Goal: Information Seeking & Learning: Learn about a topic

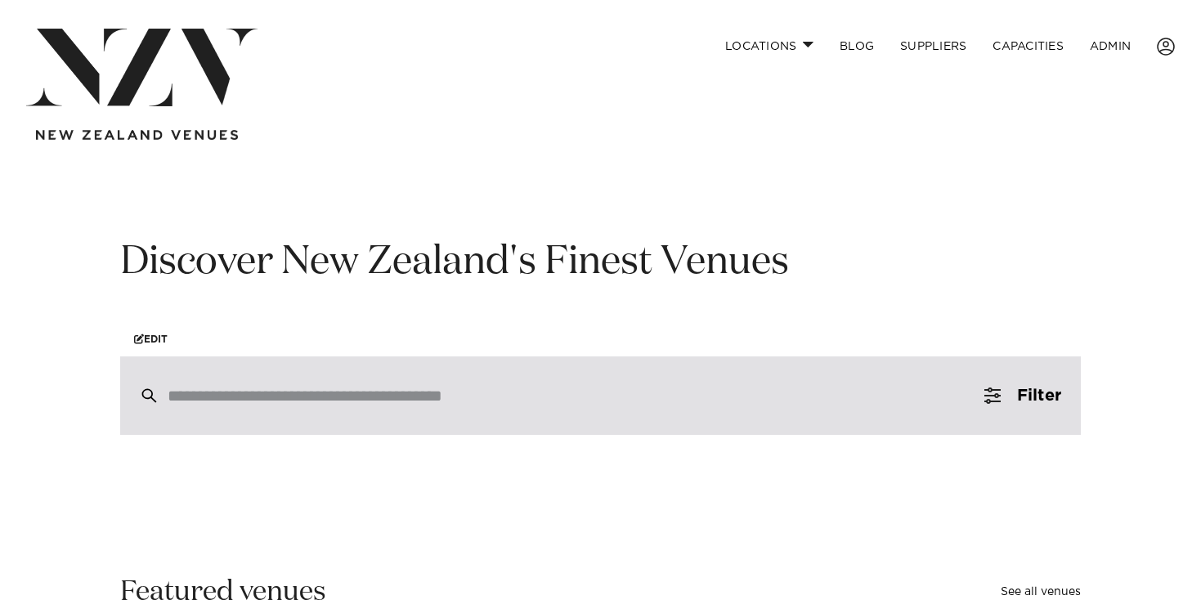
click at [378, 378] on div at bounding box center [600, 395] width 960 height 78
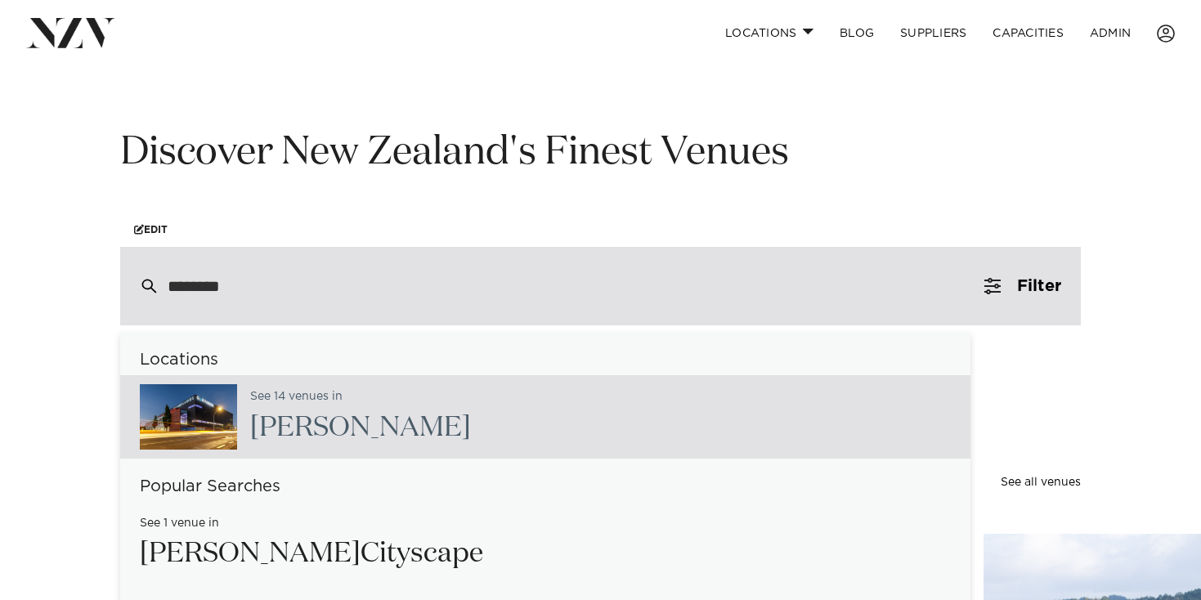
scroll to position [115, 0]
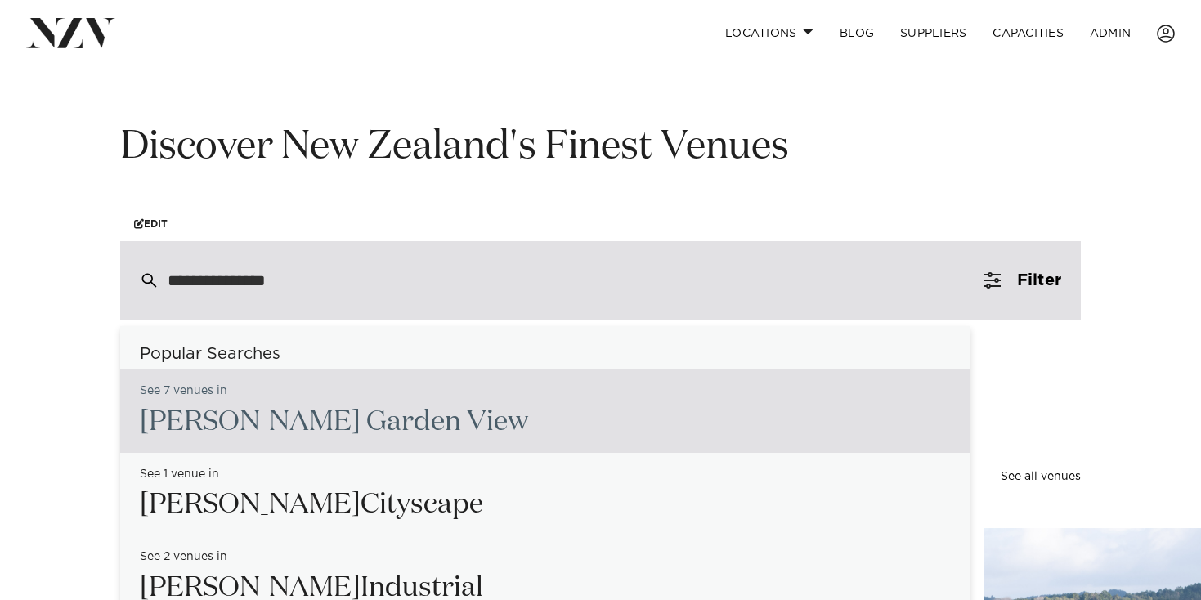
type input "**********"
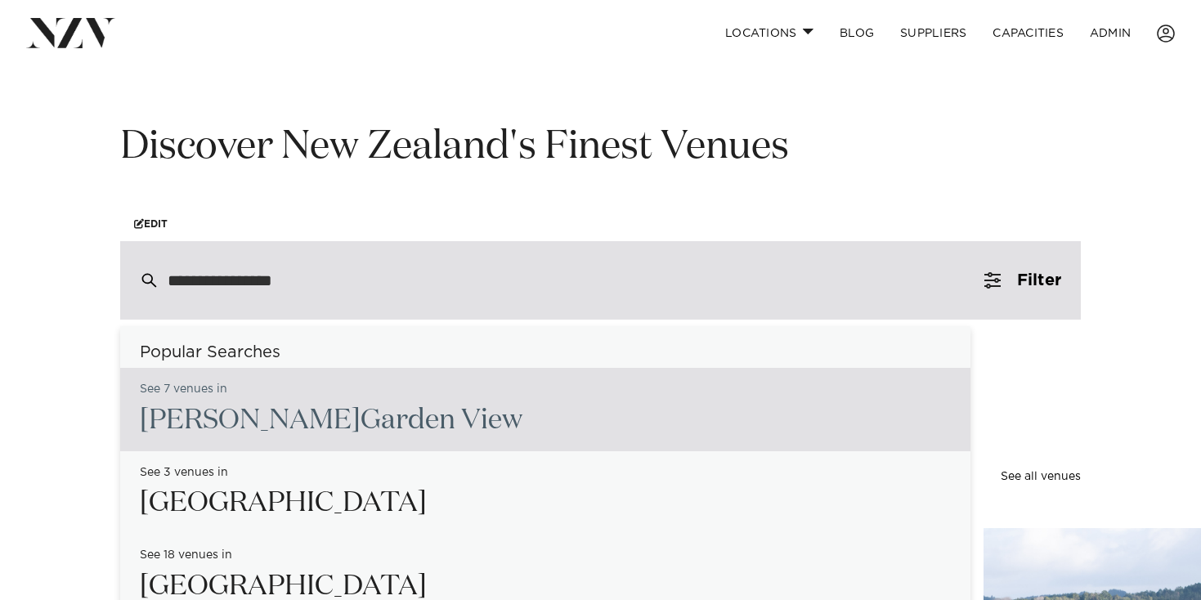
scroll to position [0, 0]
type input "**********"
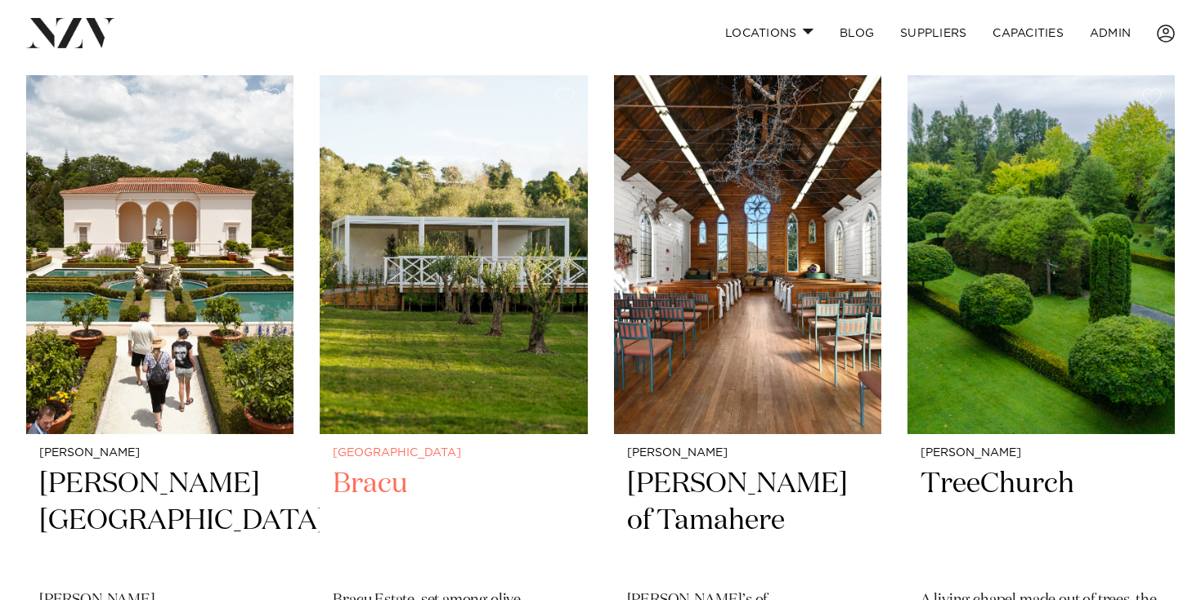
scroll to position [367, 0]
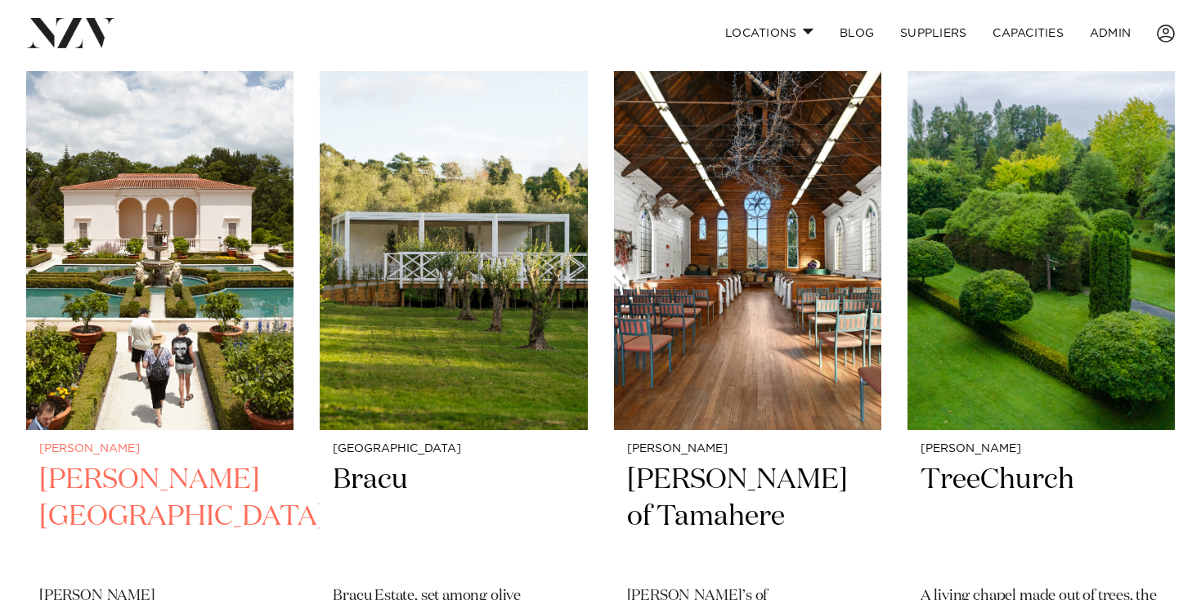
click at [188, 326] on img at bounding box center [159, 250] width 267 height 359
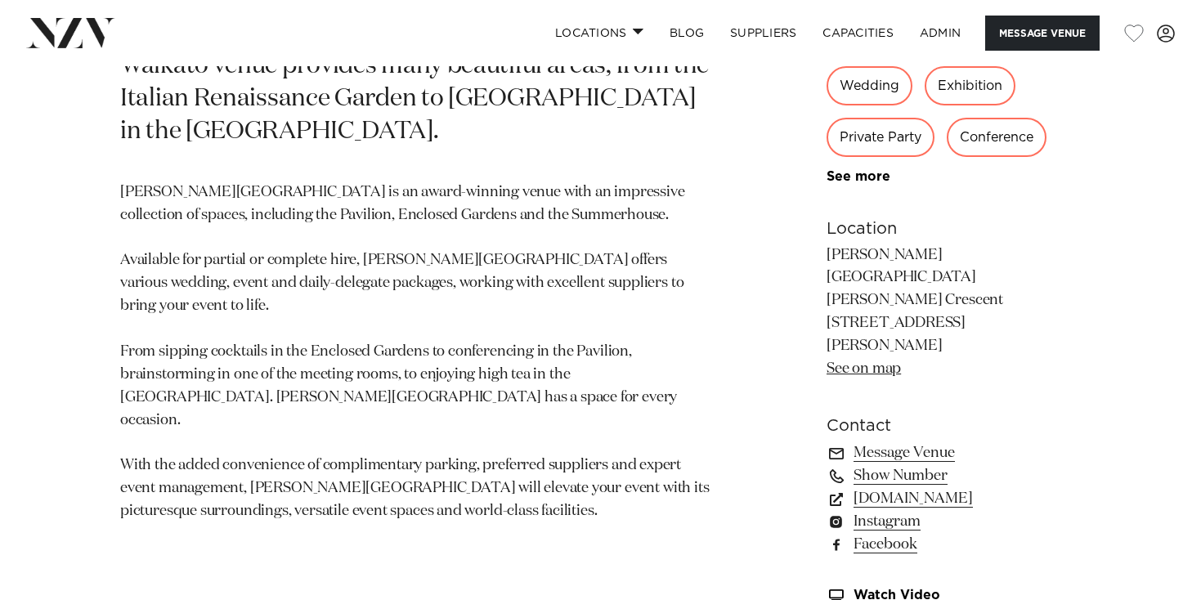
scroll to position [940, 0]
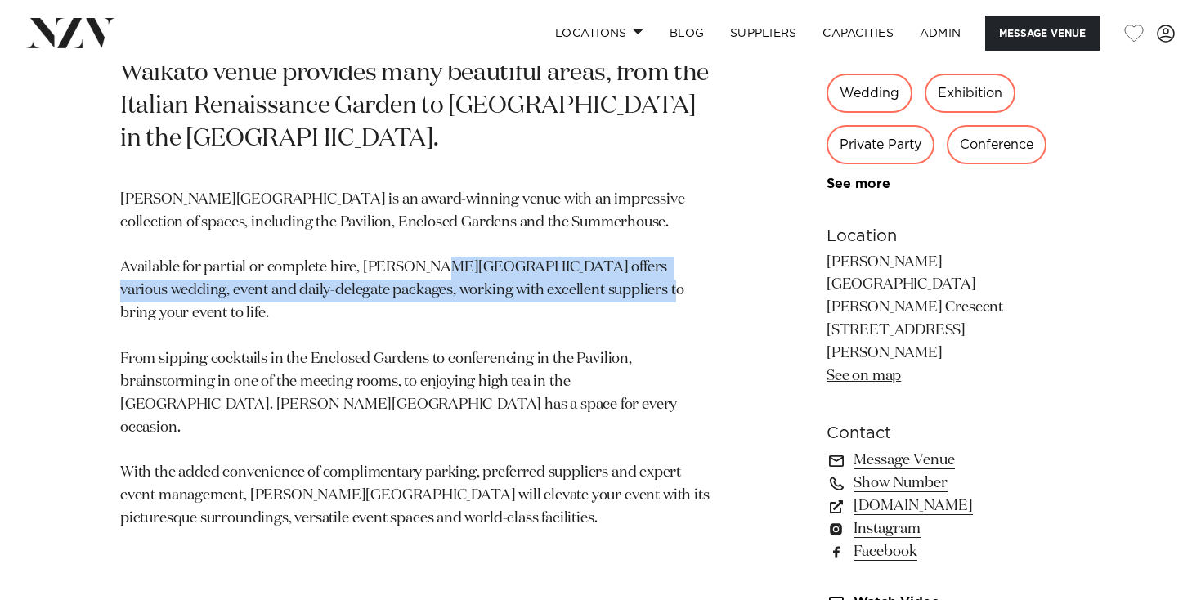
drag, startPoint x: 542, startPoint y: 168, endPoint x: 652, endPoint y: 196, distance: 114.0
click at [652, 196] on p "Hamilton Gardens is an award-winning venue with an impressive collection of spa…" at bounding box center [415, 360] width 590 height 342
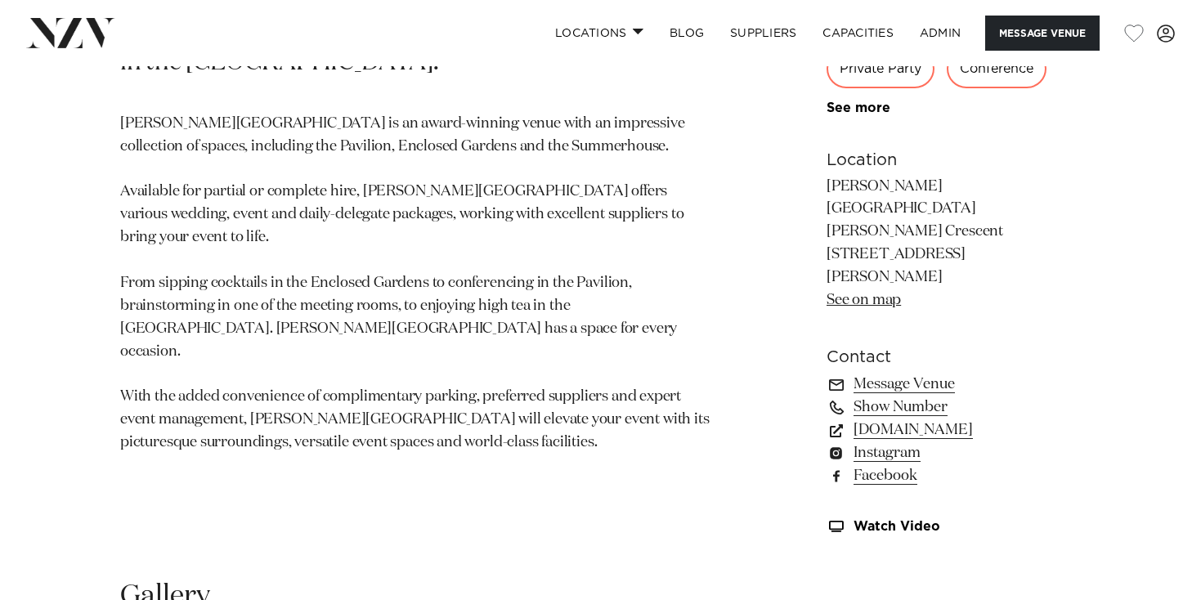
scroll to position [1017, 0]
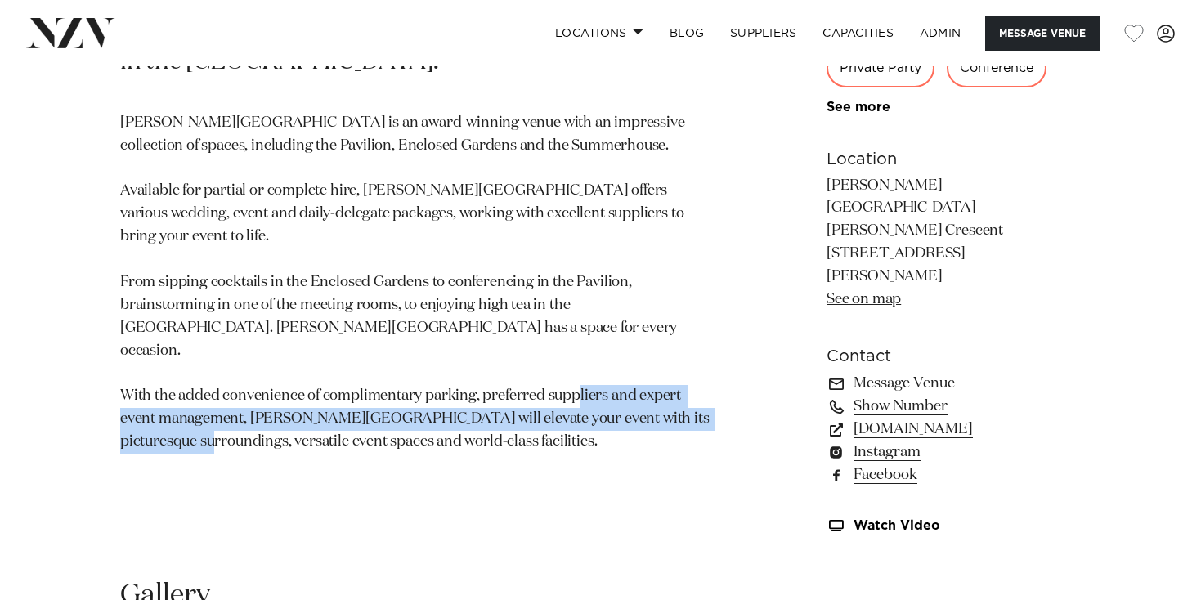
drag, startPoint x: 346, startPoint y: 272, endPoint x: 344, endPoint y: 335, distance: 62.9
click at [344, 335] on section "Hamilton Hamilton Gardens Hamilton Gardens is a dynamic venue with endless beau…" at bounding box center [415, 115] width 590 height 874
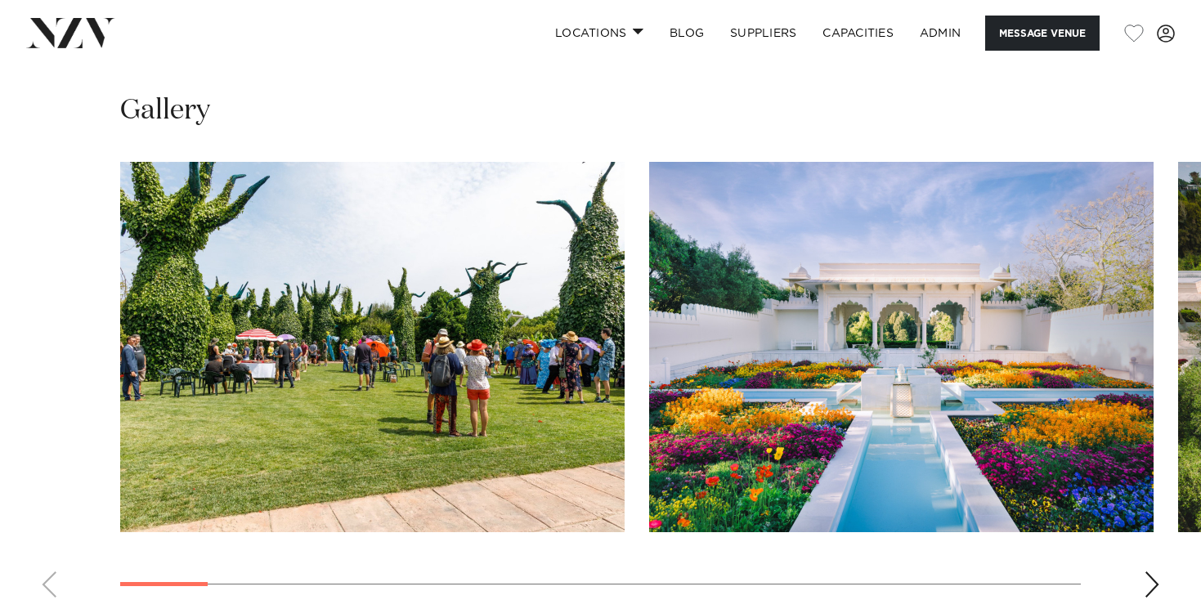
scroll to position [1502, 0]
click at [1151, 570] on div "Next slide" at bounding box center [1151, 583] width 16 height 26
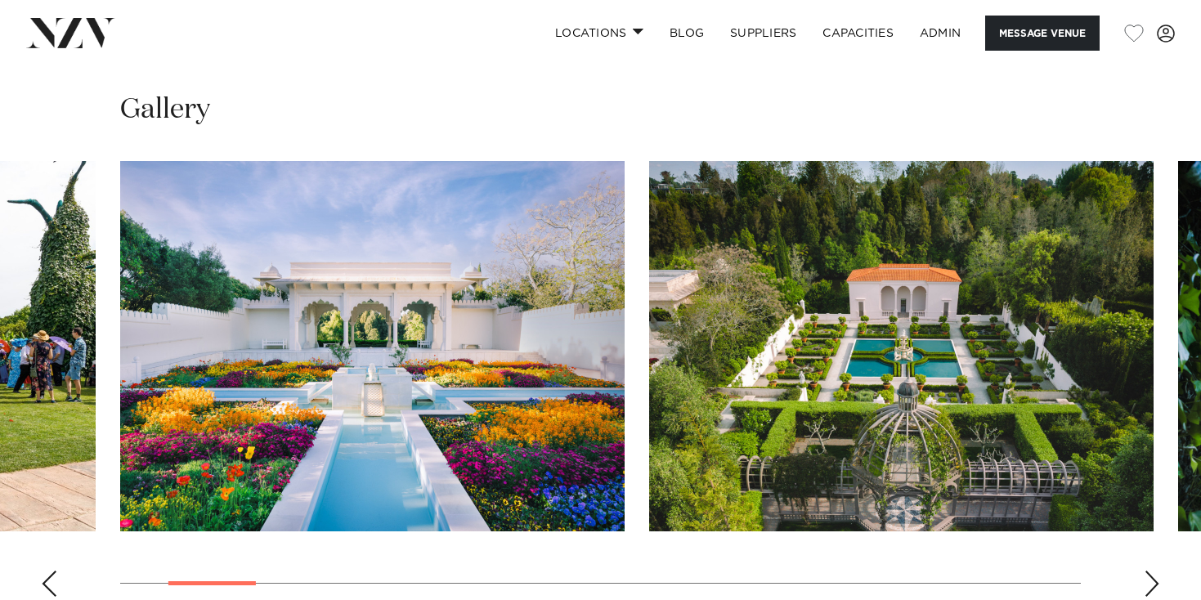
click at [1151, 570] on div "Next slide" at bounding box center [1151, 583] width 16 height 26
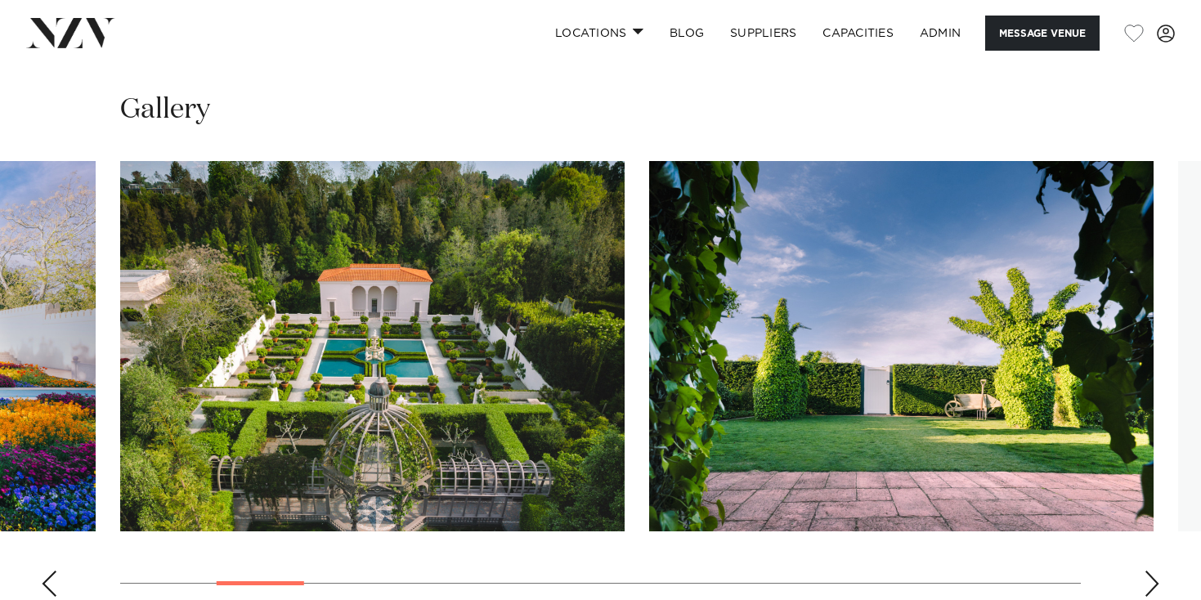
click at [1151, 570] on div "Next slide" at bounding box center [1151, 583] width 16 height 26
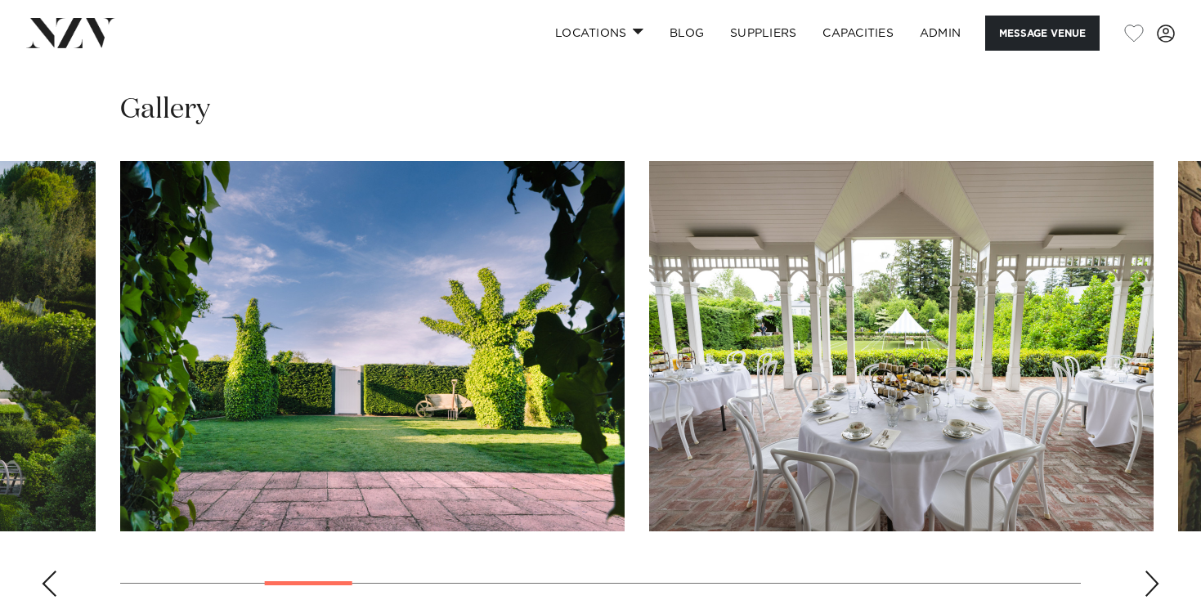
click at [1151, 570] on div "Next slide" at bounding box center [1151, 583] width 16 height 26
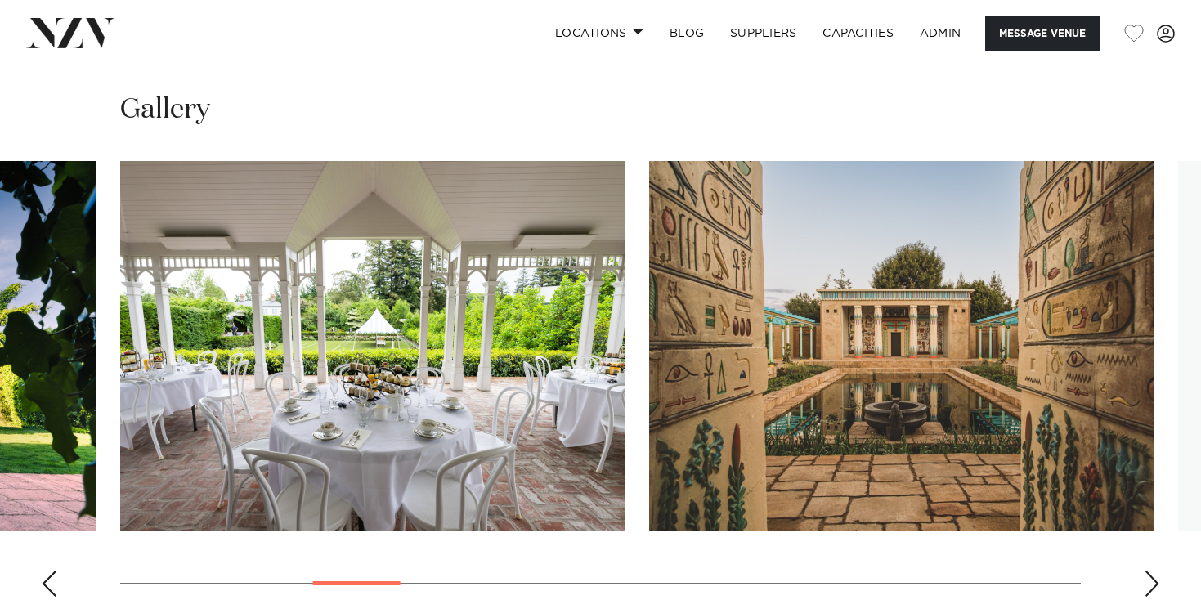
click at [1151, 570] on div "Next slide" at bounding box center [1151, 583] width 16 height 26
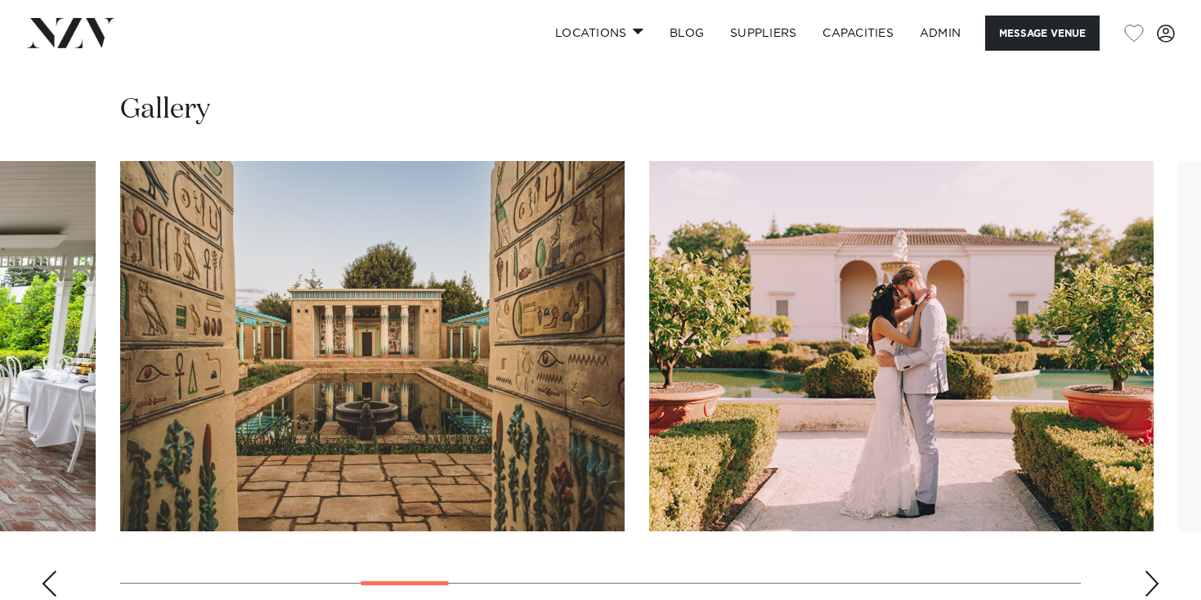
click at [1151, 570] on div "Next slide" at bounding box center [1151, 583] width 16 height 26
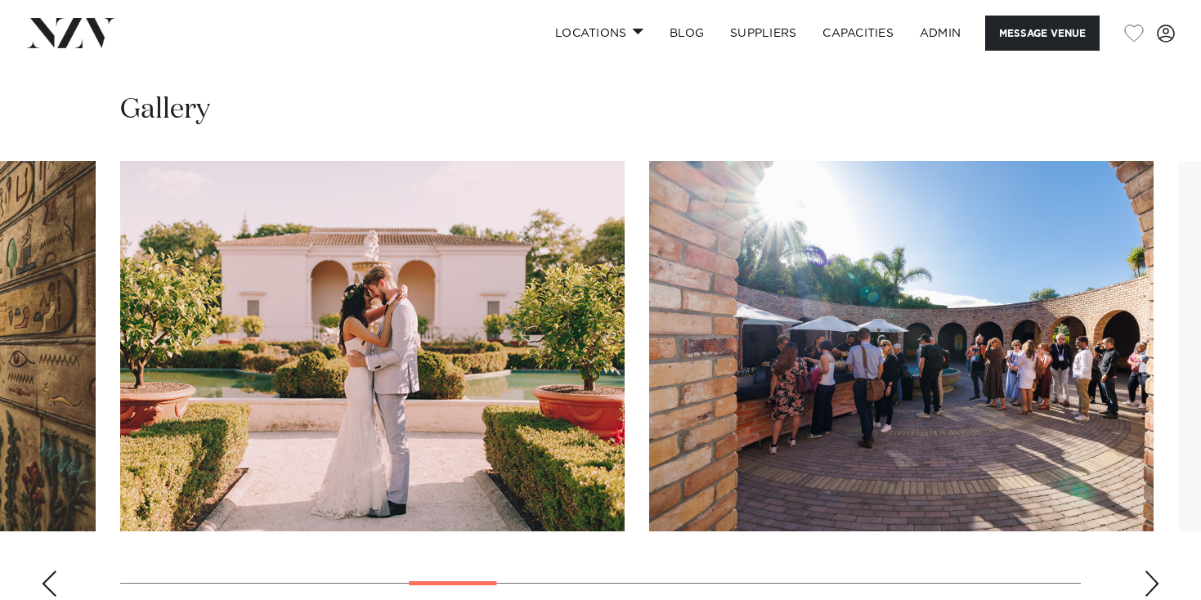
click at [1151, 570] on div "Next slide" at bounding box center [1151, 583] width 16 height 26
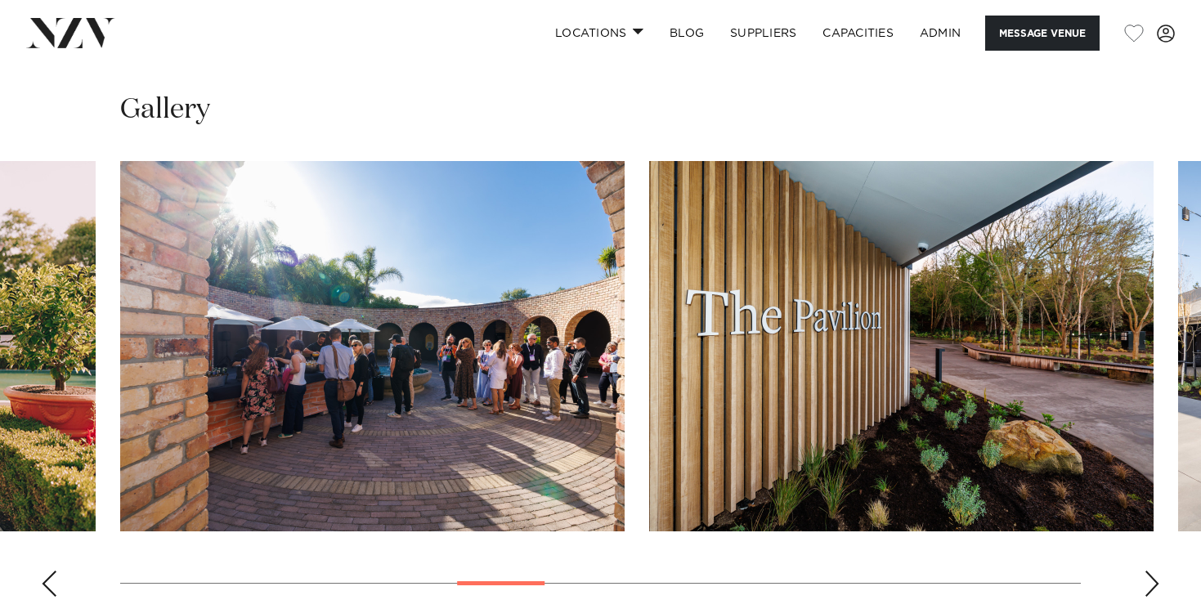
click at [1151, 570] on div "Next slide" at bounding box center [1151, 583] width 16 height 26
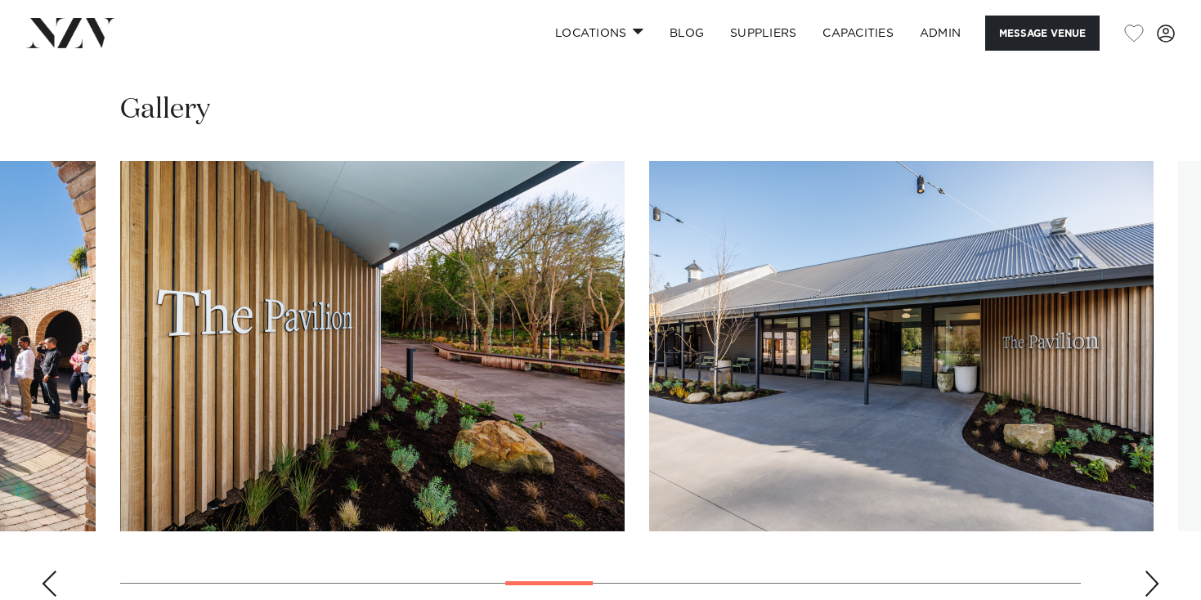
click at [1151, 570] on div "Next slide" at bounding box center [1151, 583] width 16 height 26
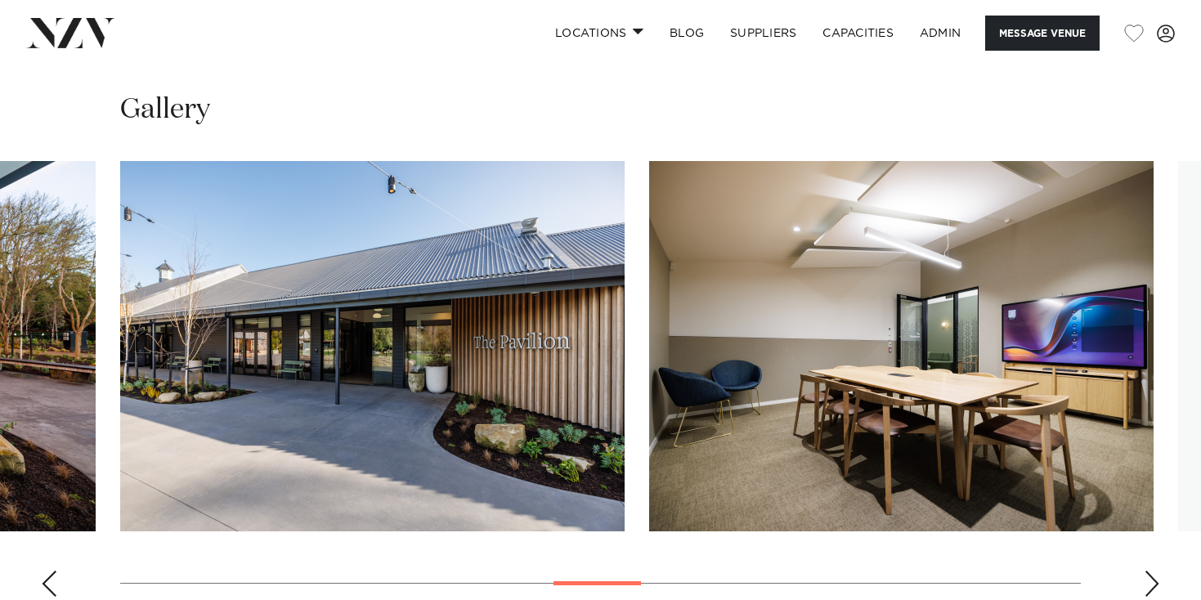
click at [1151, 570] on div "Next slide" at bounding box center [1151, 583] width 16 height 26
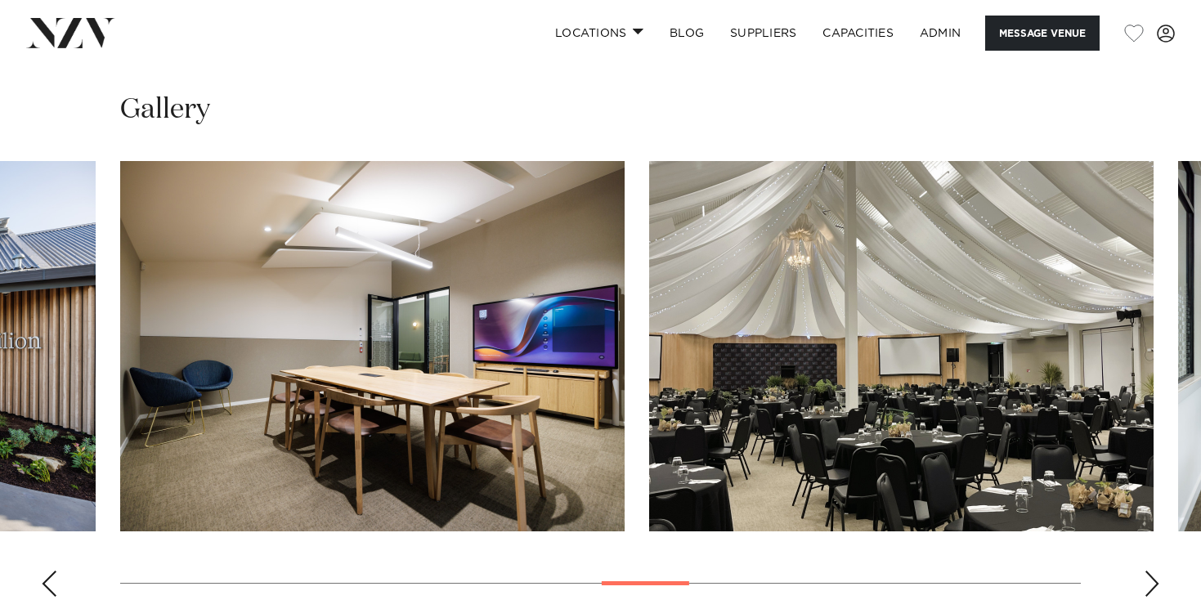
click at [1151, 570] on div "Next slide" at bounding box center [1151, 583] width 16 height 26
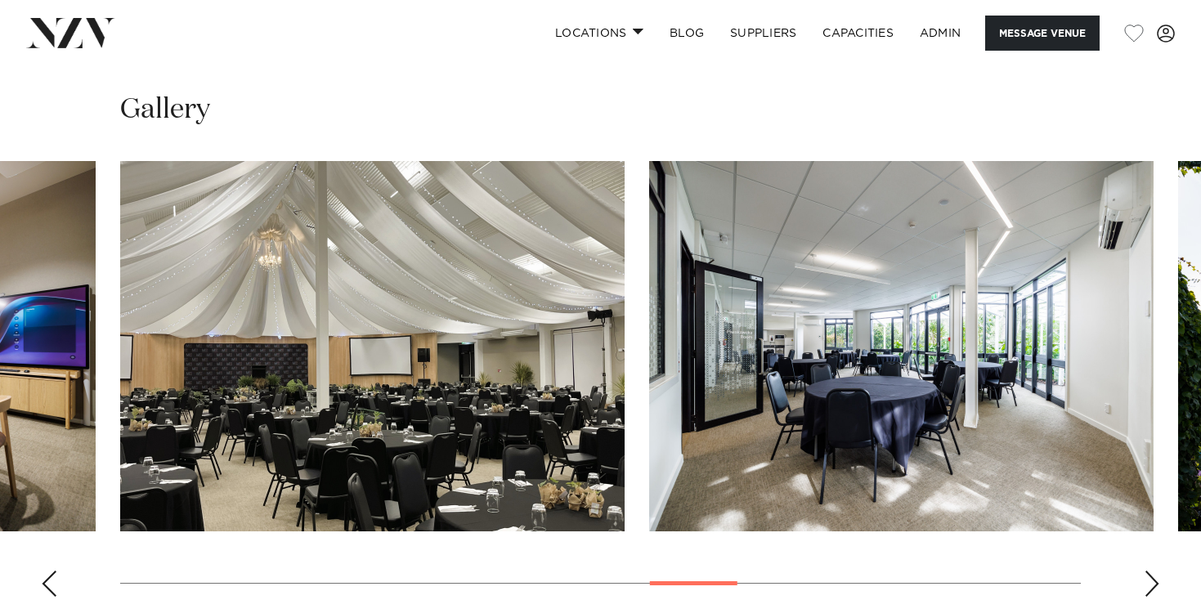
click at [1151, 570] on div "Next slide" at bounding box center [1151, 583] width 16 height 26
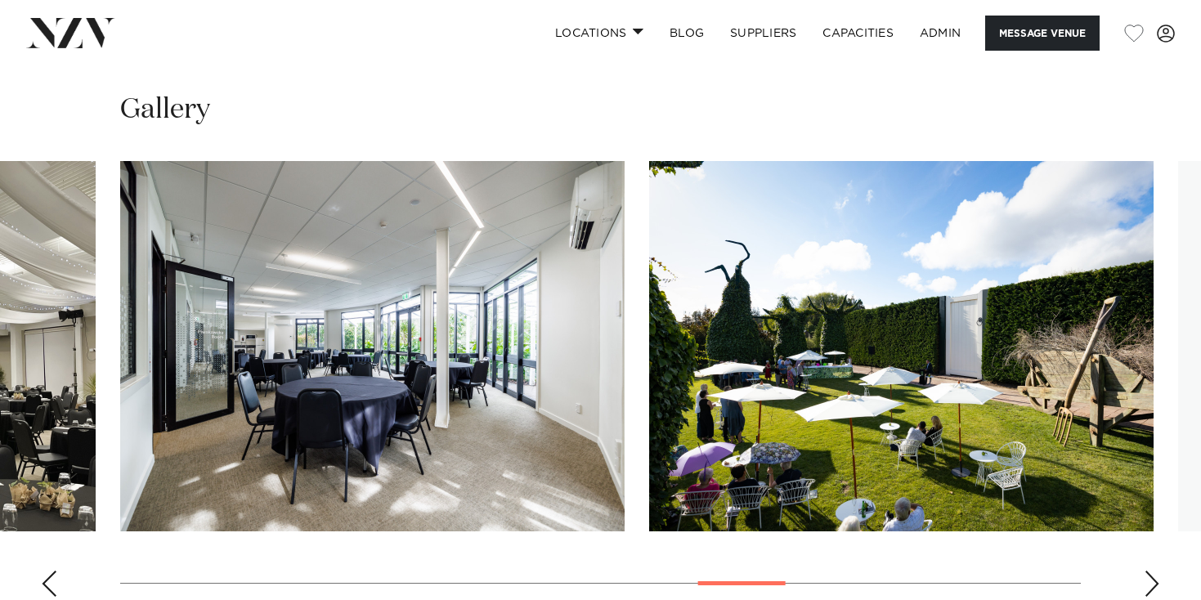
click at [1151, 570] on div "Next slide" at bounding box center [1151, 583] width 16 height 26
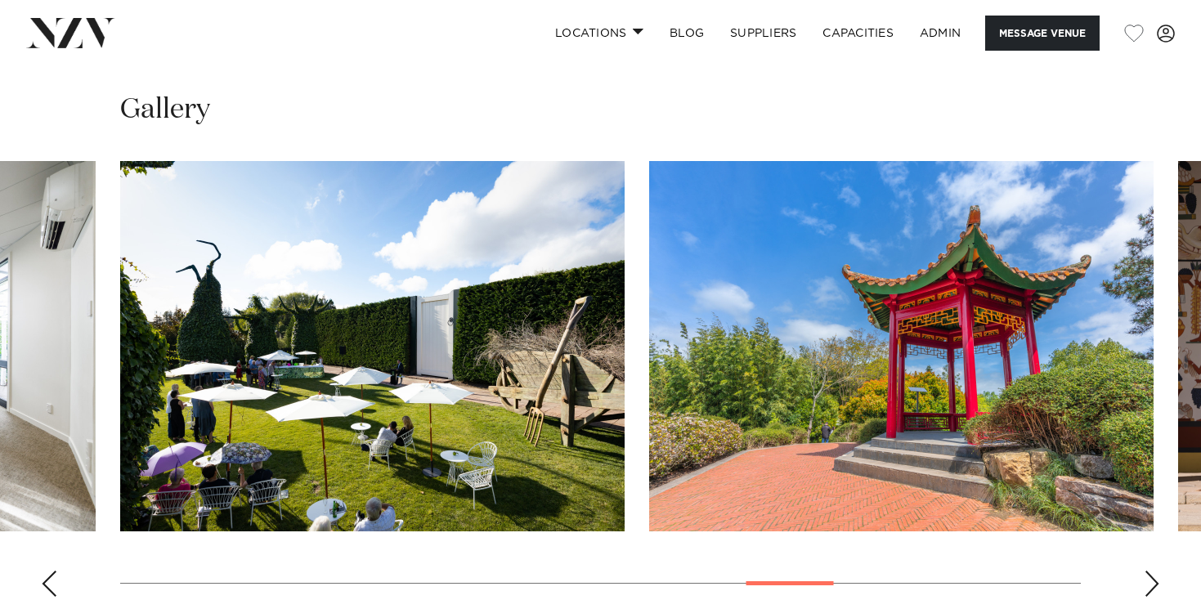
click at [1151, 570] on div "Next slide" at bounding box center [1151, 583] width 16 height 26
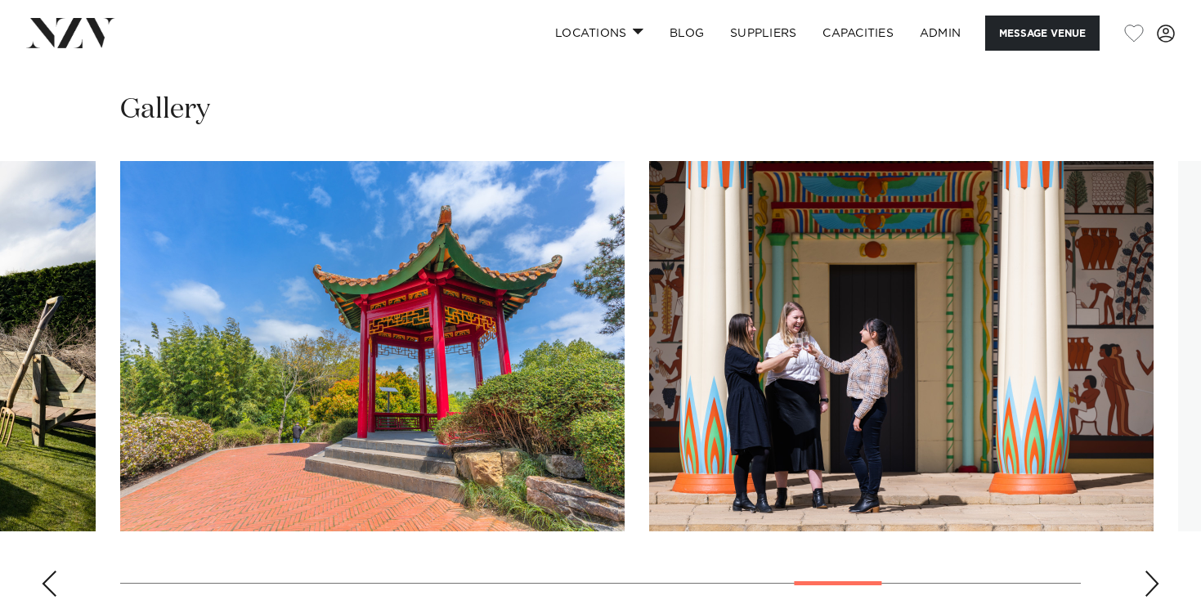
click at [1151, 570] on div "Next slide" at bounding box center [1151, 583] width 16 height 26
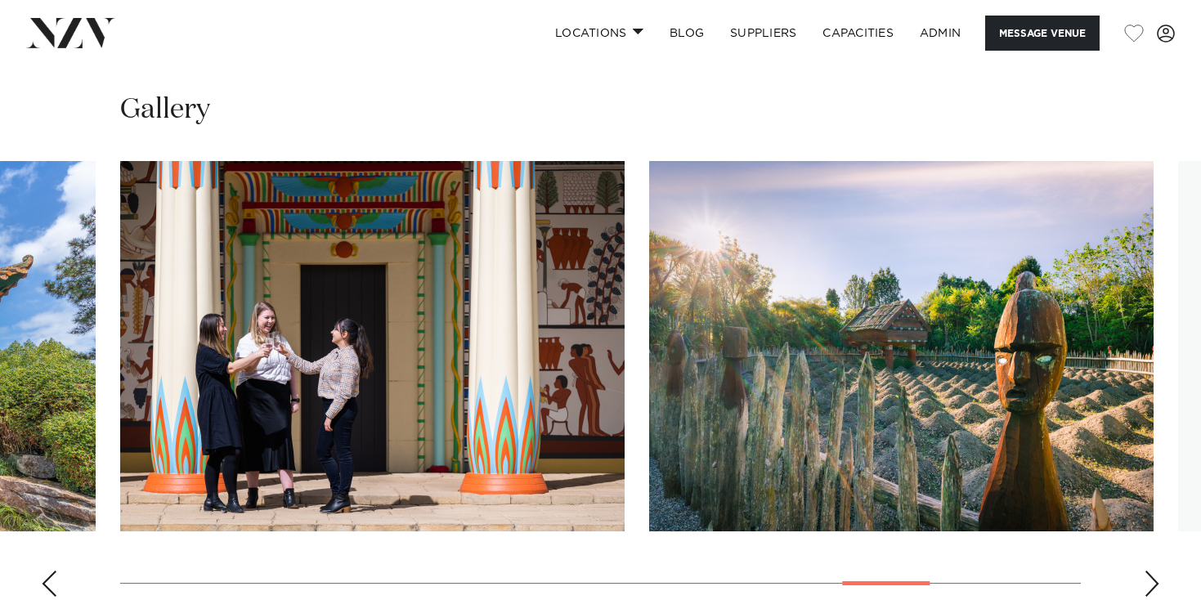
click at [1151, 570] on div "Next slide" at bounding box center [1151, 583] width 16 height 26
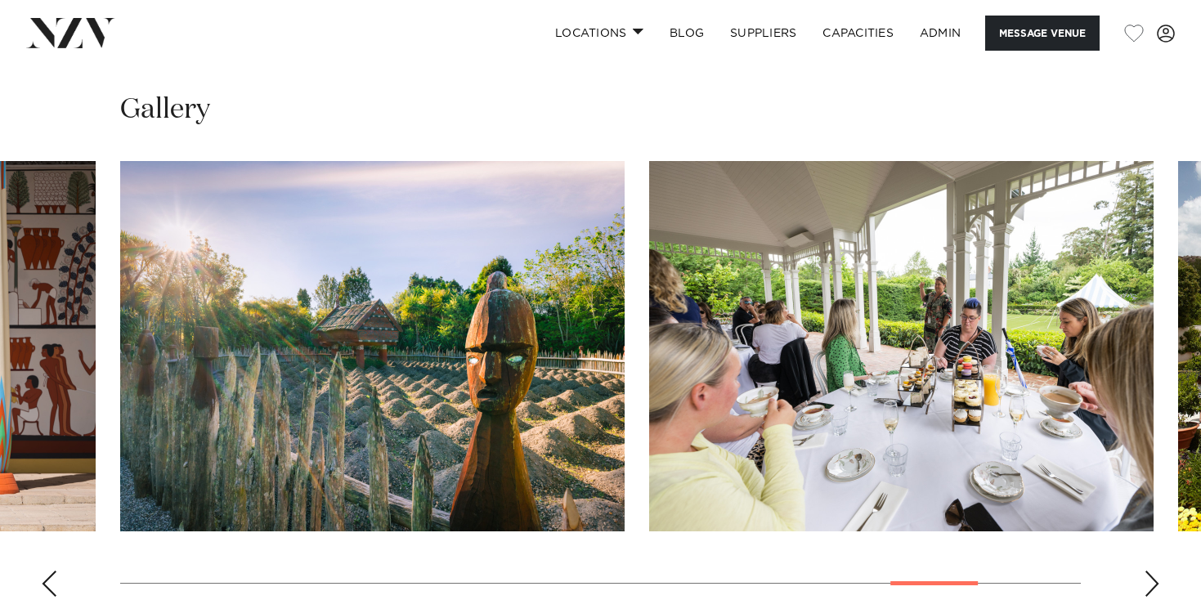
click at [1151, 570] on div "Next slide" at bounding box center [1151, 583] width 16 height 26
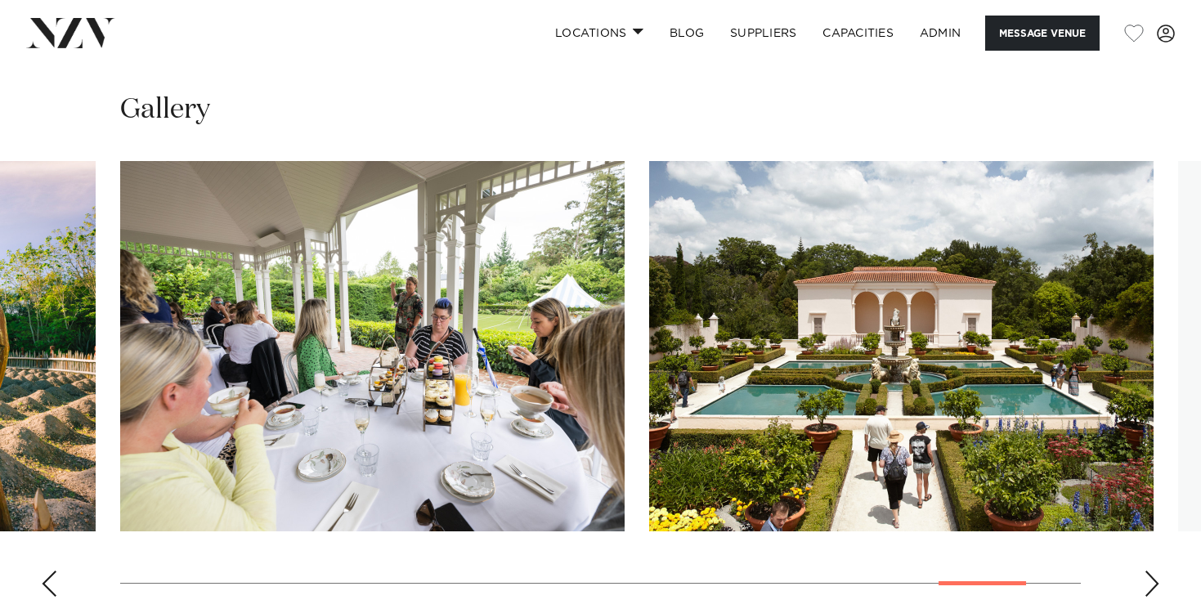
click at [1151, 570] on div "Next slide" at bounding box center [1151, 583] width 16 height 26
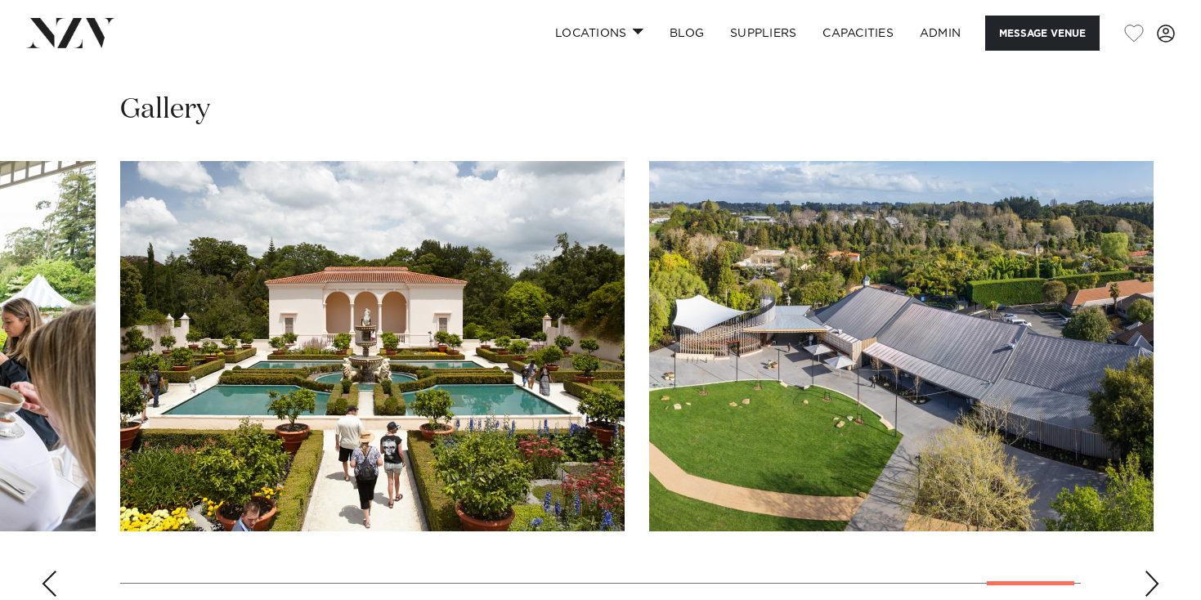
click at [1151, 570] on div "Next slide" at bounding box center [1151, 583] width 16 height 26
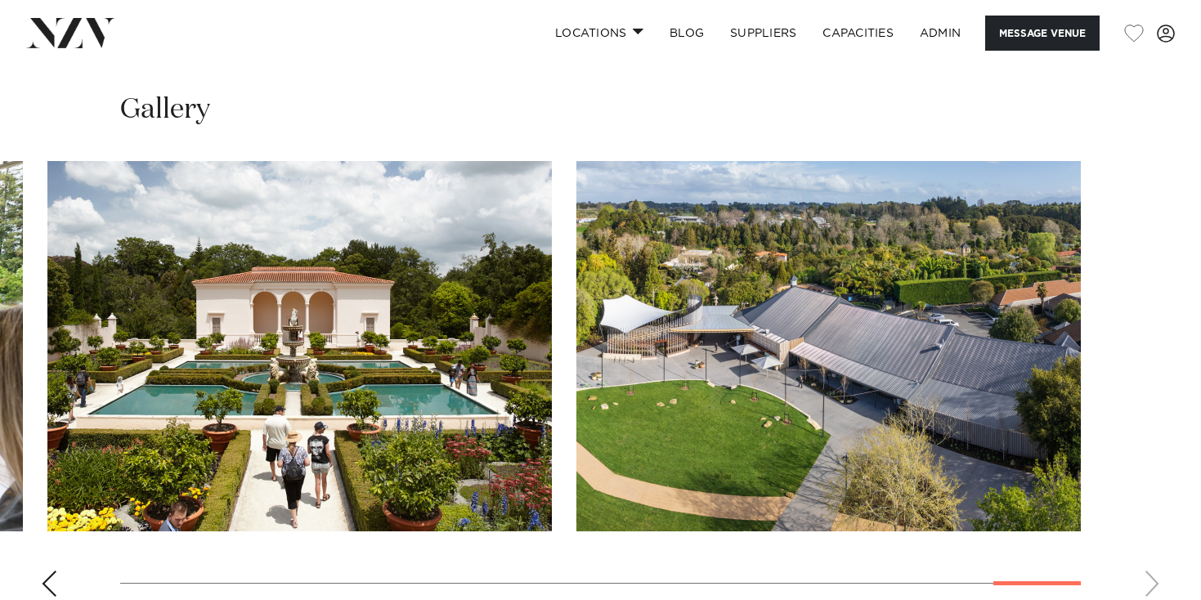
click at [47, 570] on div "Previous slide" at bounding box center [49, 583] width 16 height 26
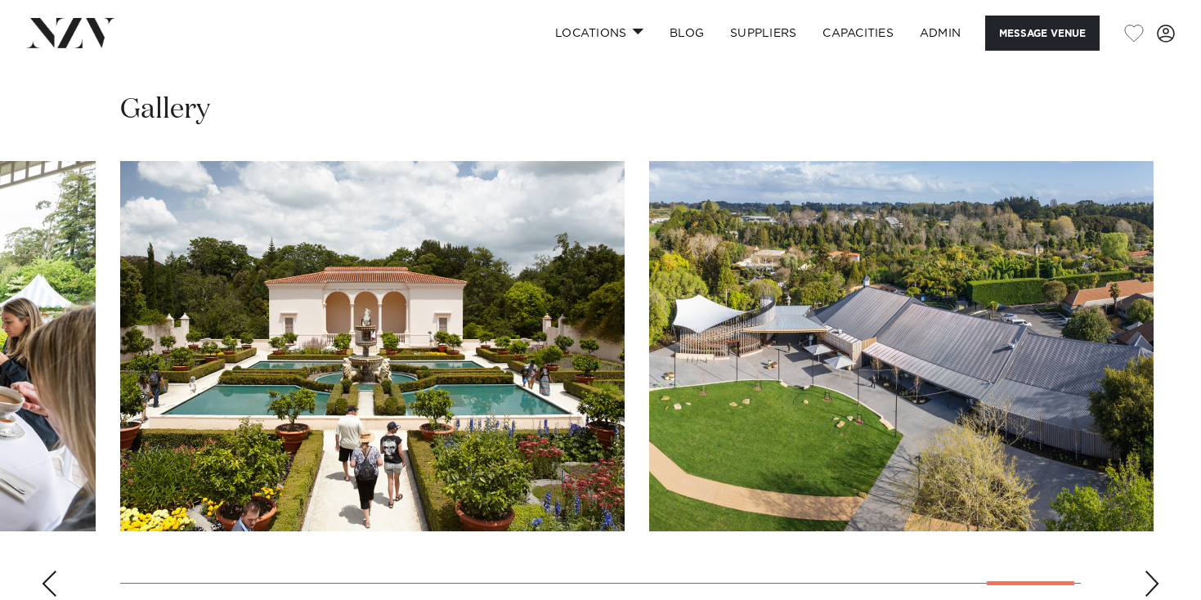
click at [47, 570] on div "Previous slide" at bounding box center [49, 583] width 16 height 26
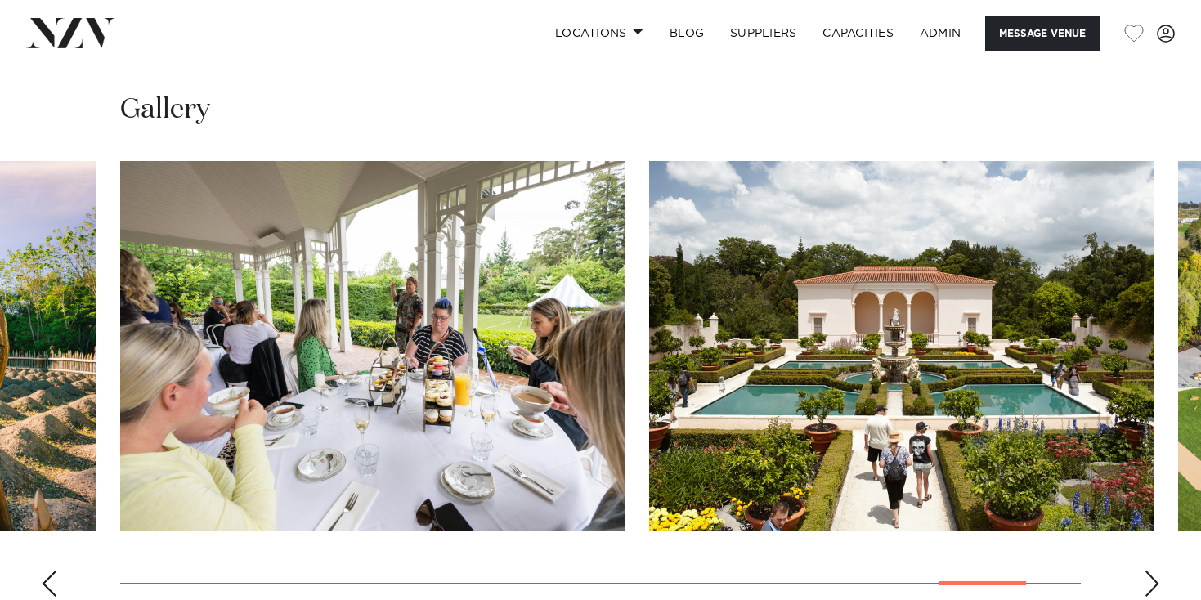
click at [47, 570] on div "Previous slide" at bounding box center [49, 583] width 16 height 26
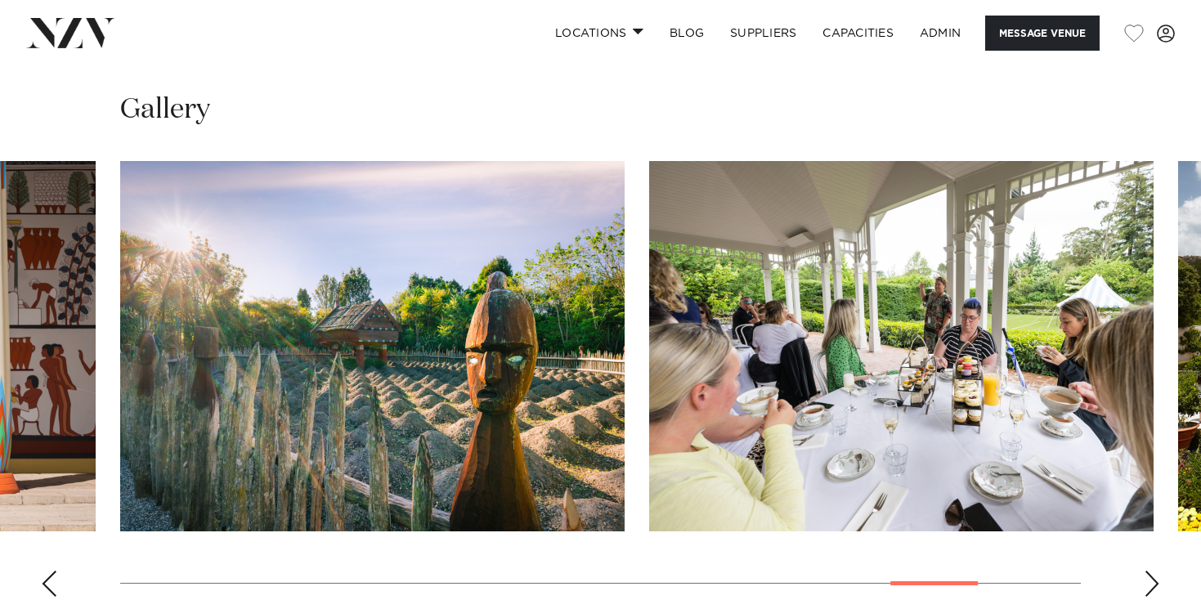
click at [47, 570] on div "Previous slide" at bounding box center [49, 583] width 16 height 26
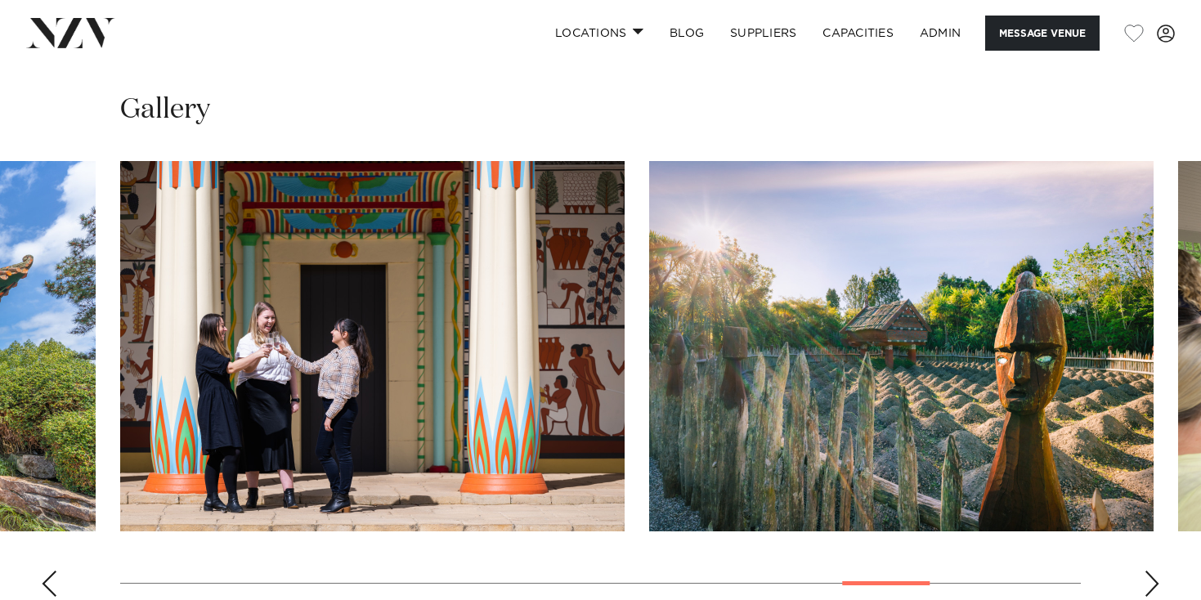
click at [47, 570] on div "Previous slide" at bounding box center [49, 583] width 16 height 26
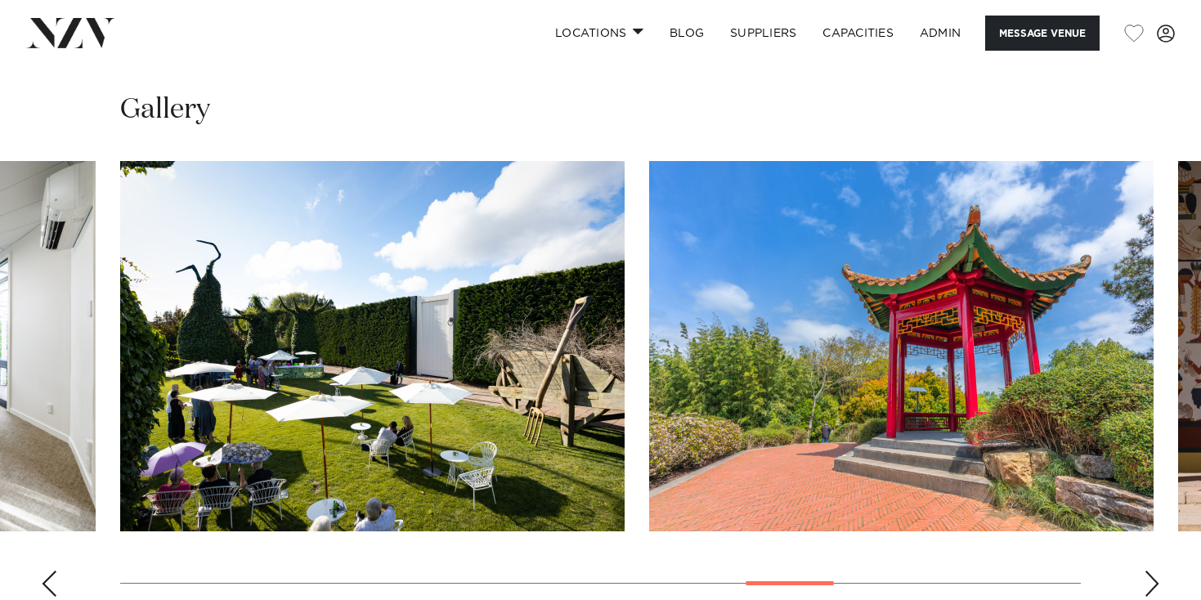
click at [47, 570] on div "Previous slide" at bounding box center [49, 583] width 16 height 26
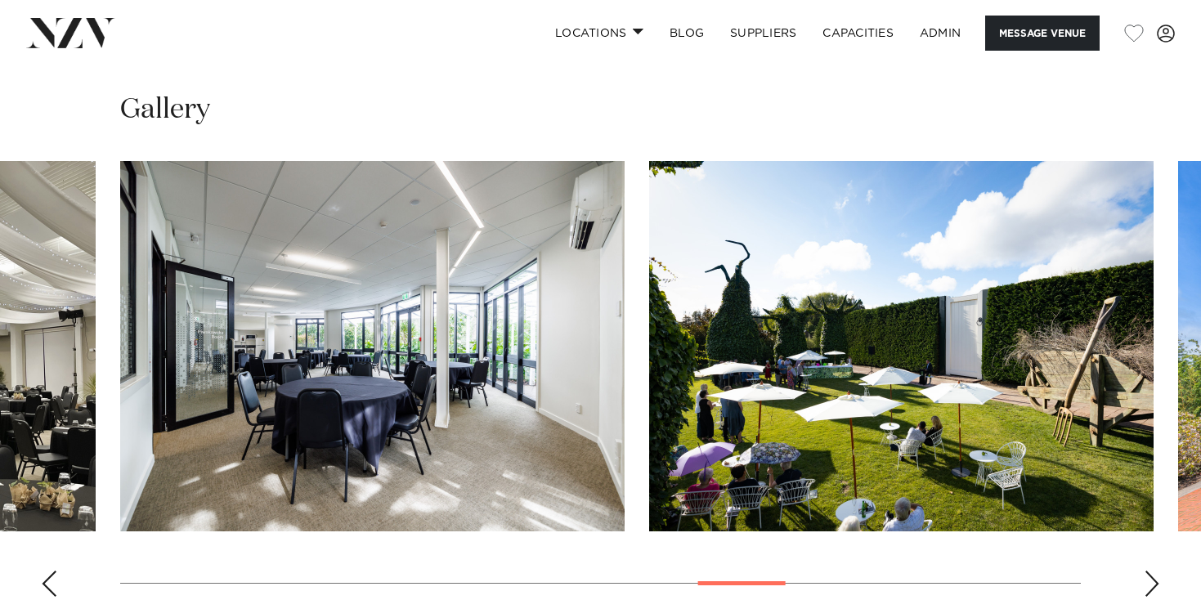
click at [47, 570] on div "Previous slide" at bounding box center [49, 583] width 16 height 26
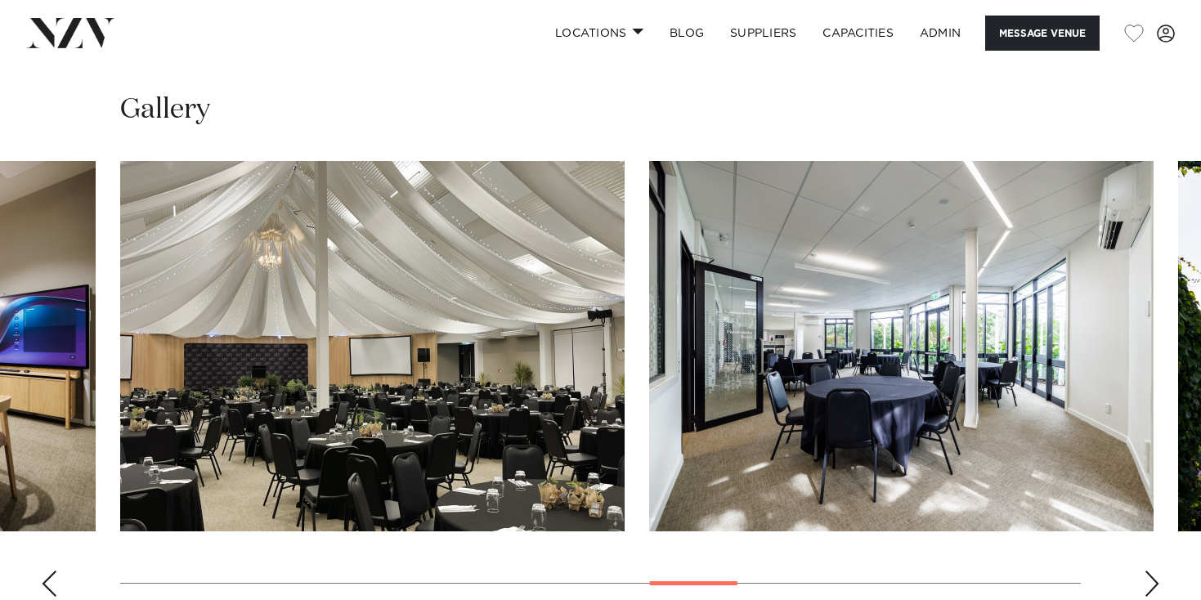
click at [47, 570] on div "Previous slide" at bounding box center [49, 583] width 16 height 26
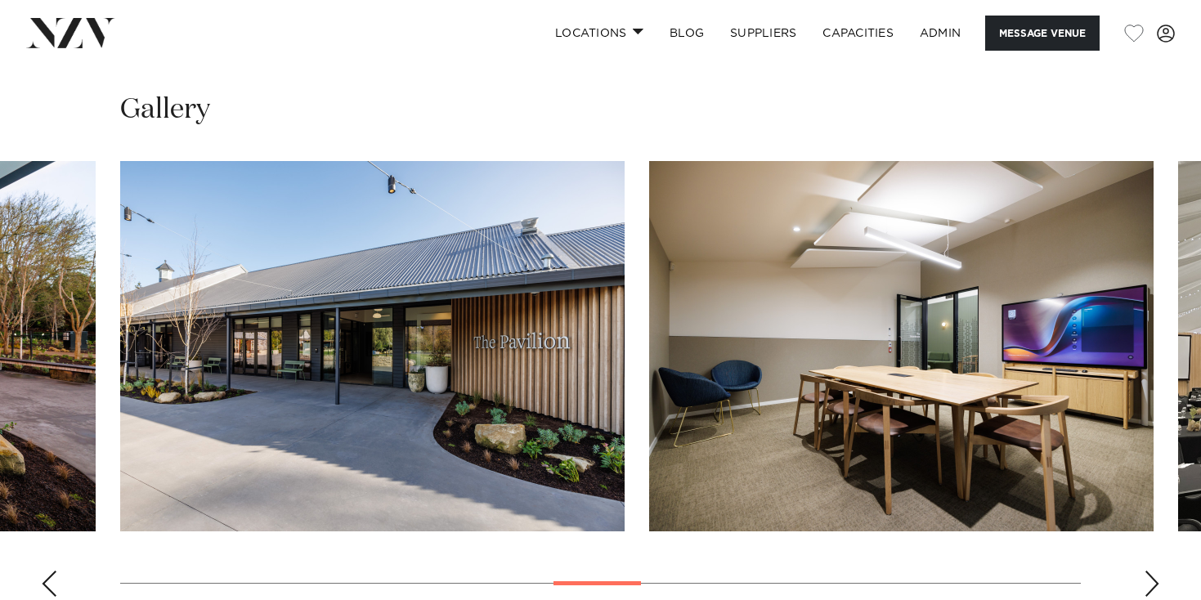
click at [47, 570] on div "Previous slide" at bounding box center [49, 583] width 16 height 26
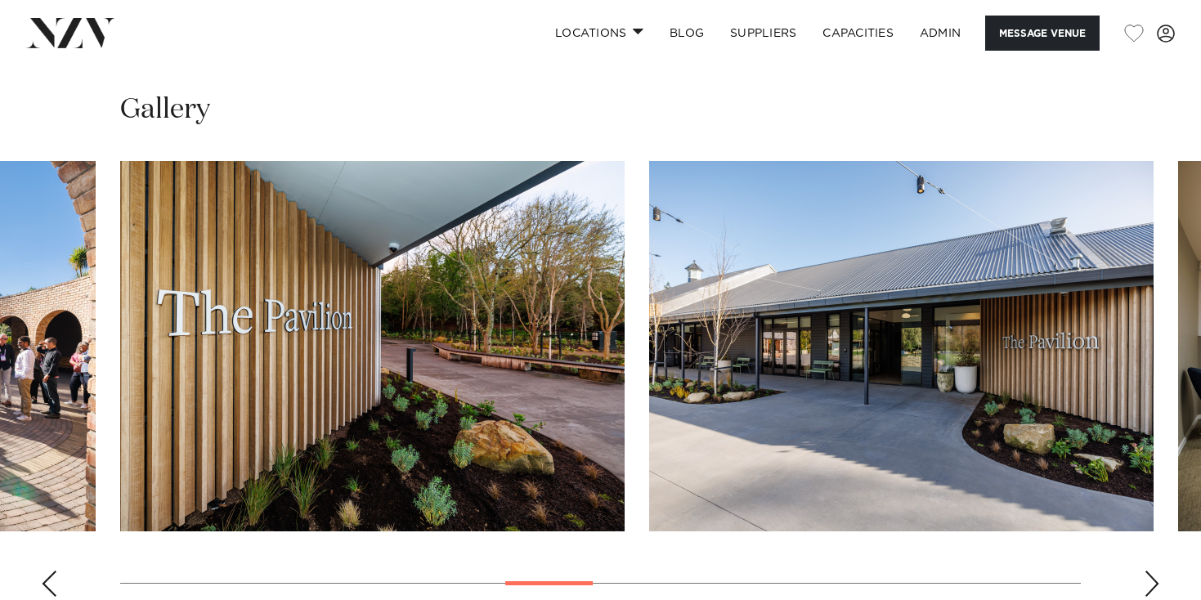
click at [47, 570] on div "Previous slide" at bounding box center [49, 583] width 16 height 26
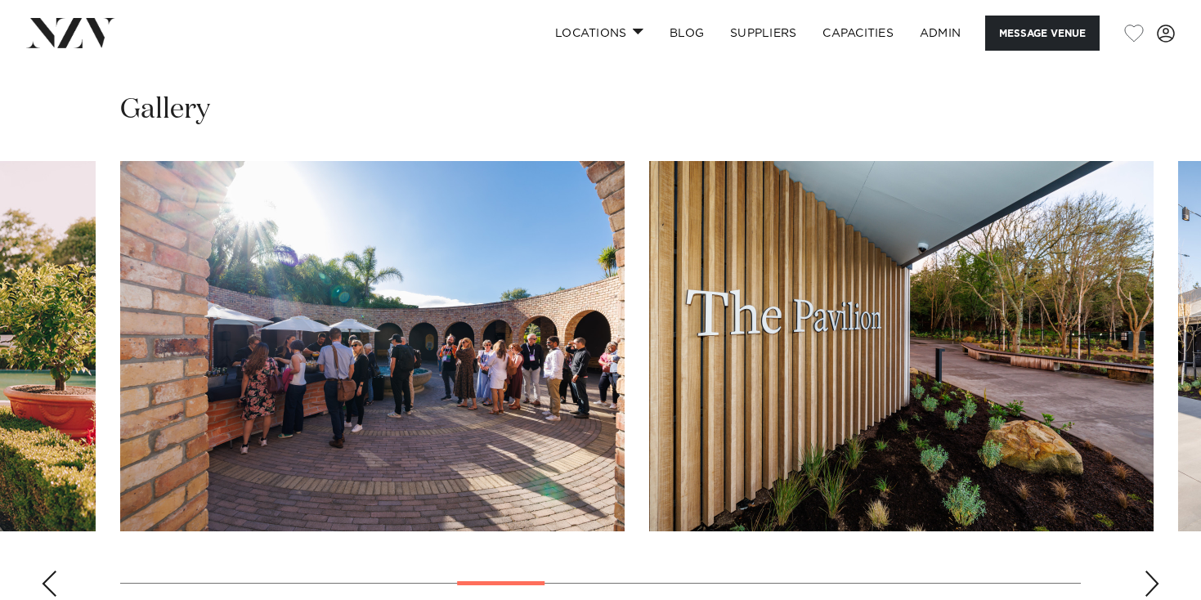
click at [47, 570] on div "Previous slide" at bounding box center [49, 583] width 16 height 26
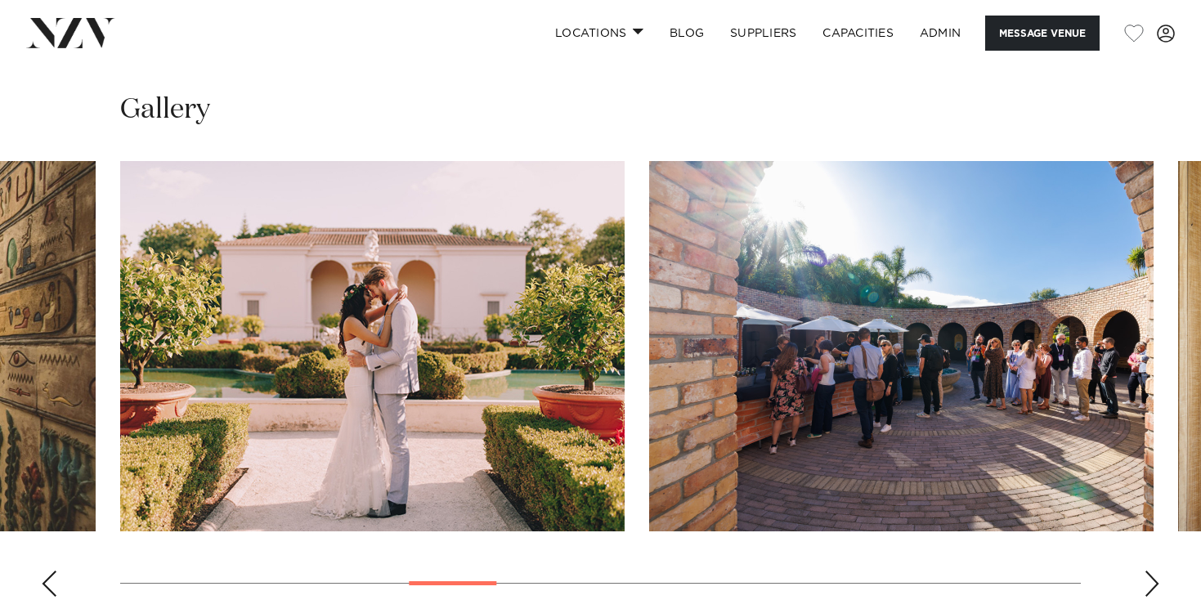
click at [47, 570] on div "Previous slide" at bounding box center [49, 583] width 16 height 26
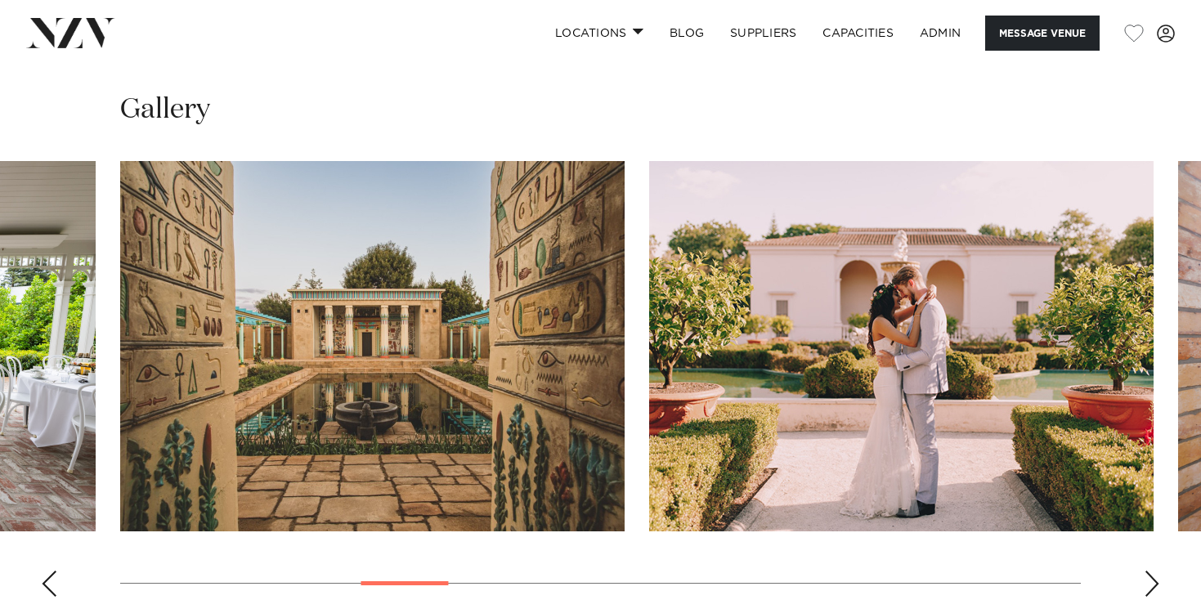
click at [47, 570] on div "Previous slide" at bounding box center [49, 583] width 16 height 26
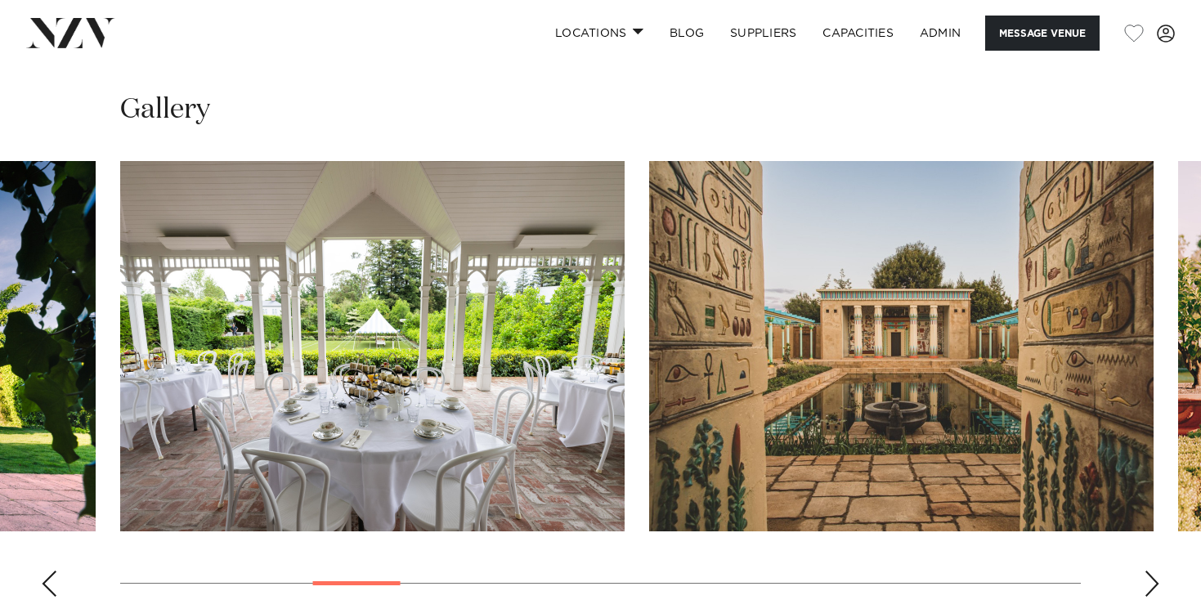
click at [47, 570] on div "Previous slide" at bounding box center [49, 583] width 16 height 26
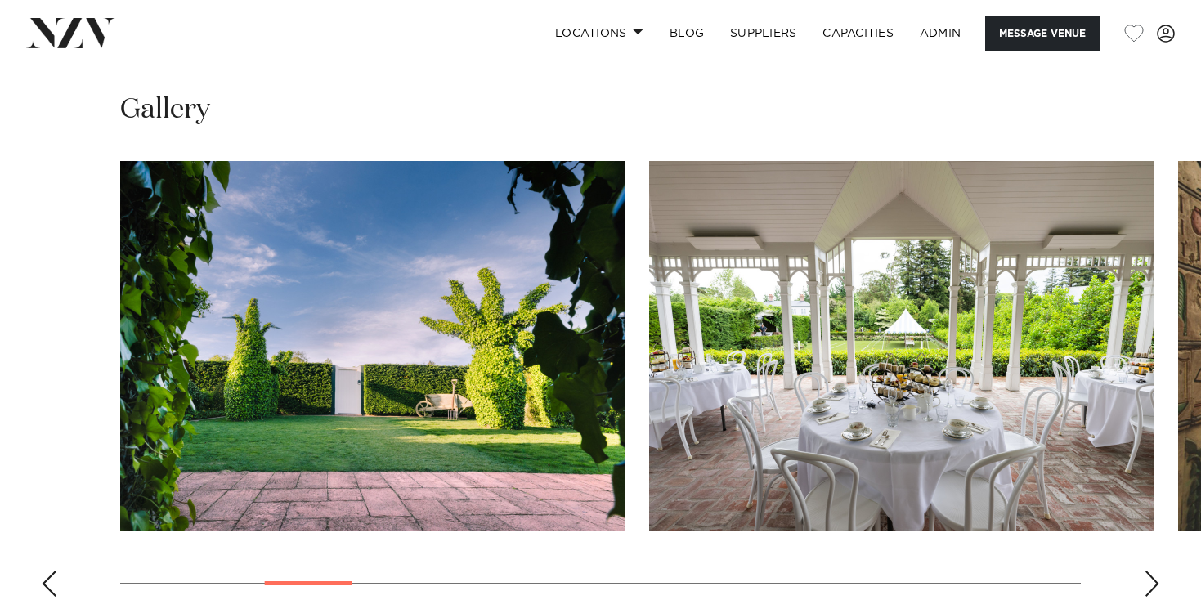
click at [46, 570] on div "Previous slide" at bounding box center [49, 583] width 16 height 26
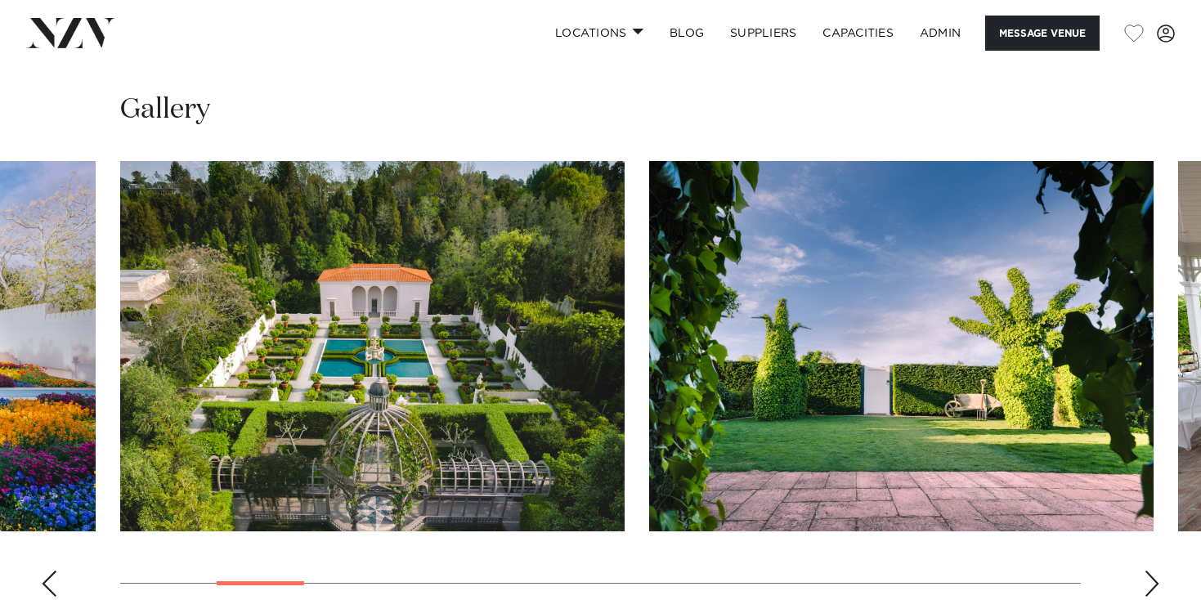
click at [46, 570] on div "Previous slide" at bounding box center [49, 583] width 16 height 26
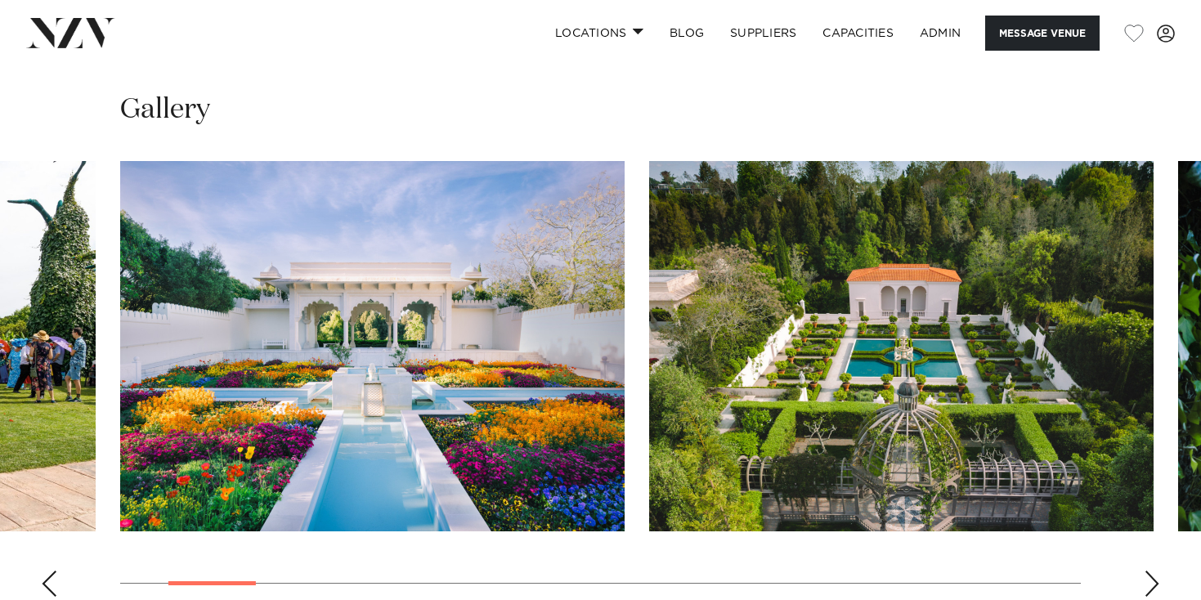
click at [46, 570] on div "Previous slide" at bounding box center [49, 583] width 16 height 26
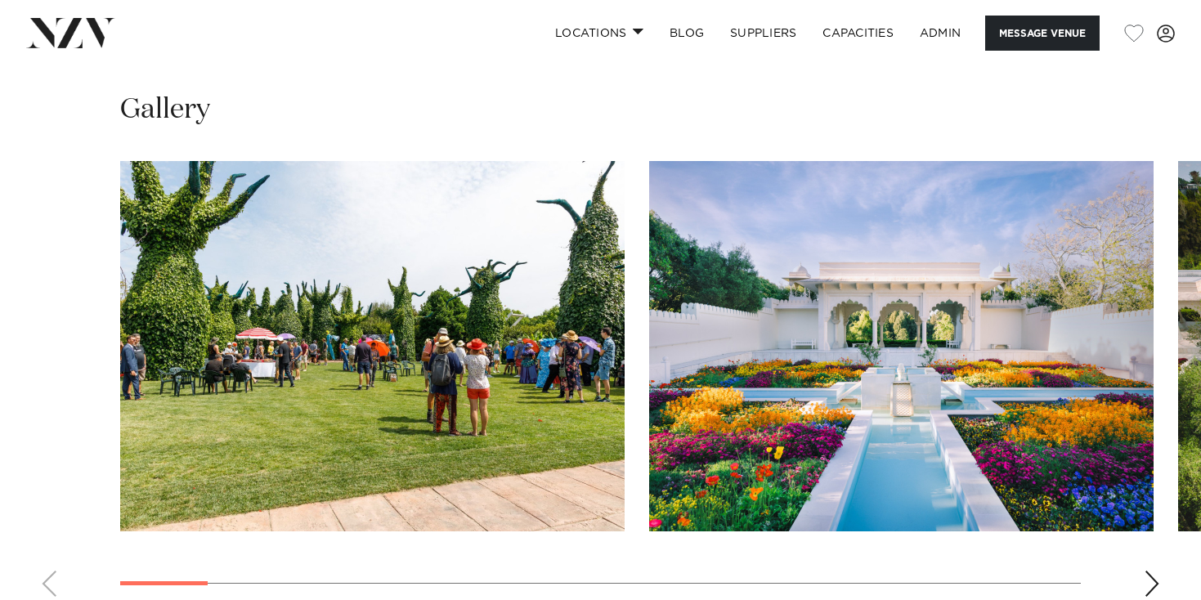
click at [1154, 570] on div "Next slide" at bounding box center [1151, 583] width 16 height 26
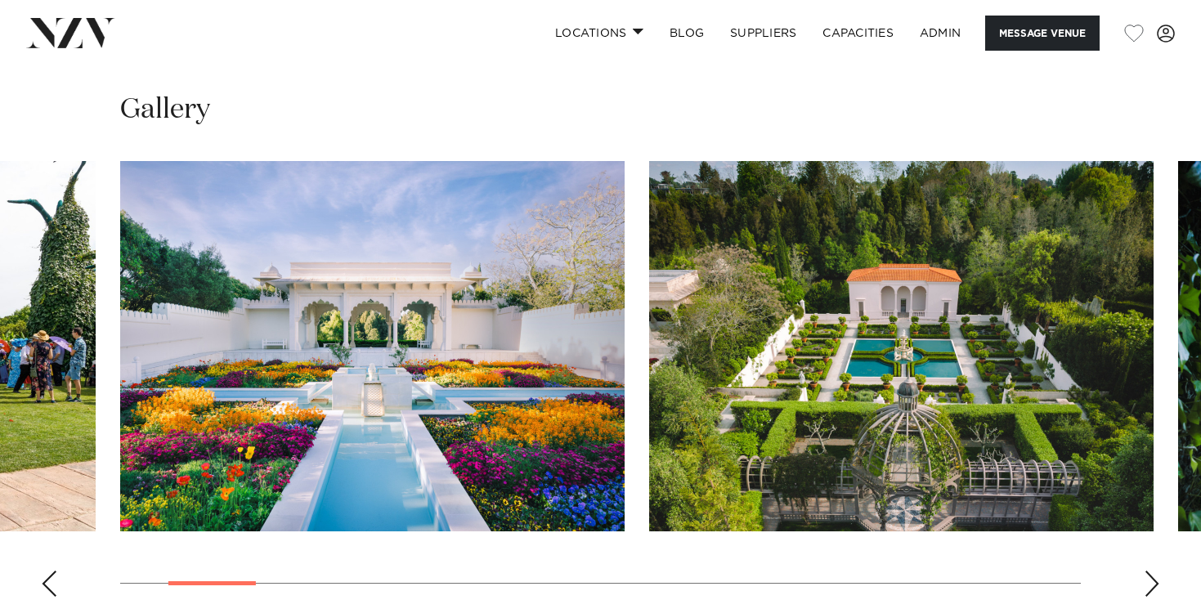
click at [54, 570] on div "Previous slide" at bounding box center [49, 583] width 16 height 26
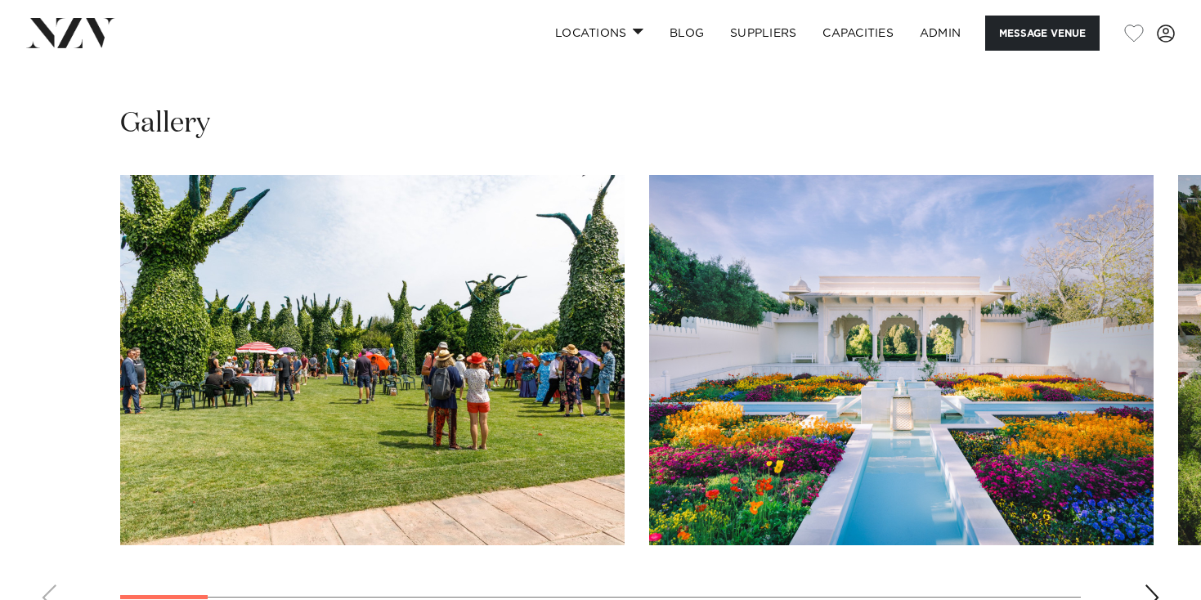
scroll to position [1491, 0]
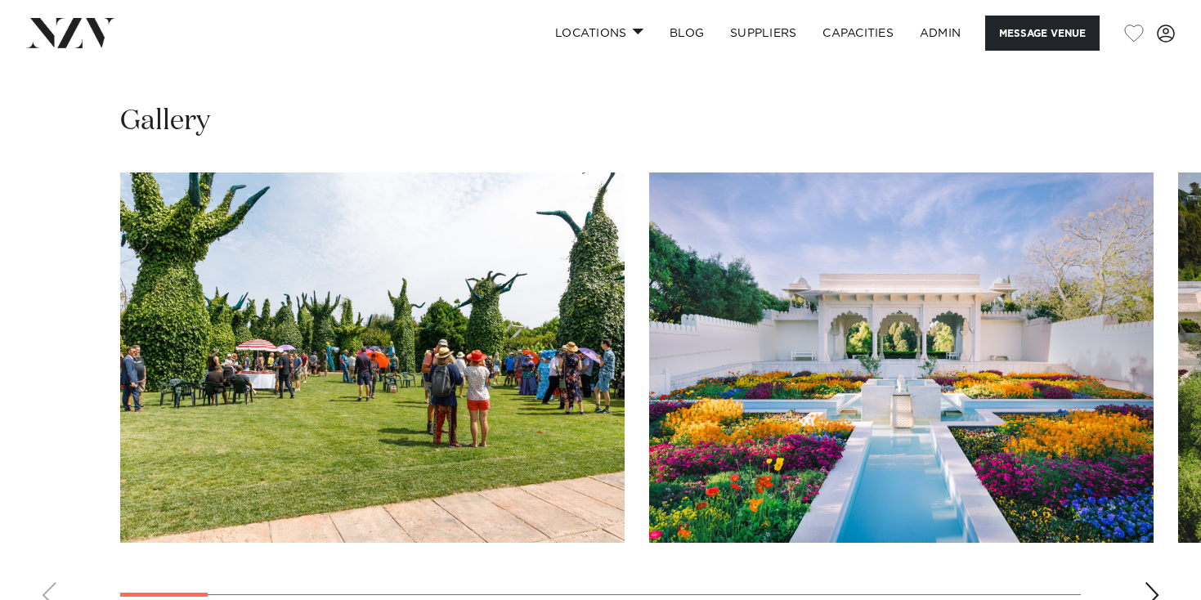
click at [1149, 563] on swiper-container at bounding box center [600, 396] width 1201 height 449
click at [1148, 582] on div "Next slide" at bounding box center [1151, 595] width 16 height 26
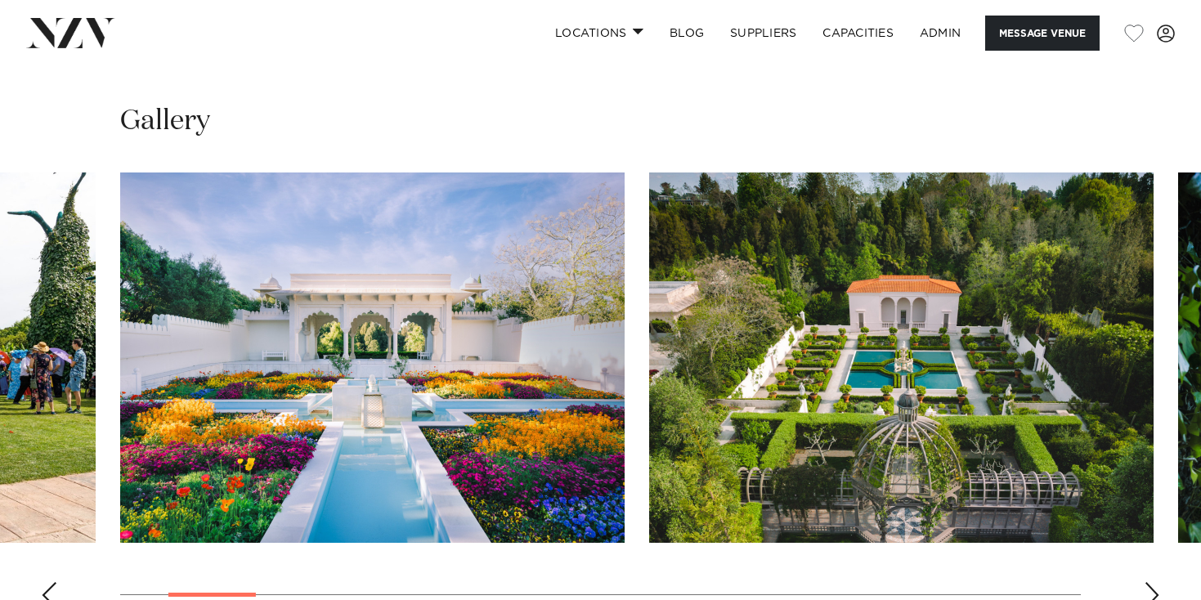
click at [1150, 582] on div "Next slide" at bounding box center [1151, 595] width 16 height 26
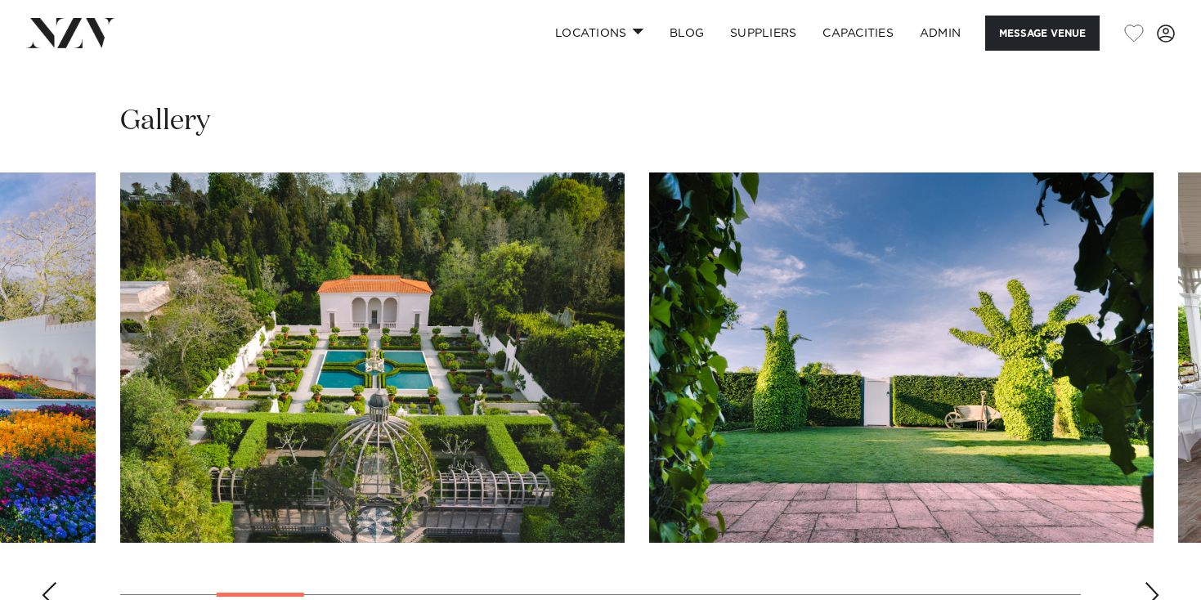
drag, startPoint x: 888, startPoint y: 235, endPoint x: 1152, endPoint y: 558, distance: 417.5
click at [1152, 582] on div "Next slide" at bounding box center [1151, 595] width 16 height 26
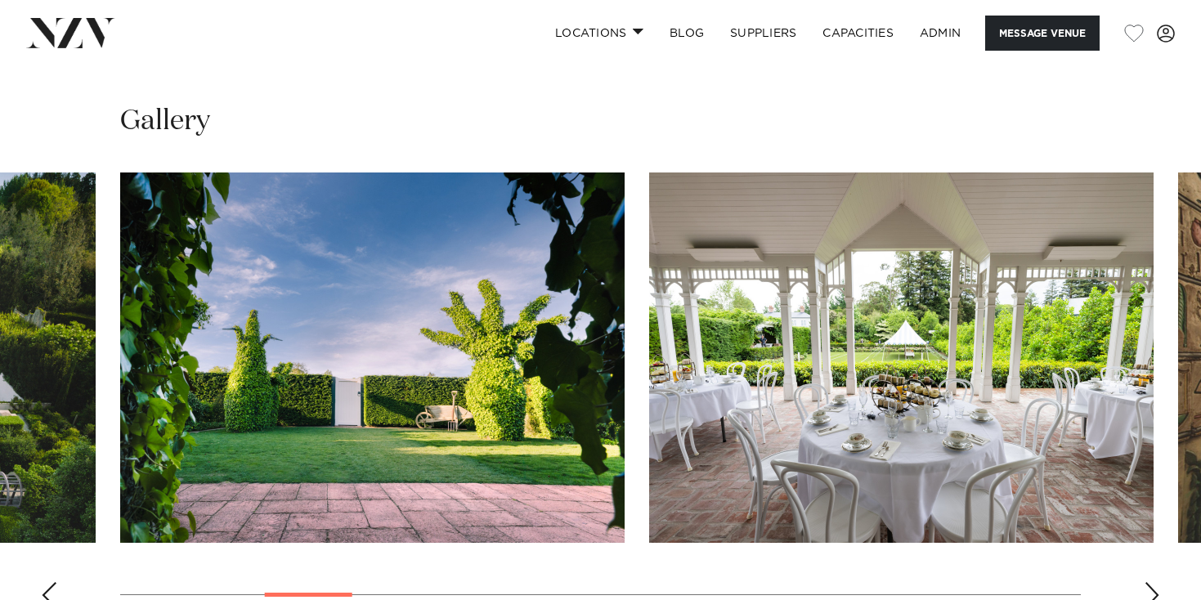
click at [1152, 582] on div "Next slide" at bounding box center [1151, 595] width 16 height 26
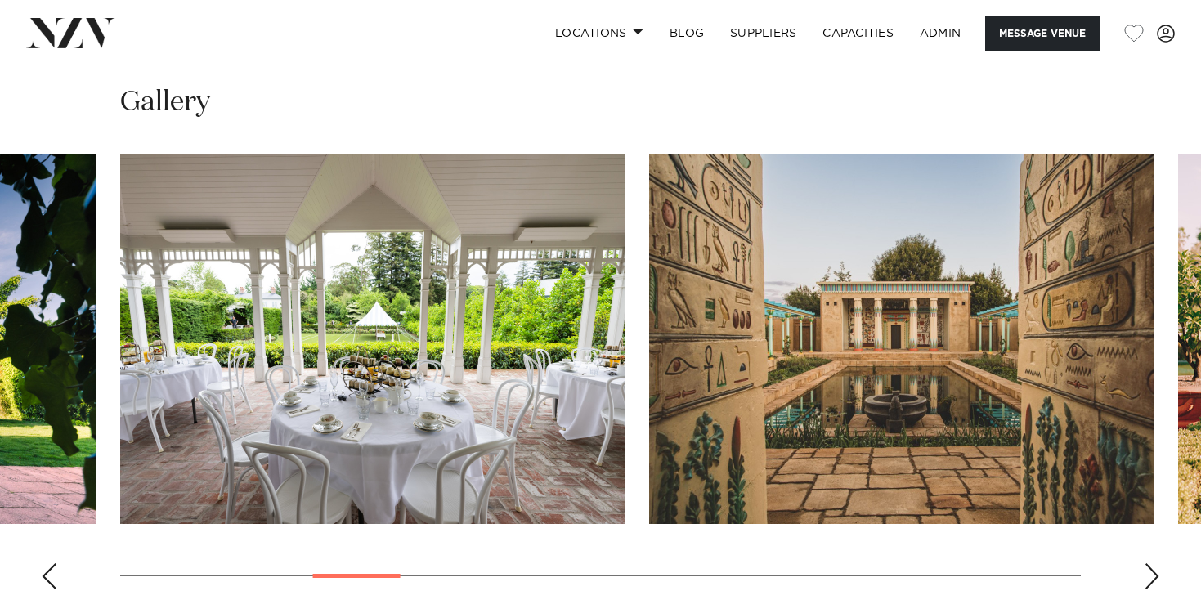
scroll to position [1511, 0]
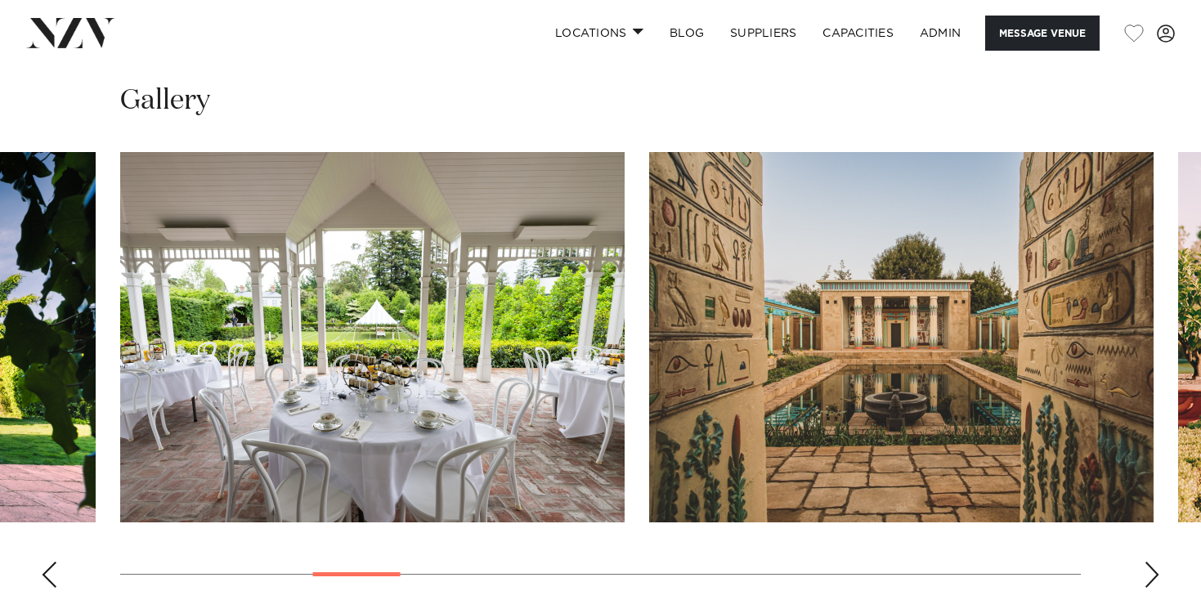
click at [1148, 561] on div "Next slide" at bounding box center [1151, 574] width 16 height 26
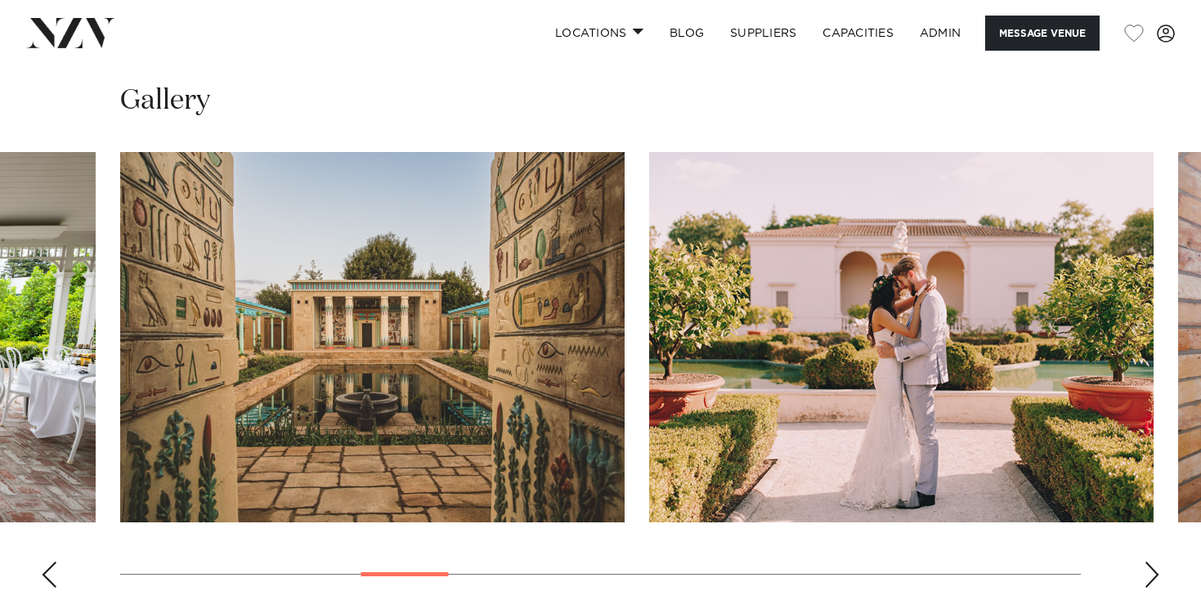
click at [76, 35] on img at bounding box center [70, 32] width 89 height 29
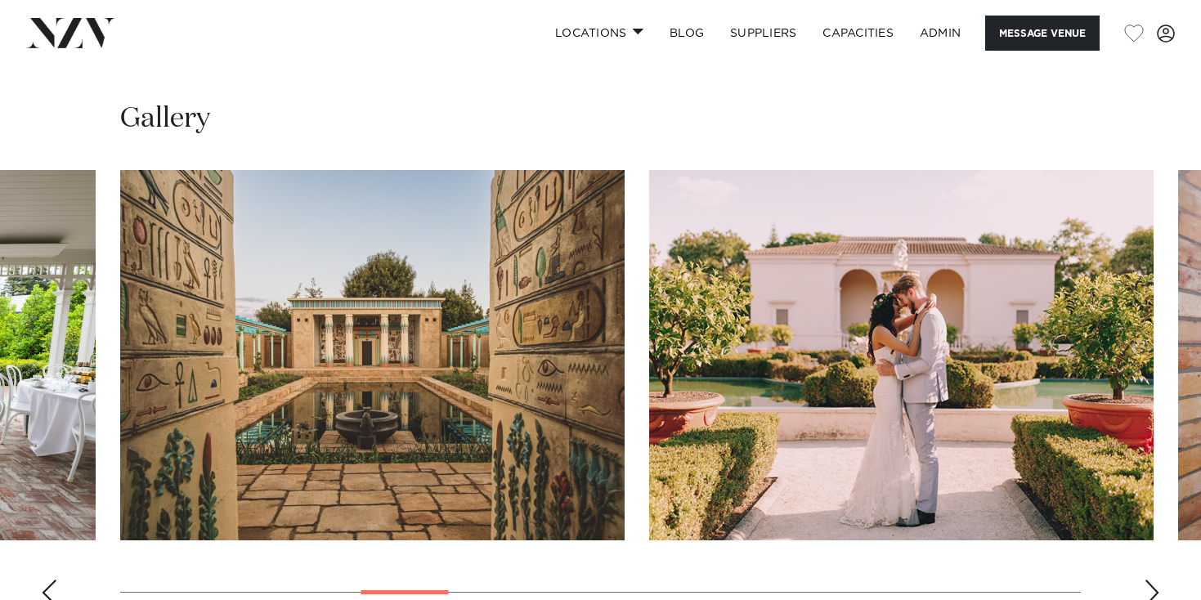
scroll to position [1495, 0]
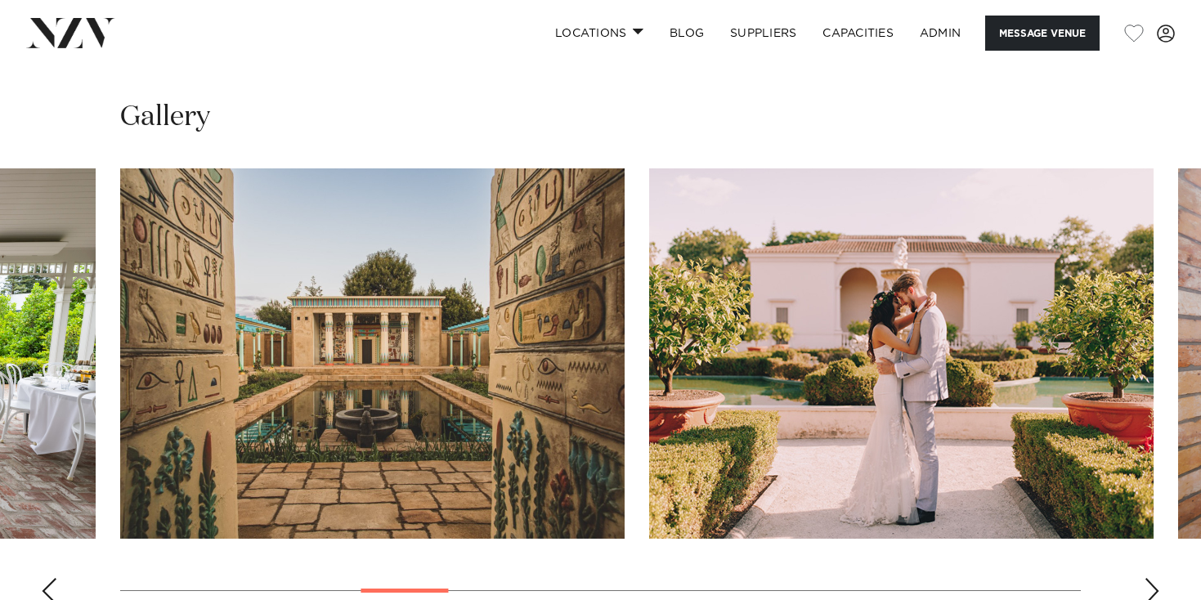
click at [49, 530] on swiper-container at bounding box center [600, 392] width 1201 height 449
click at [48, 578] on div "Previous slide" at bounding box center [49, 591] width 16 height 26
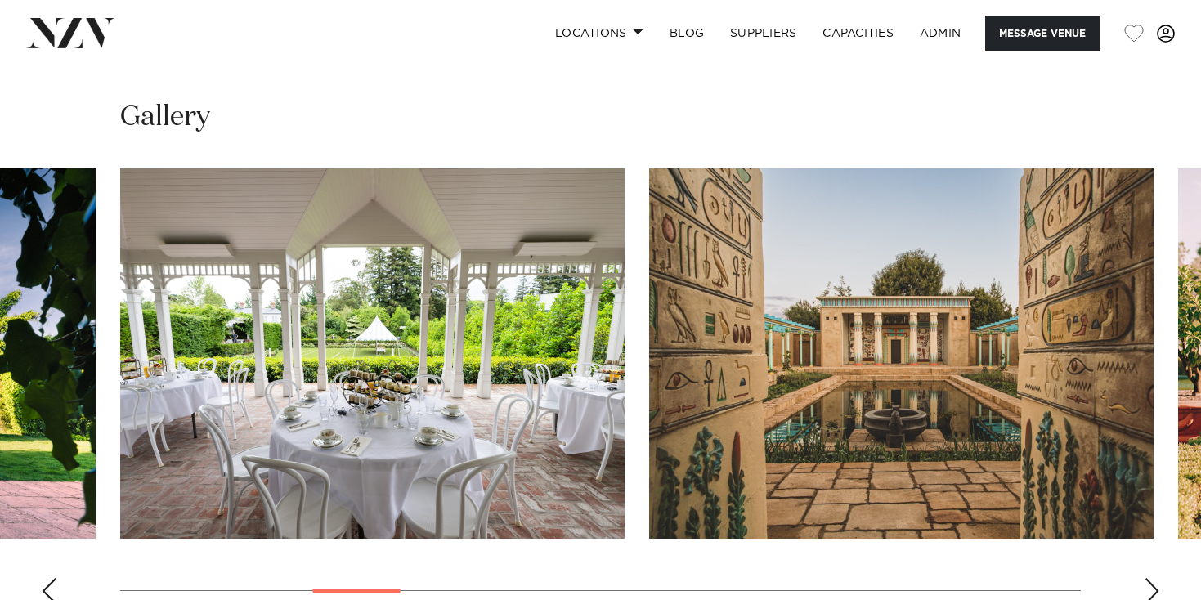
click at [1180, 33] on link at bounding box center [1165, 34] width 44 height 18
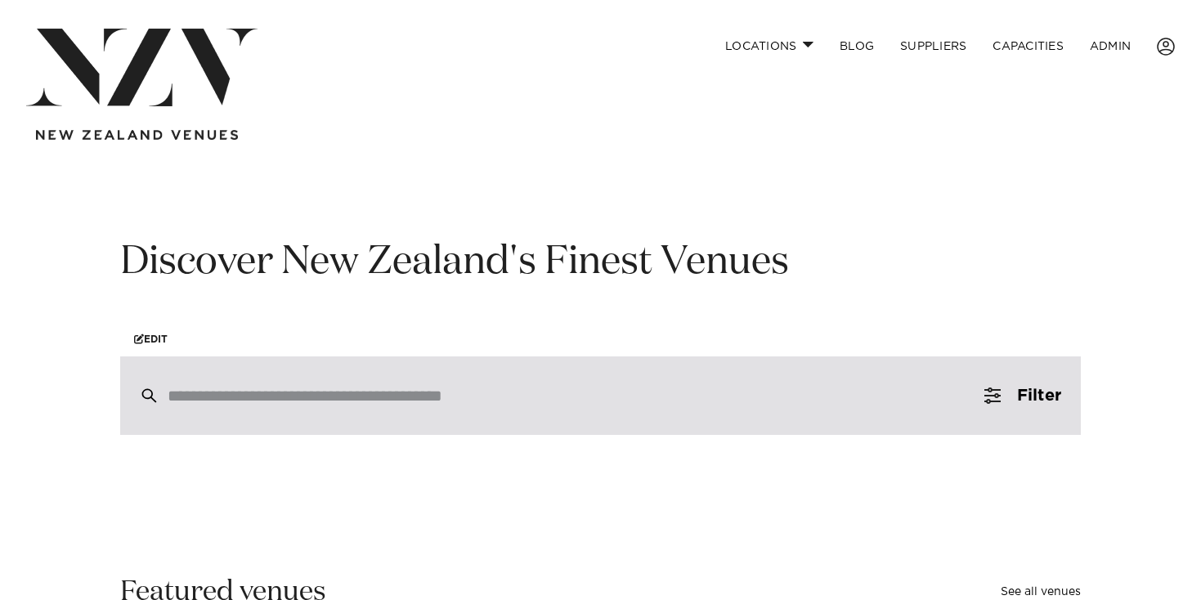
click at [427, 400] on input "search" at bounding box center [566, 396] width 796 height 18
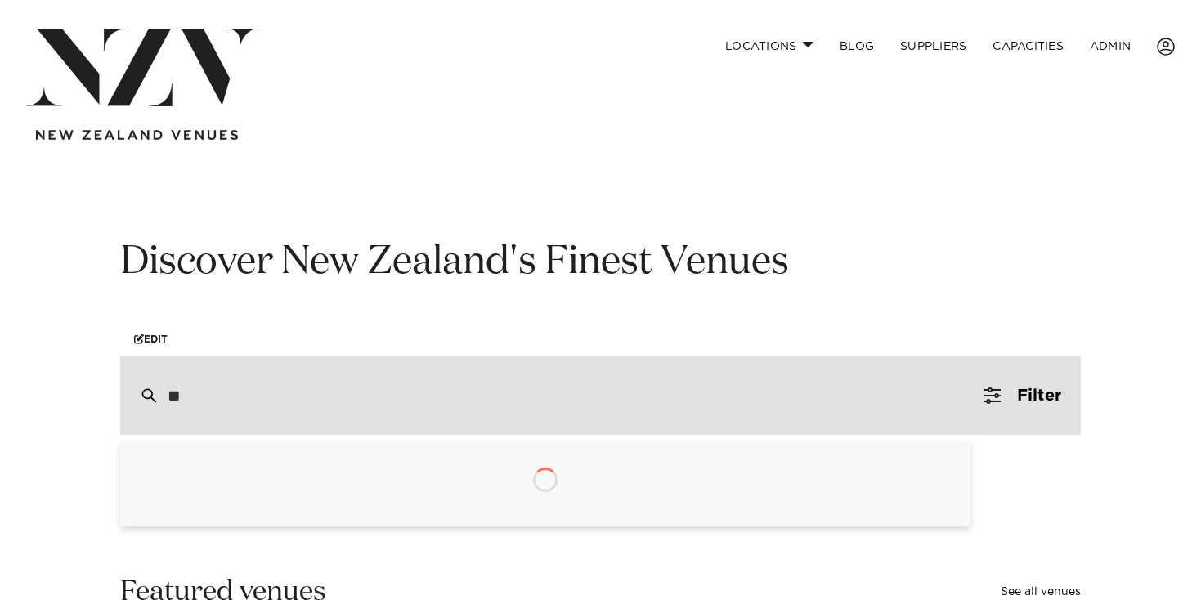
type input "*"
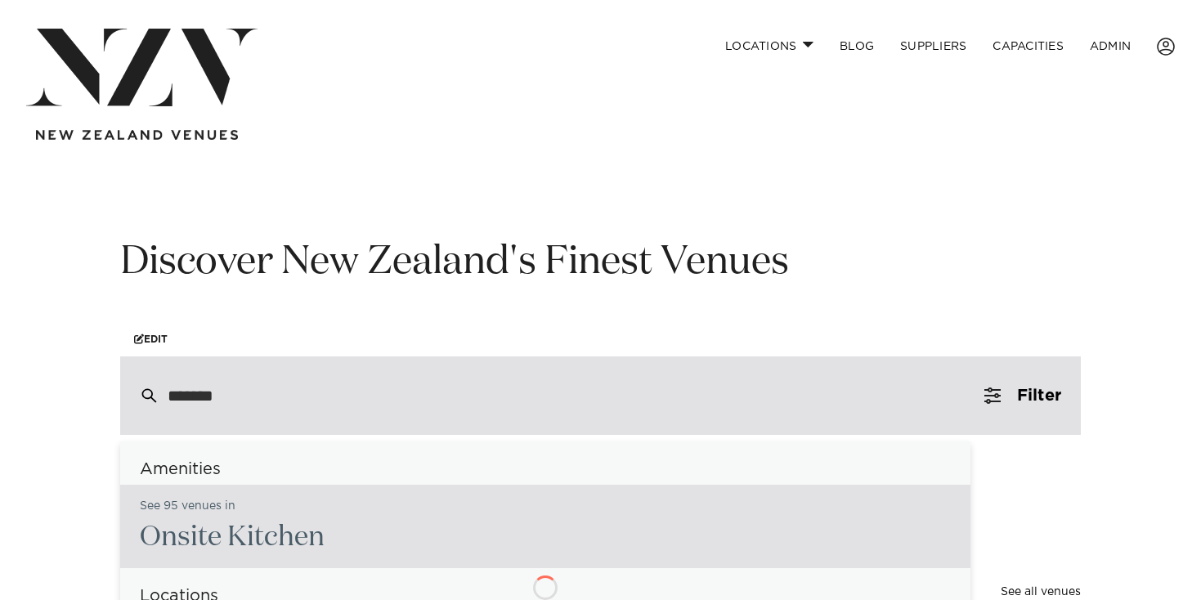
type input "********"
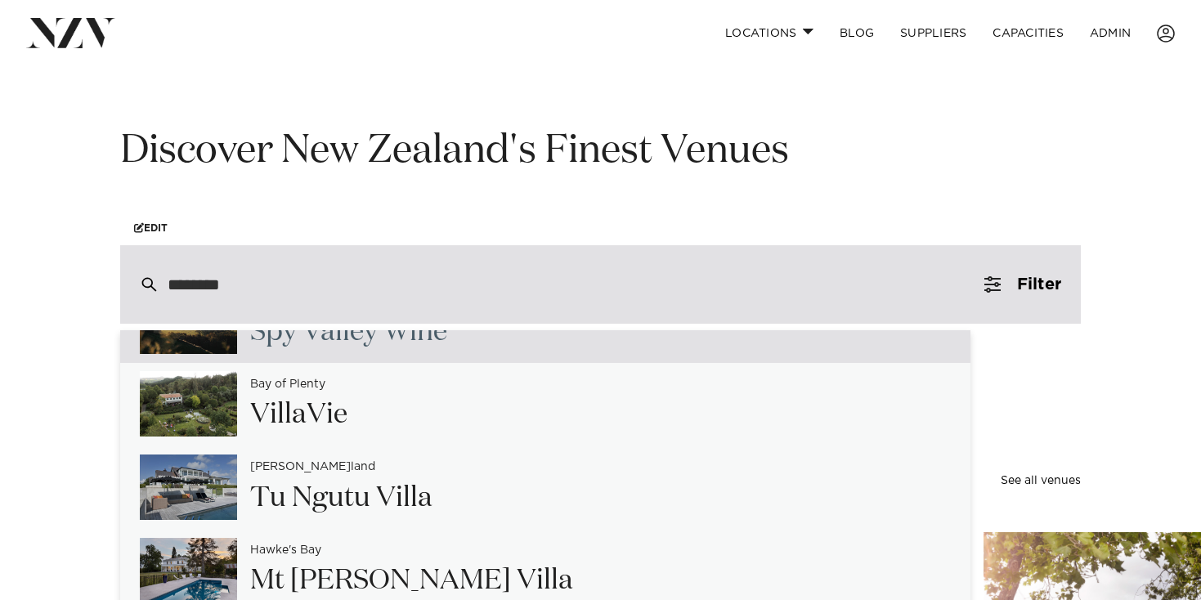
scroll to position [118, 0]
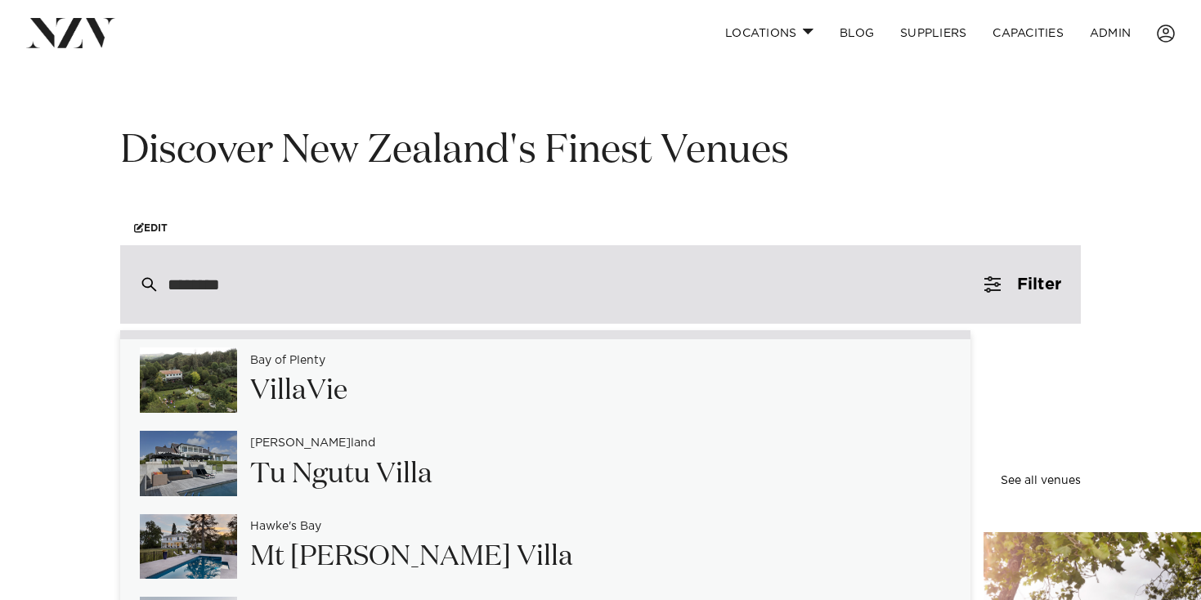
type input "**********"
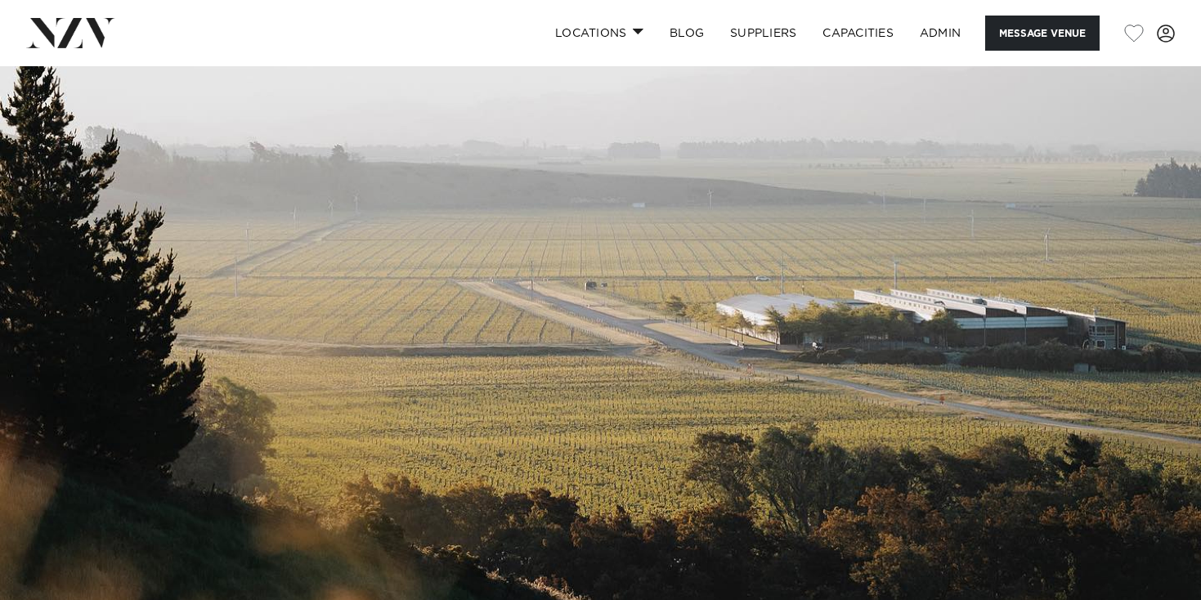
click at [178, 28] on link at bounding box center [192, 32] width 333 height 29
click at [110, 29] on img at bounding box center [70, 32] width 89 height 29
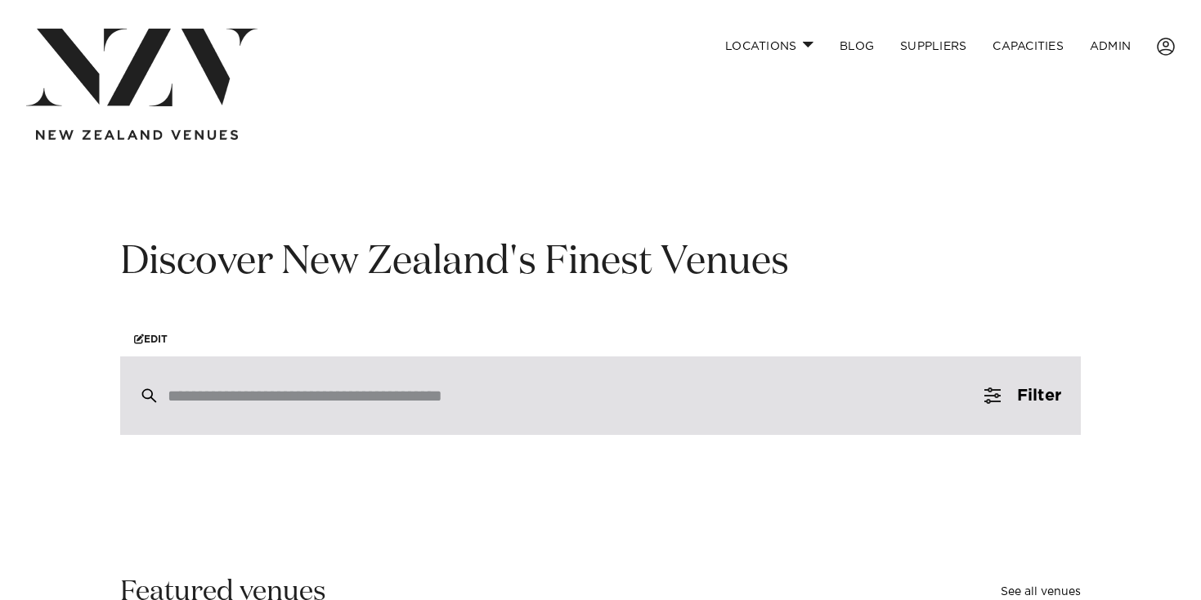
click at [445, 392] on input "search" at bounding box center [566, 396] width 796 height 18
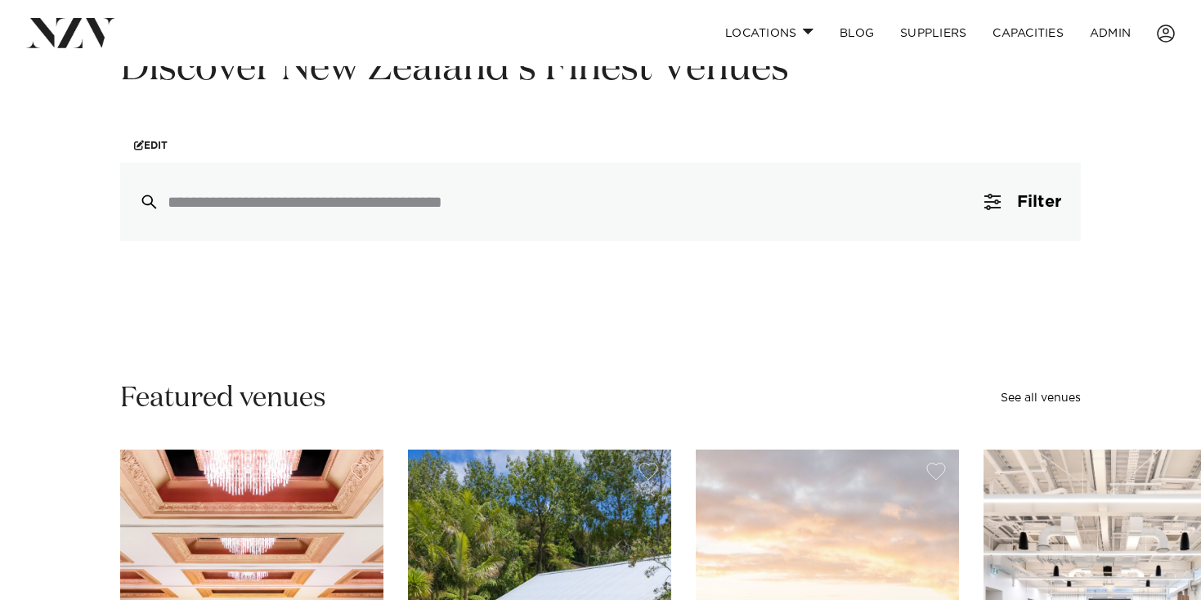
scroll to position [190, 0]
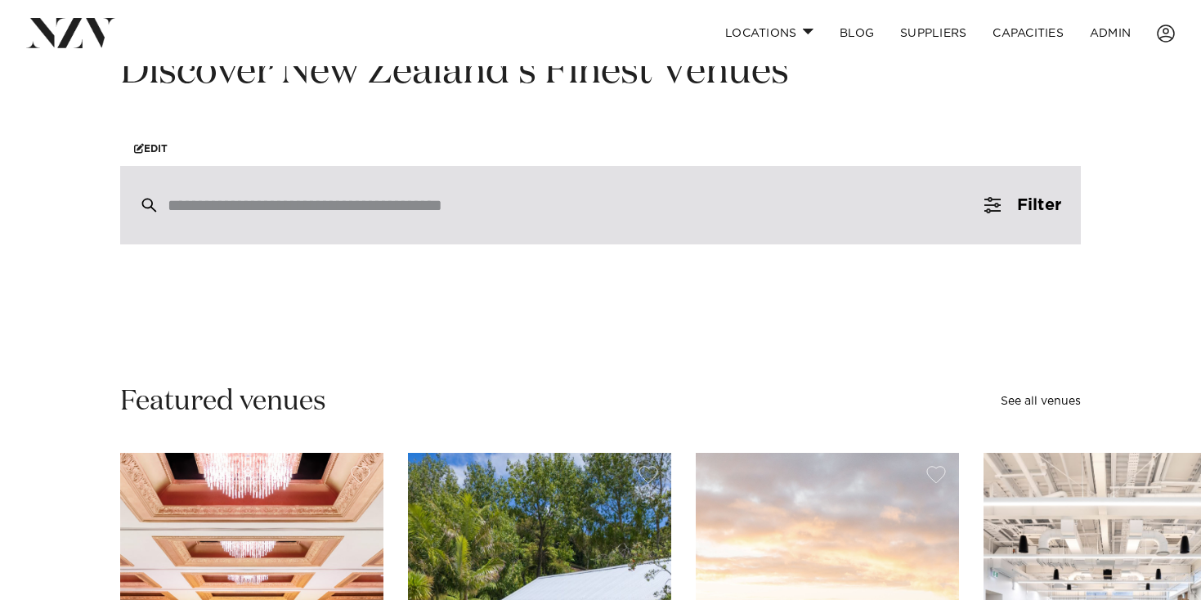
click at [306, 239] on div at bounding box center [600, 205] width 960 height 78
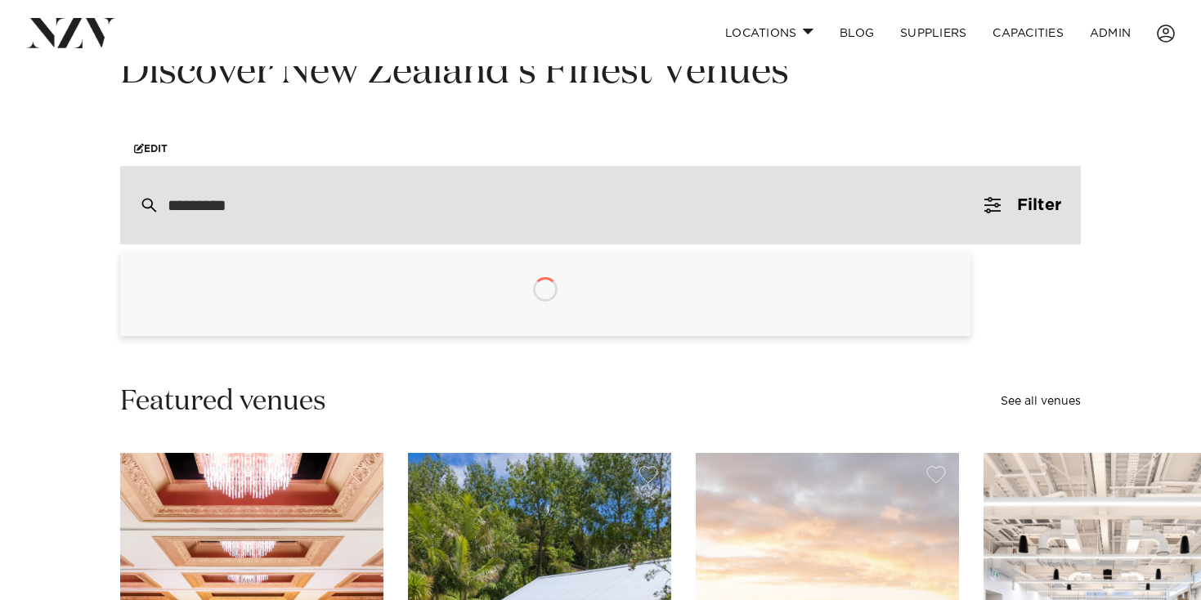
type input "**********"
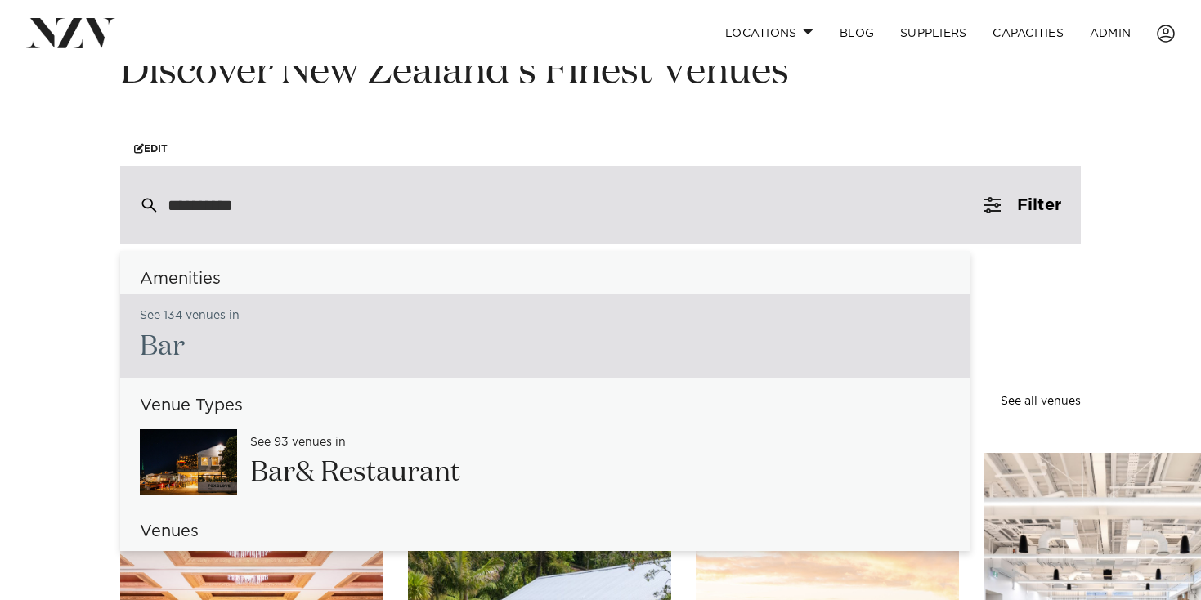
type input "**********"
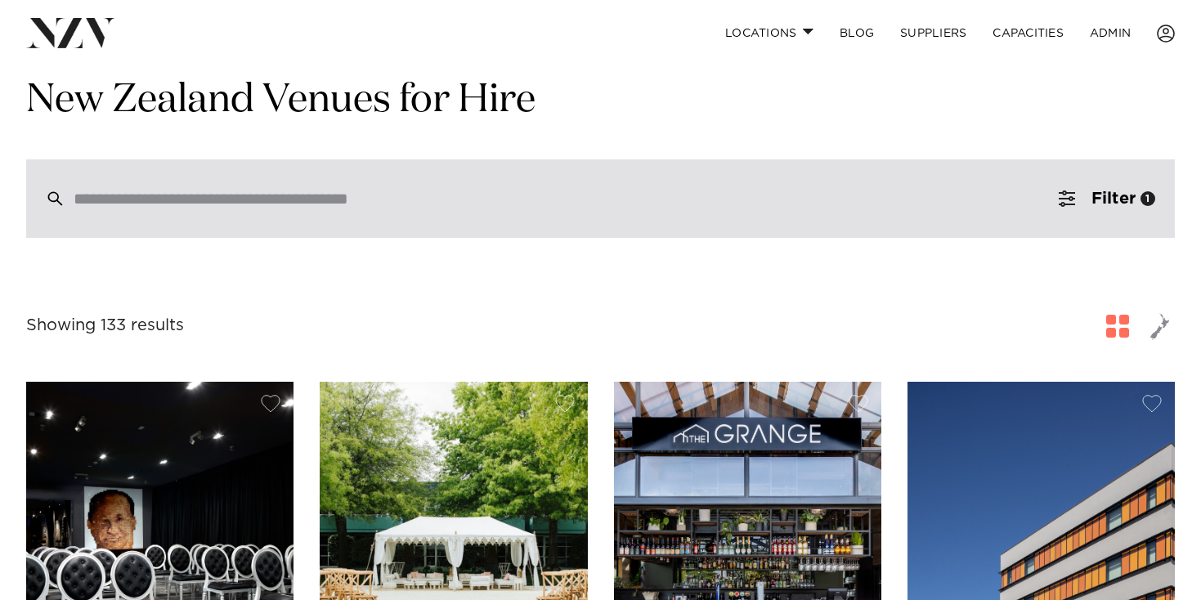
scroll to position [46, 0]
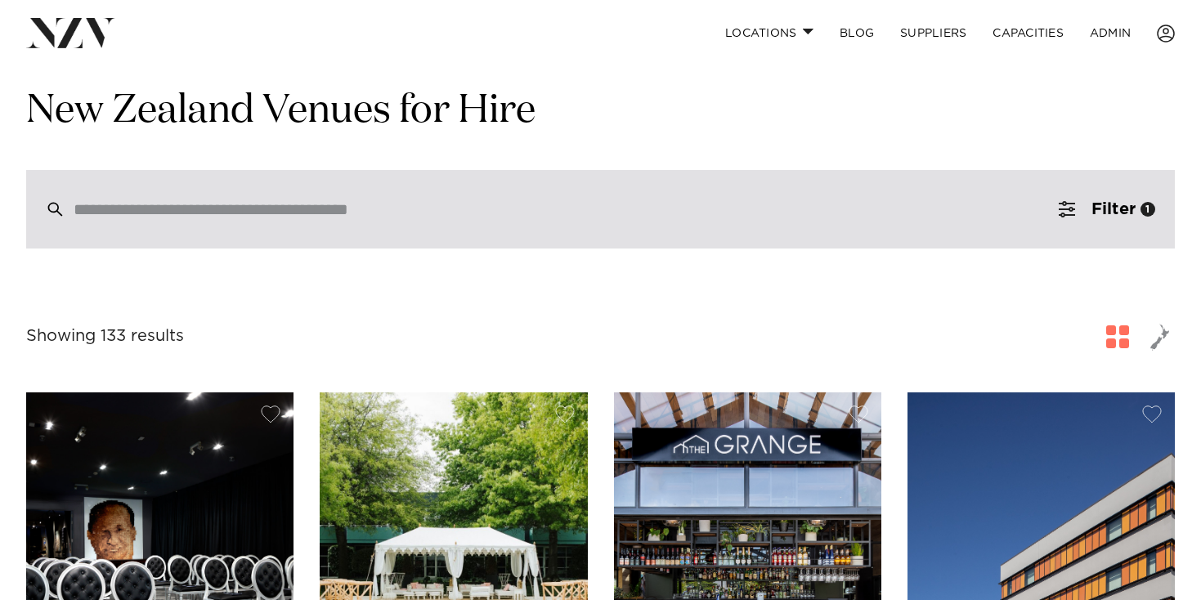
click at [340, 176] on div at bounding box center [600, 209] width 1148 height 78
click at [343, 201] on input "search" at bounding box center [566, 209] width 984 height 18
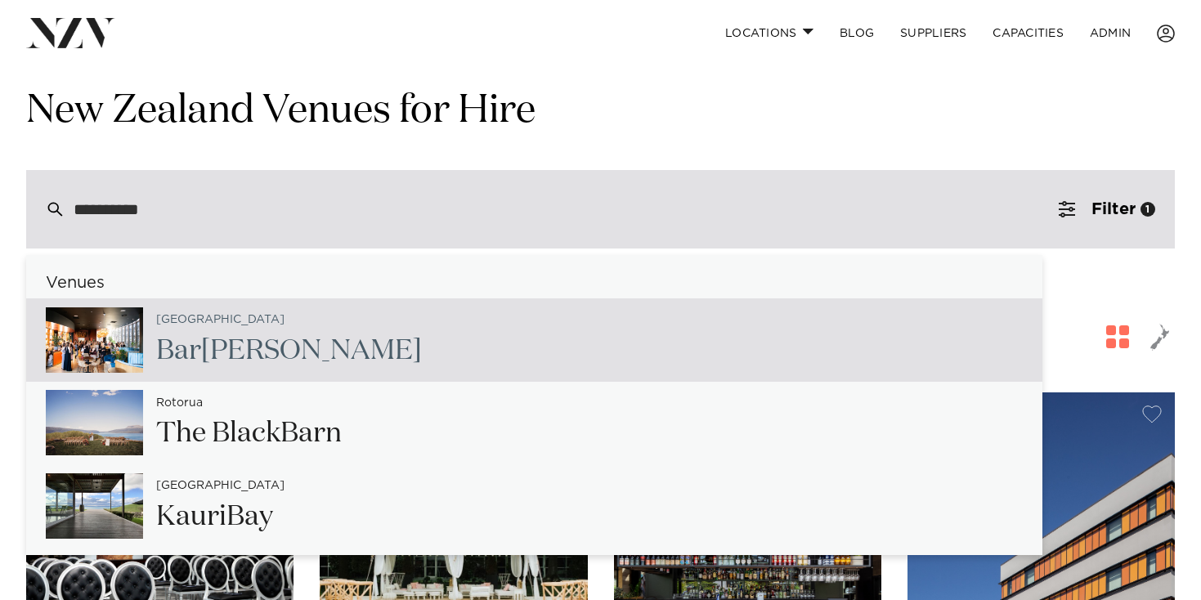
scroll to position [54, 0]
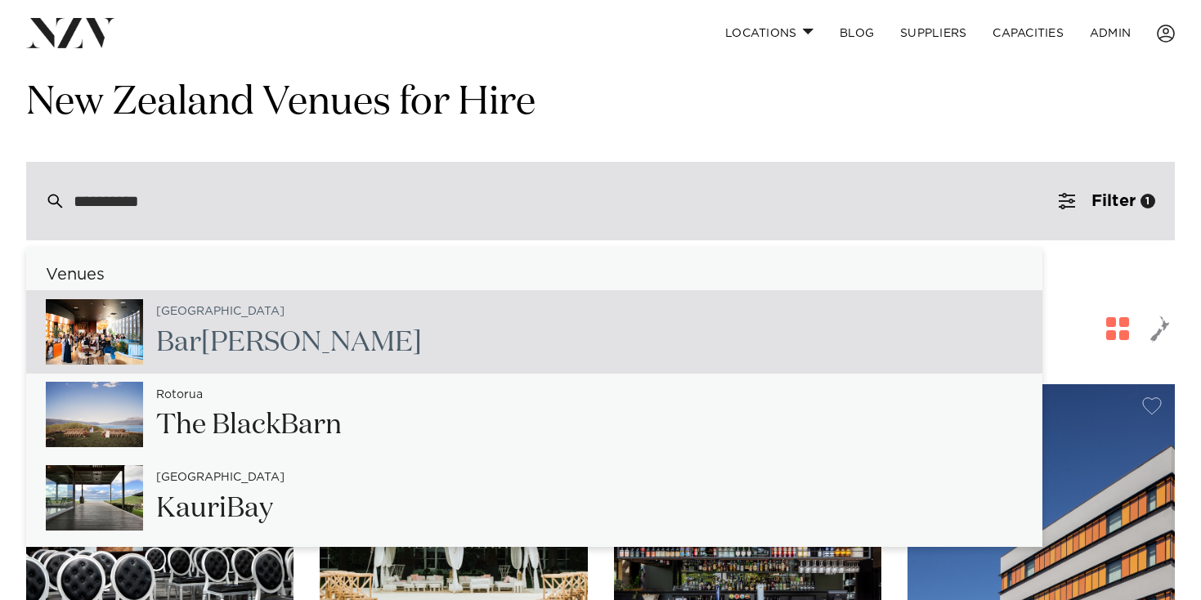
click at [92, 207] on input "*********" at bounding box center [566, 201] width 984 height 18
type input "**********"
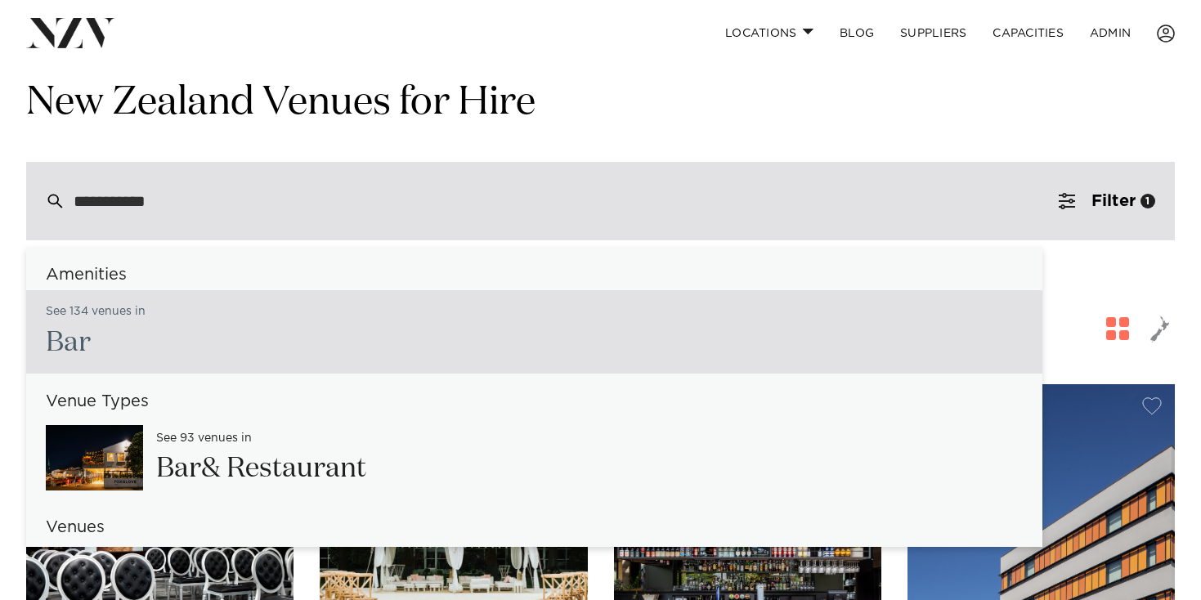
type input "**********"
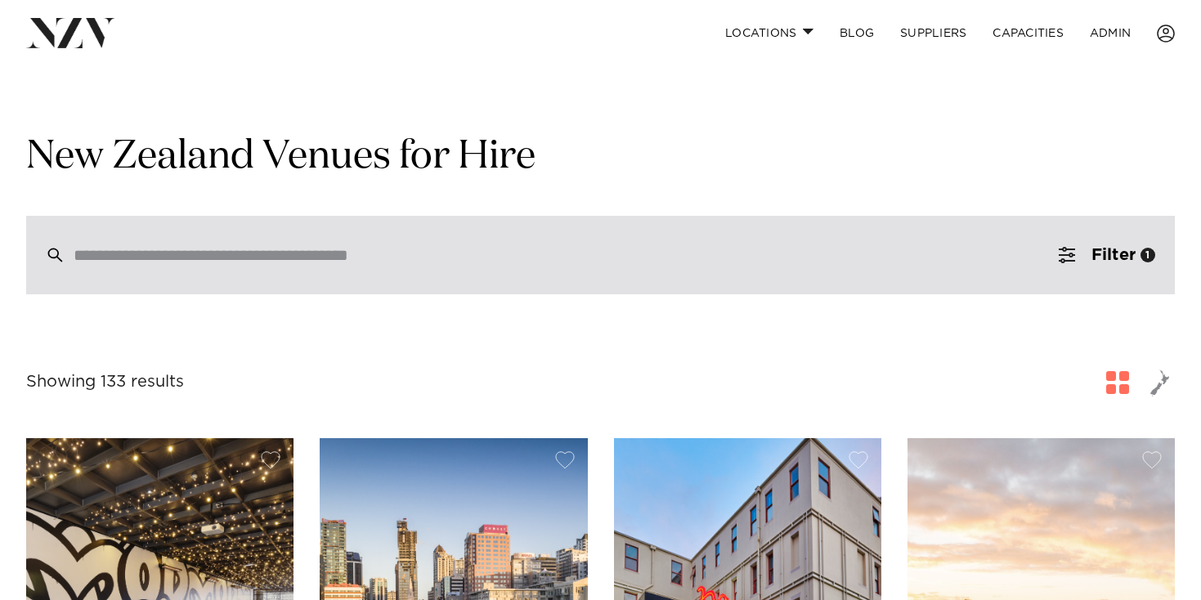
click at [172, 252] on input "search" at bounding box center [566, 255] width 984 height 18
click at [188, 254] on input "search" at bounding box center [566, 255] width 984 height 18
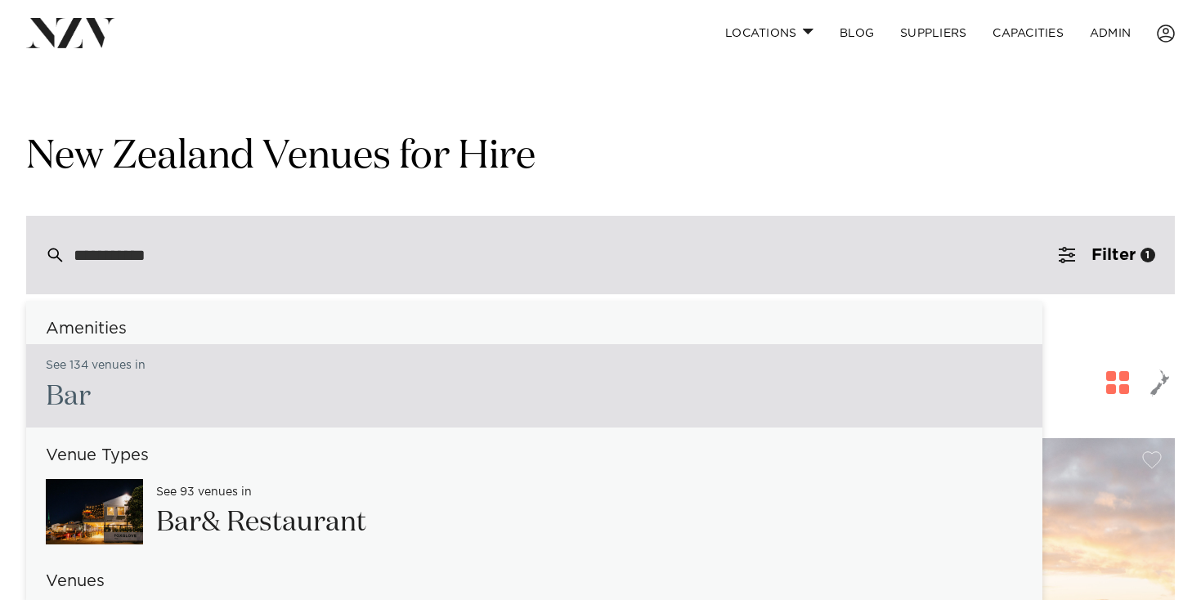
click at [227, 266] on div "**********" at bounding box center [600, 255] width 1148 height 78
type input "**********"
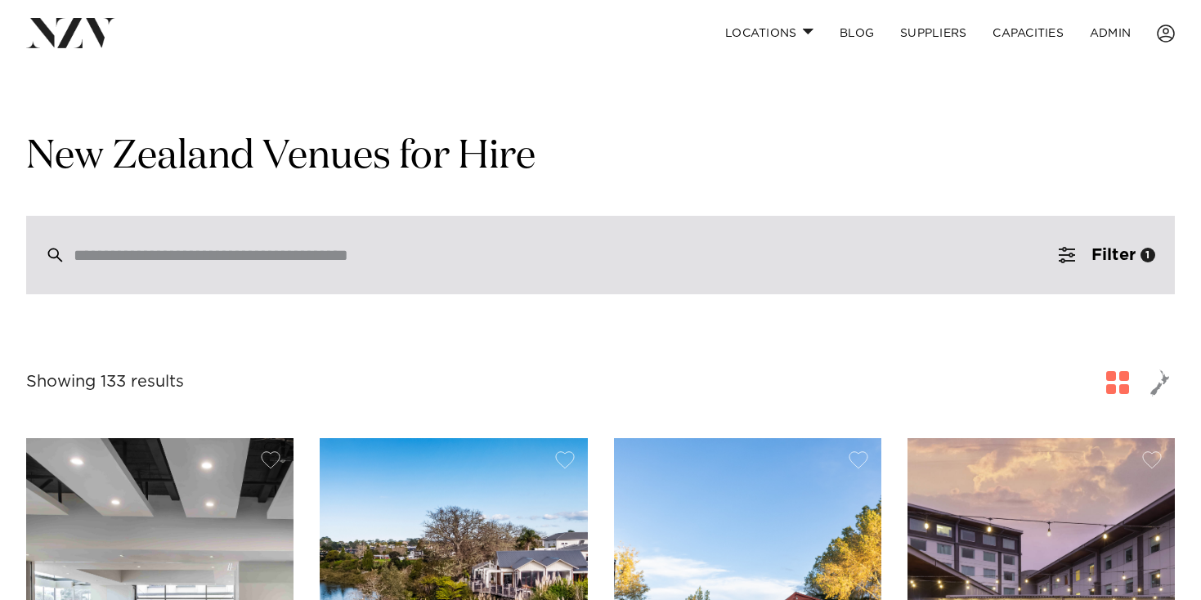
click at [226, 279] on div at bounding box center [600, 255] width 1148 height 78
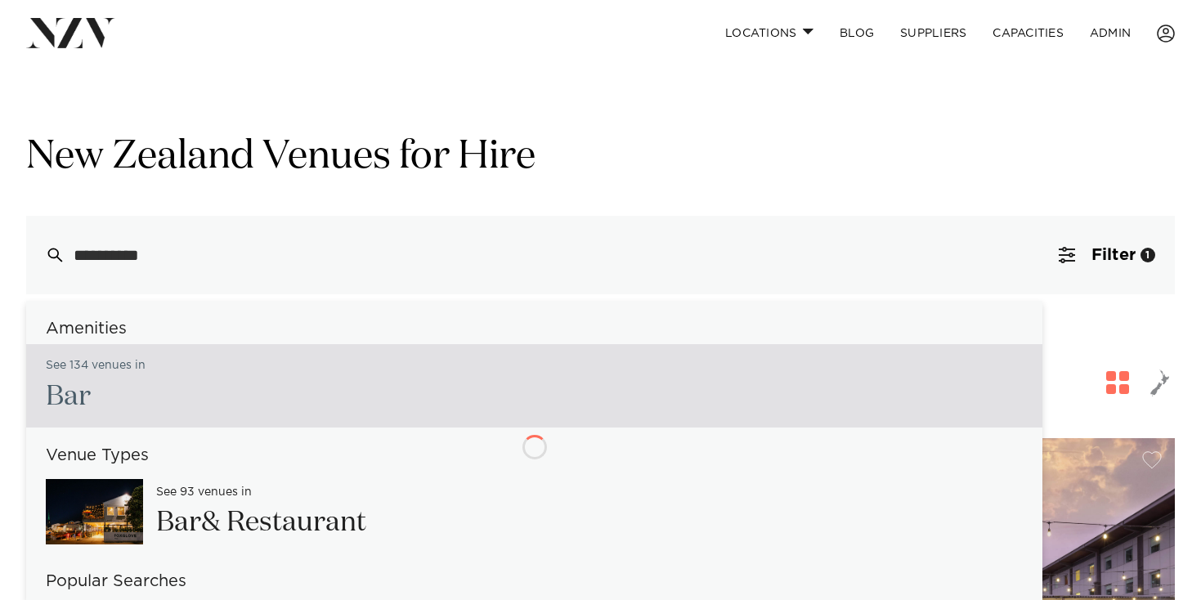
type input "**********"
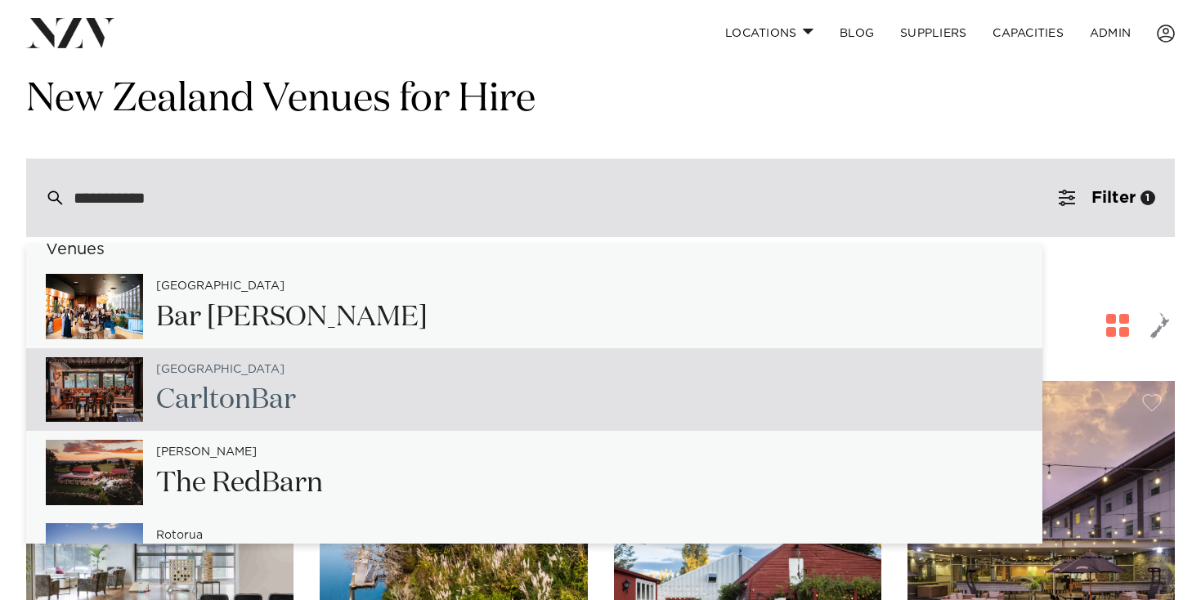
scroll to position [59, 0]
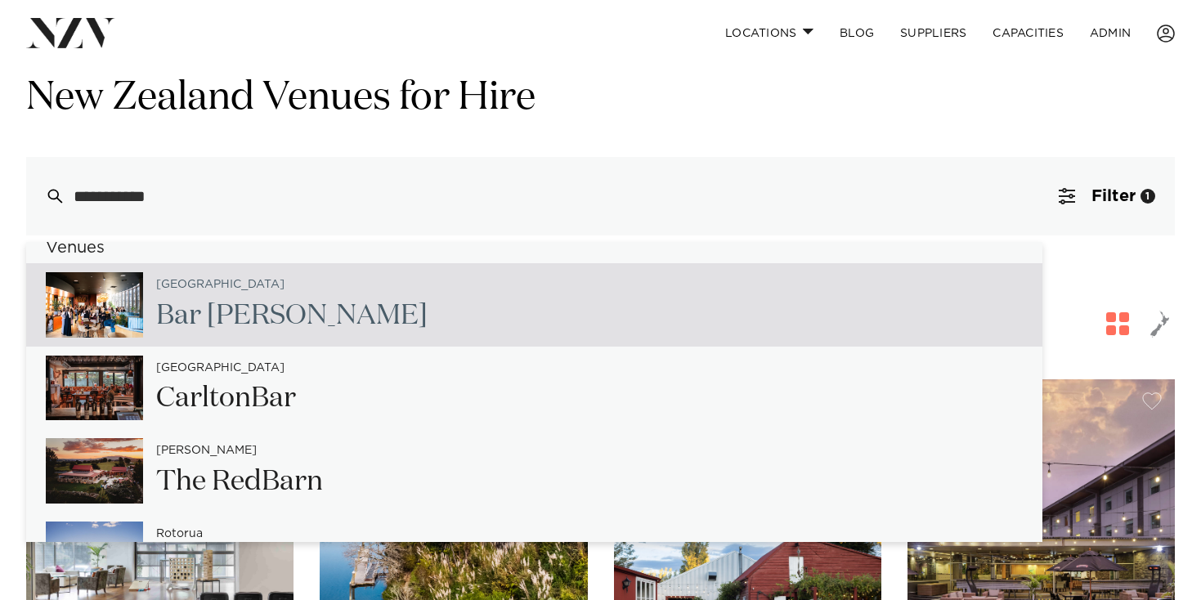
click at [649, 304] on div "Christchurch Bar Franco" at bounding box center [534, 304] width 1016 height 83
type input "**********"
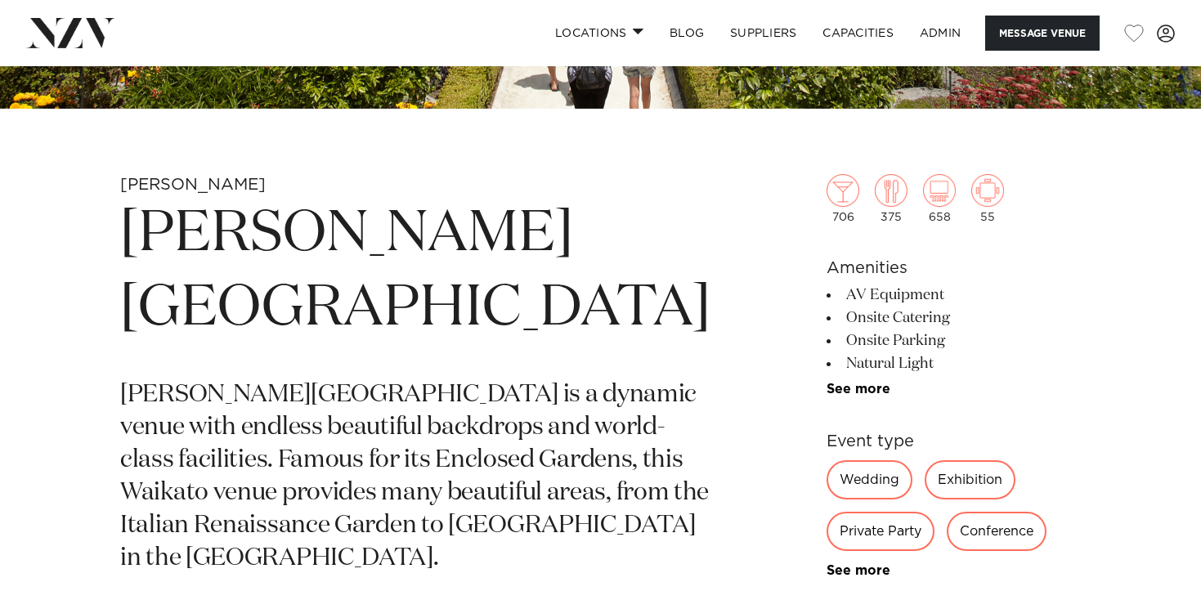
scroll to position [651, 0]
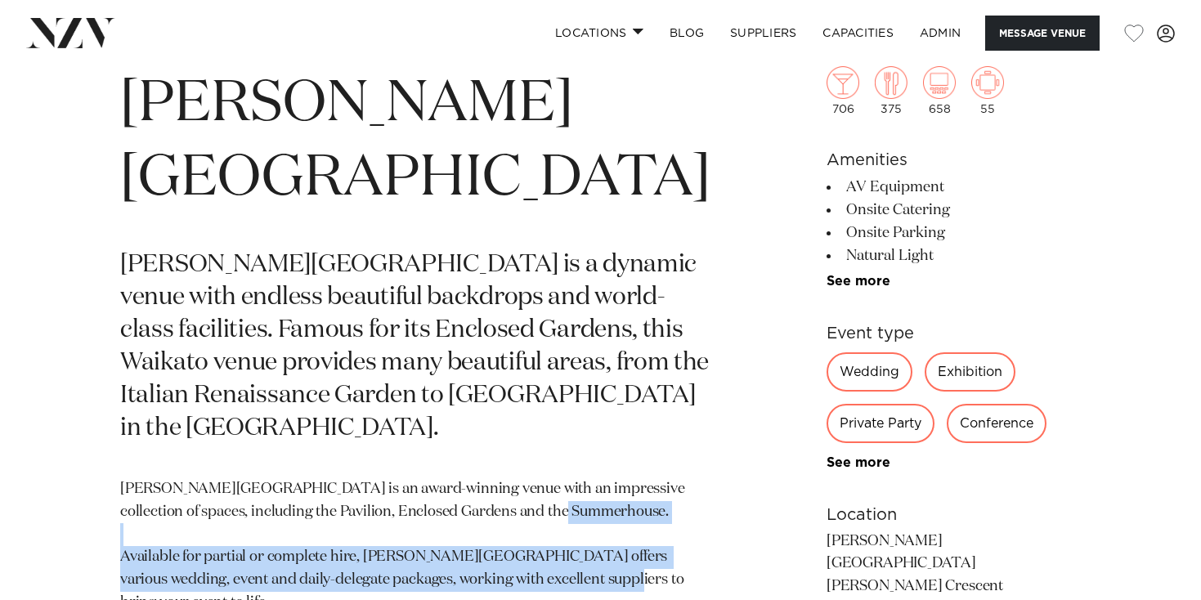
drag, startPoint x: 524, startPoint y: 452, endPoint x: 630, endPoint y: 472, distance: 108.2
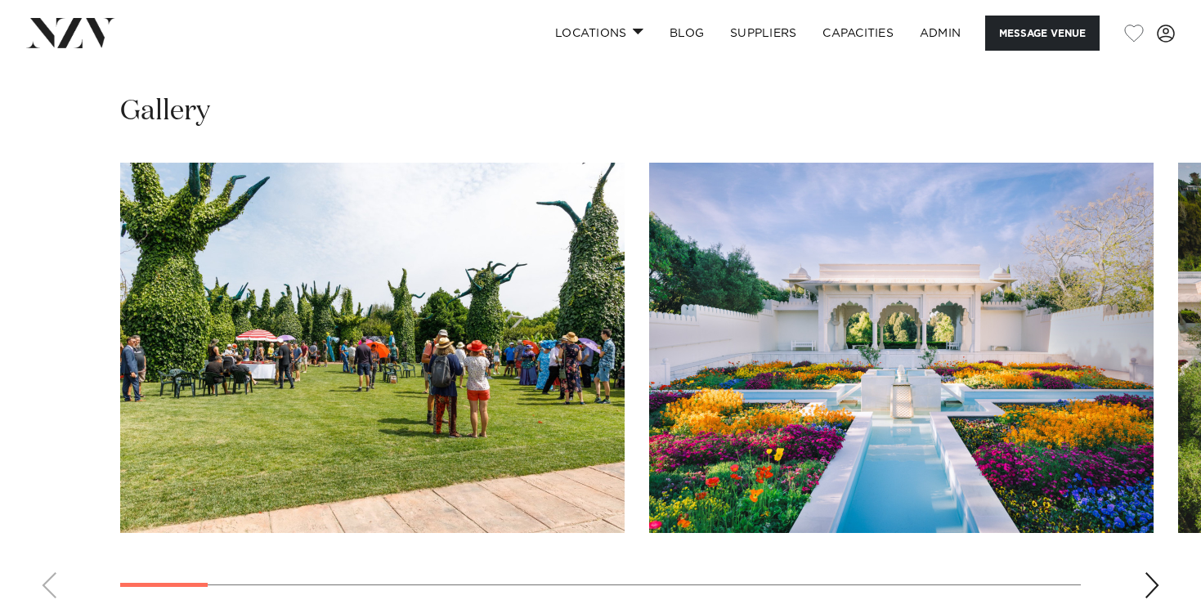
scroll to position [1511, 0]
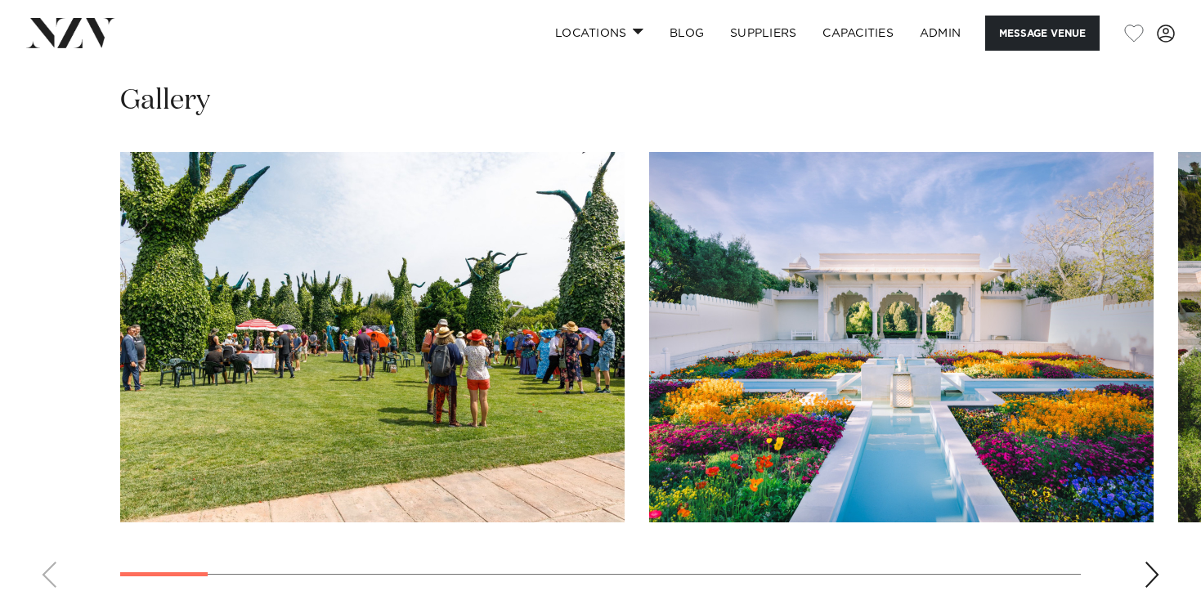
click at [1147, 561] on div "Next slide" at bounding box center [1151, 574] width 16 height 26
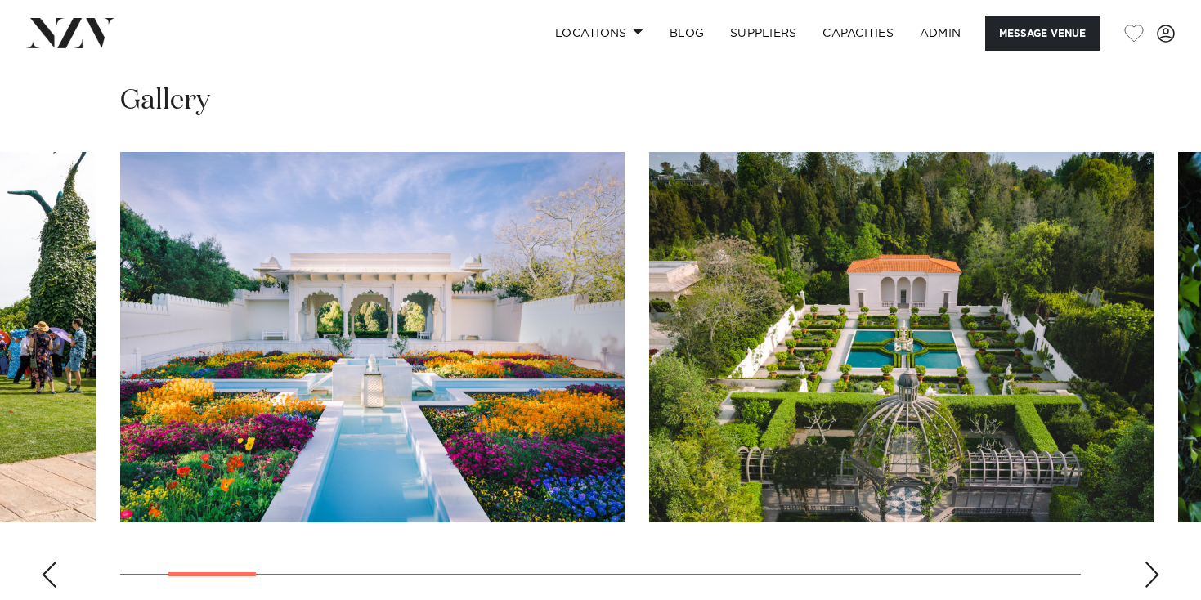
click at [1147, 561] on div "Next slide" at bounding box center [1151, 574] width 16 height 26
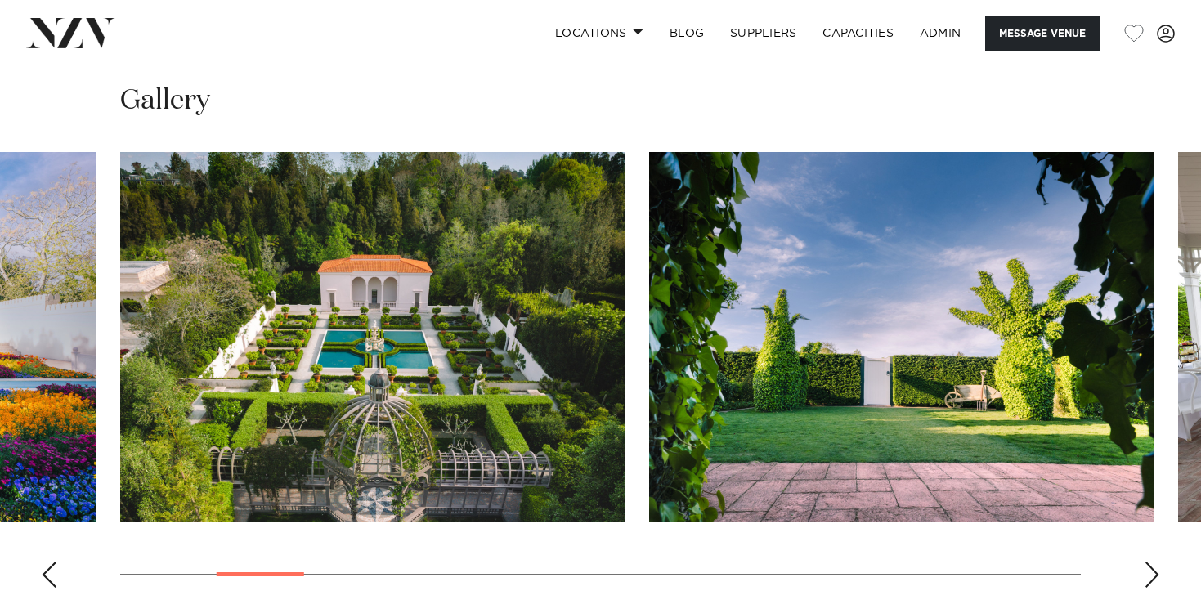
click at [1147, 561] on div "Next slide" at bounding box center [1151, 574] width 16 height 26
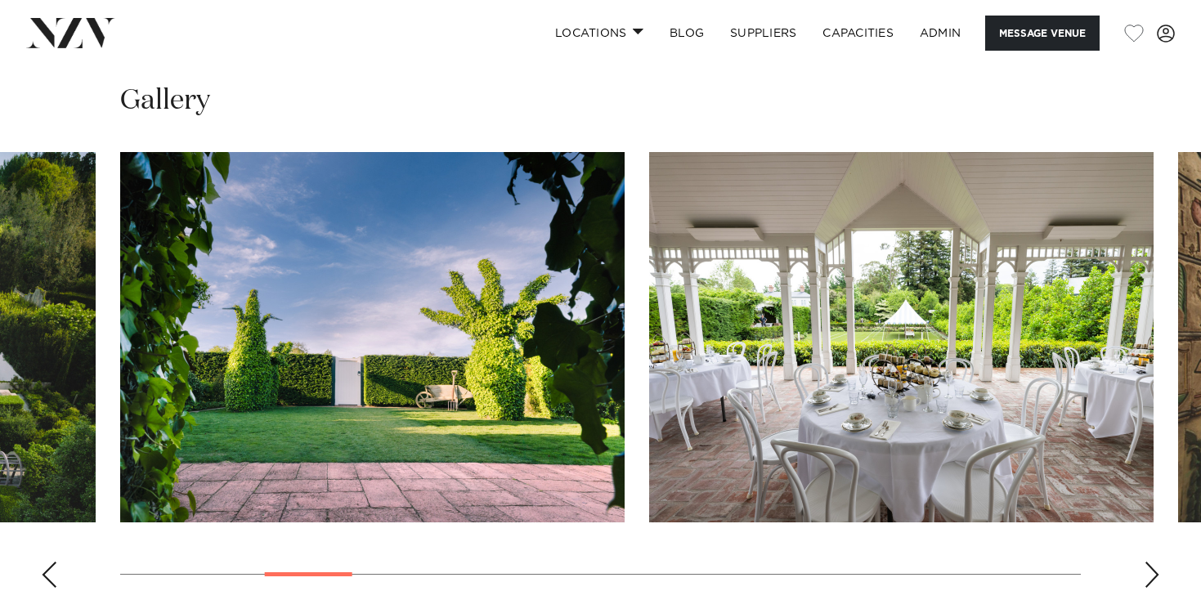
click at [1147, 561] on div "Next slide" at bounding box center [1151, 574] width 16 height 26
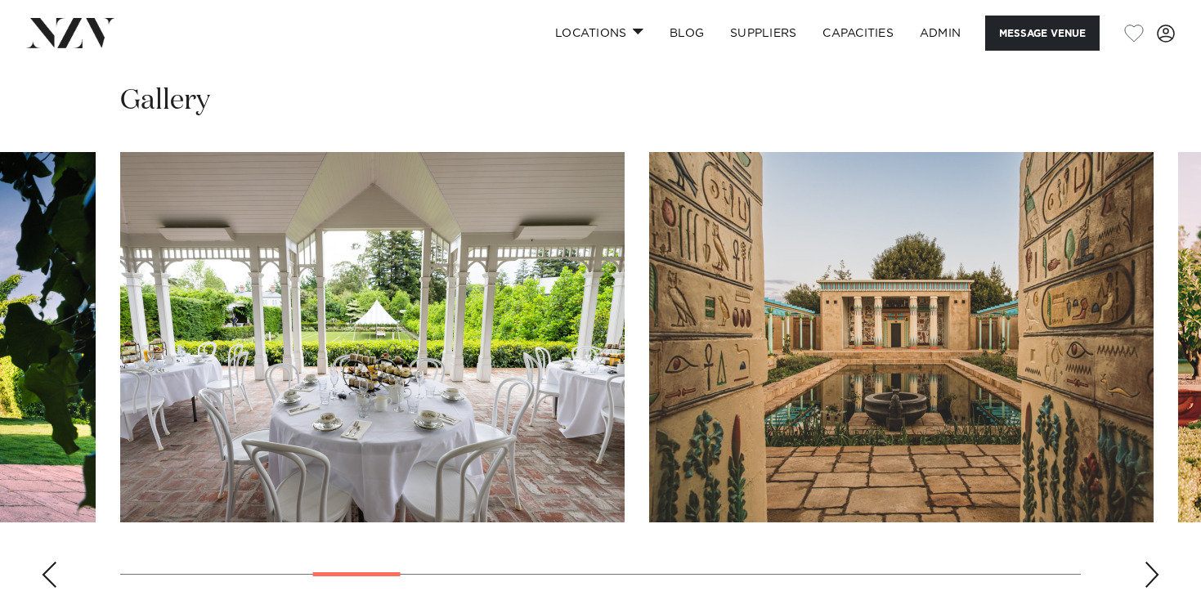
click at [1147, 561] on div "Next slide" at bounding box center [1151, 574] width 16 height 26
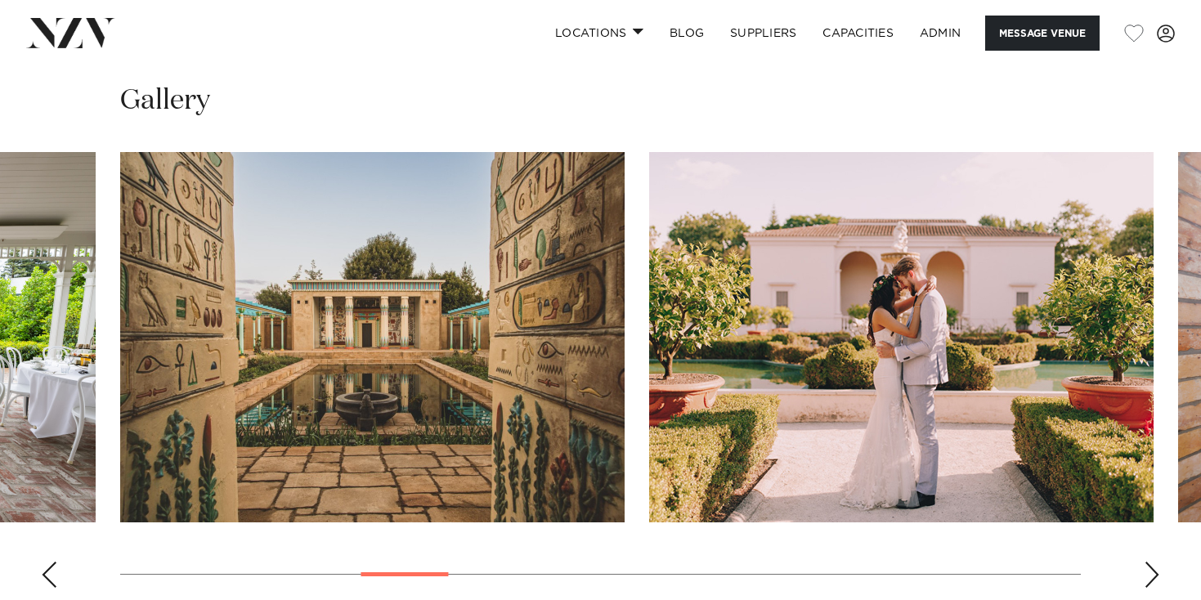
click at [1147, 561] on div "Next slide" at bounding box center [1151, 574] width 16 height 26
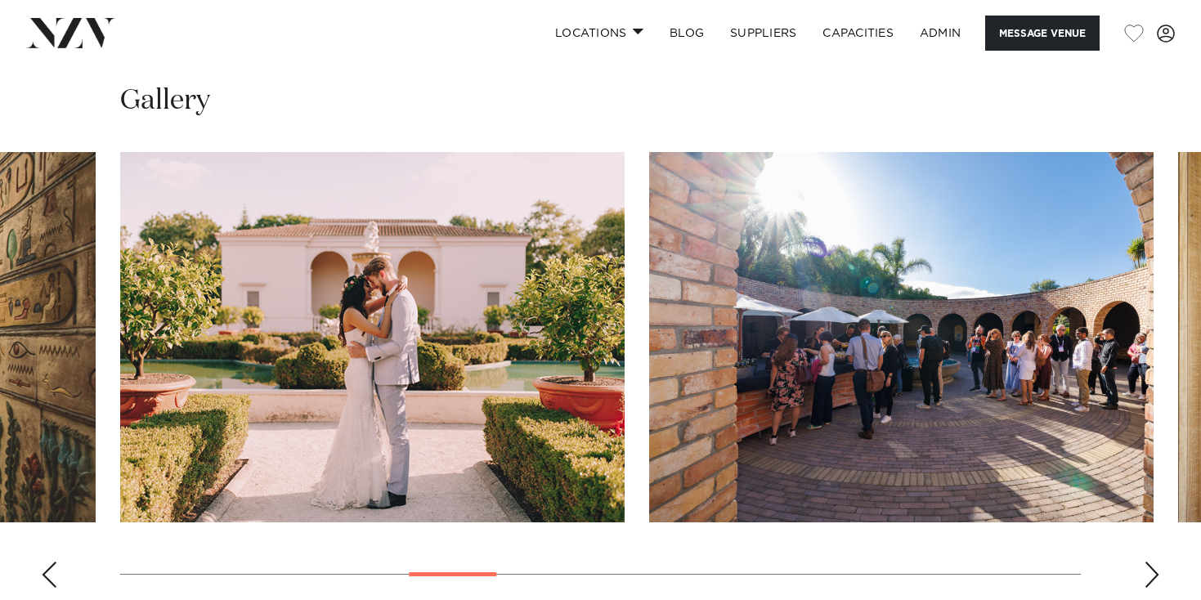
click at [1149, 561] on div "Next slide" at bounding box center [1151, 574] width 16 height 26
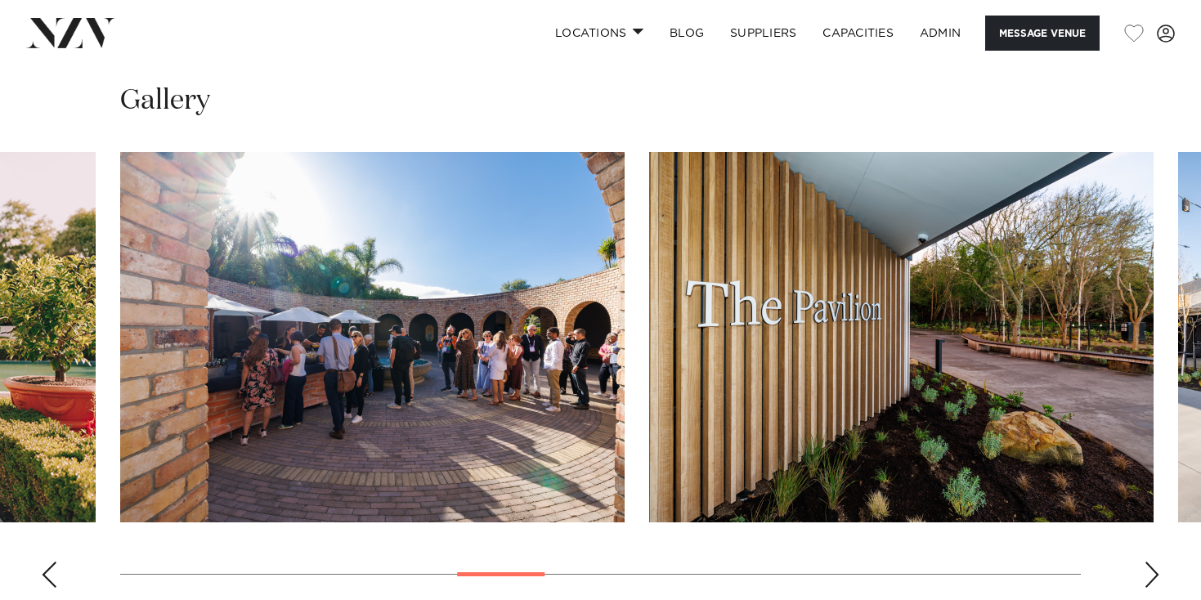
click at [1148, 561] on div "Next slide" at bounding box center [1151, 574] width 16 height 26
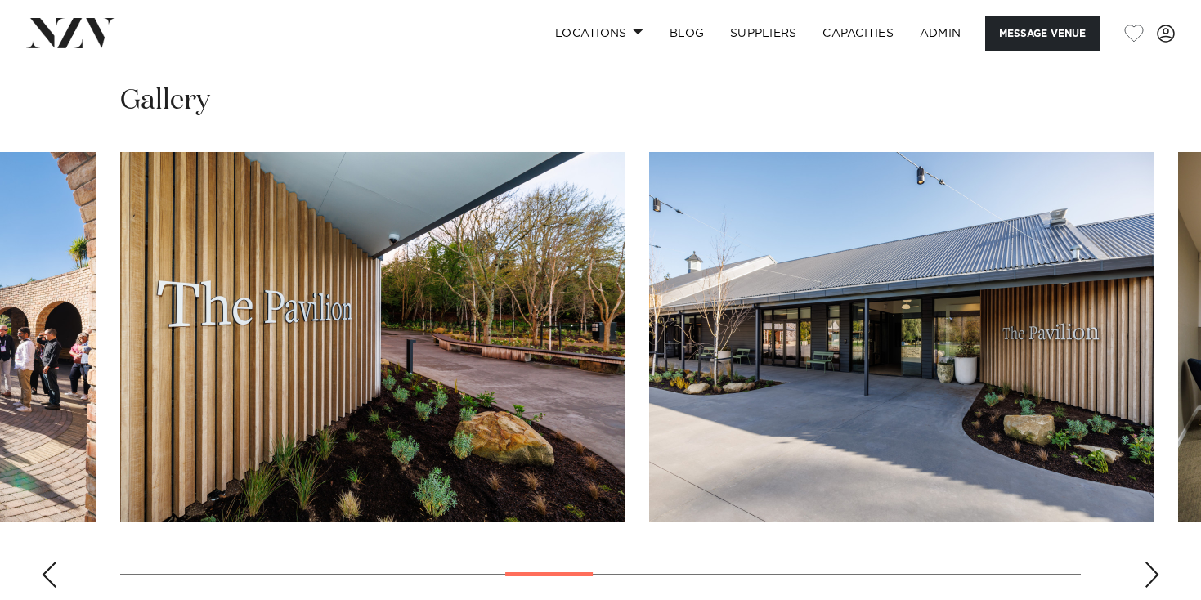
click at [1148, 561] on div "Next slide" at bounding box center [1151, 574] width 16 height 26
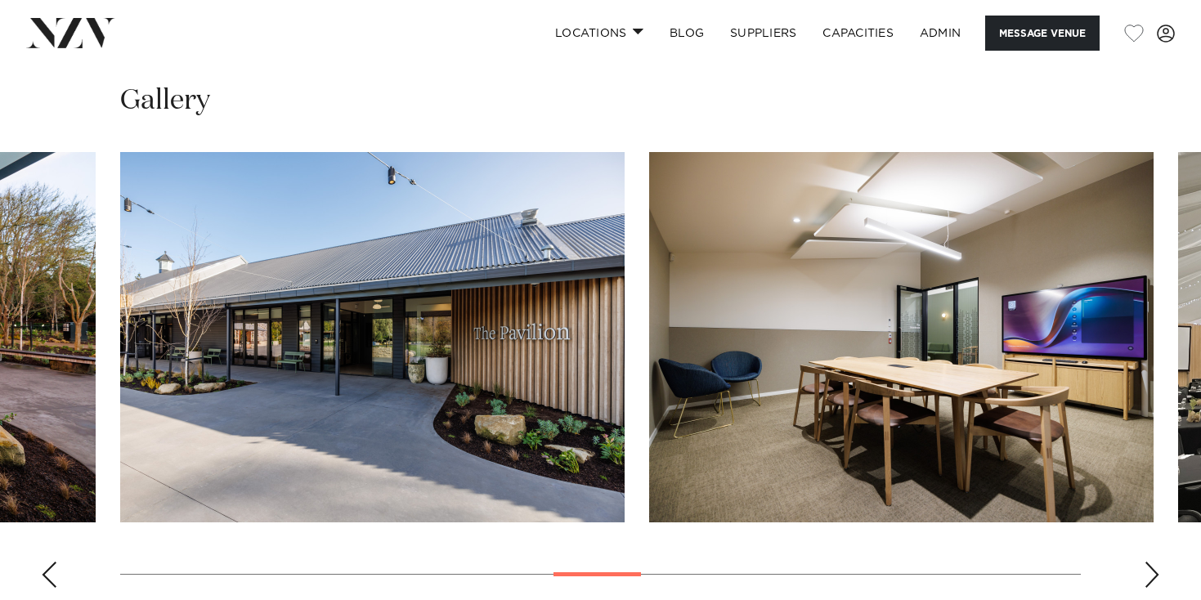
click at [1148, 561] on div "Next slide" at bounding box center [1151, 574] width 16 height 26
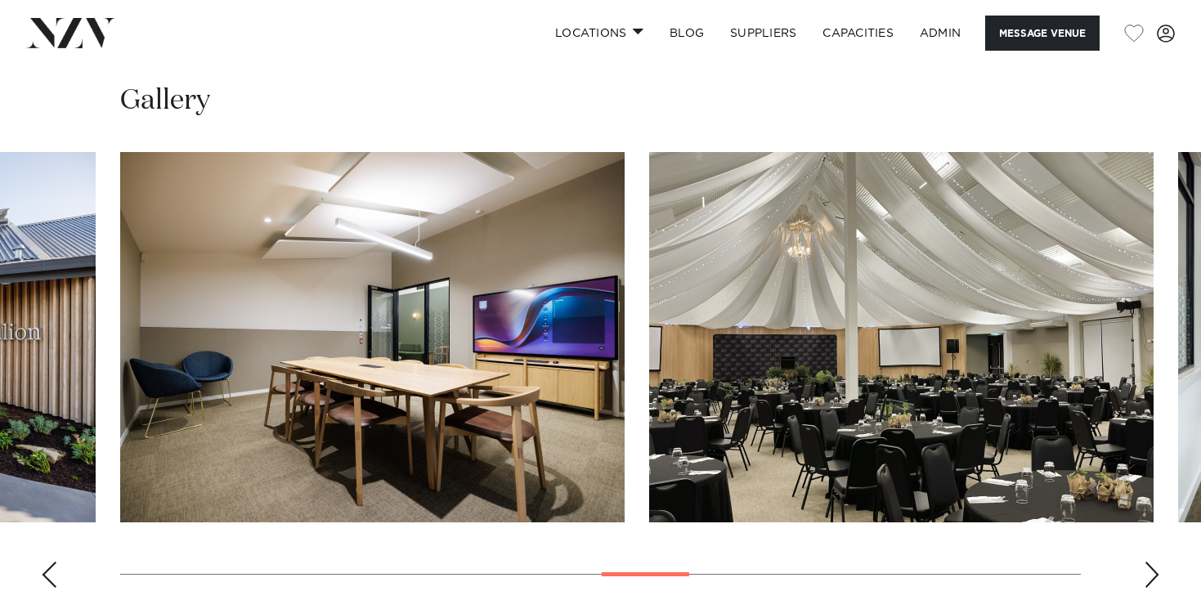
click at [1148, 561] on div "Next slide" at bounding box center [1151, 574] width 16 height 26
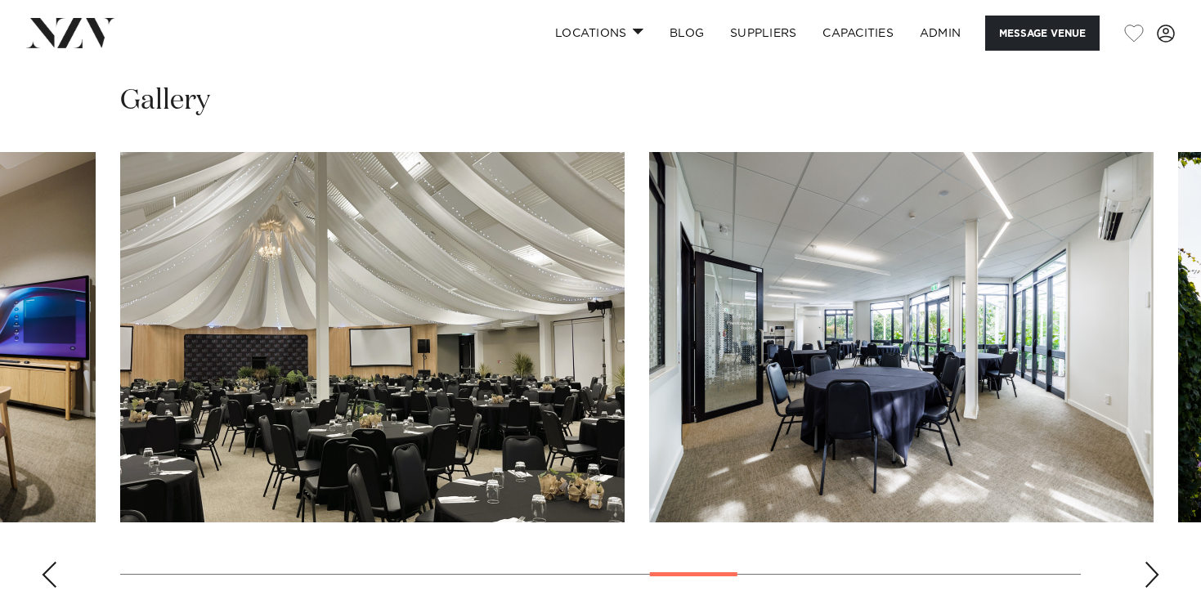
click at [1148, 561] on div "Next slide" at bounding box center [1151, 574] width 16 height 26
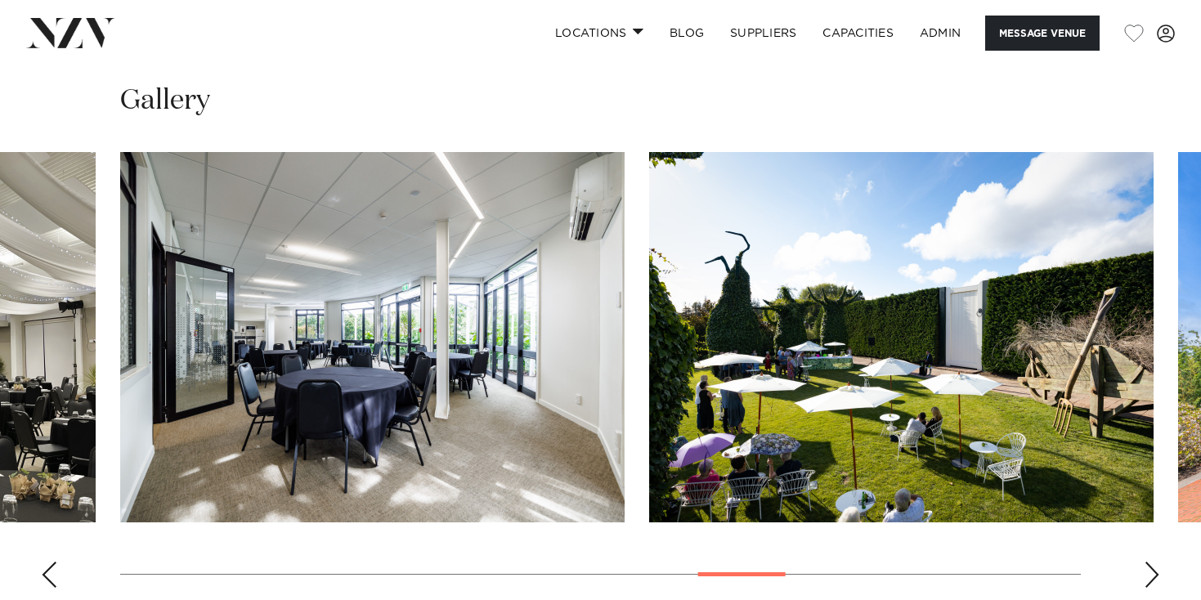
click at [1148, 561] on div "Next slide" at bounding box center [1151, 574] width 16 height 26
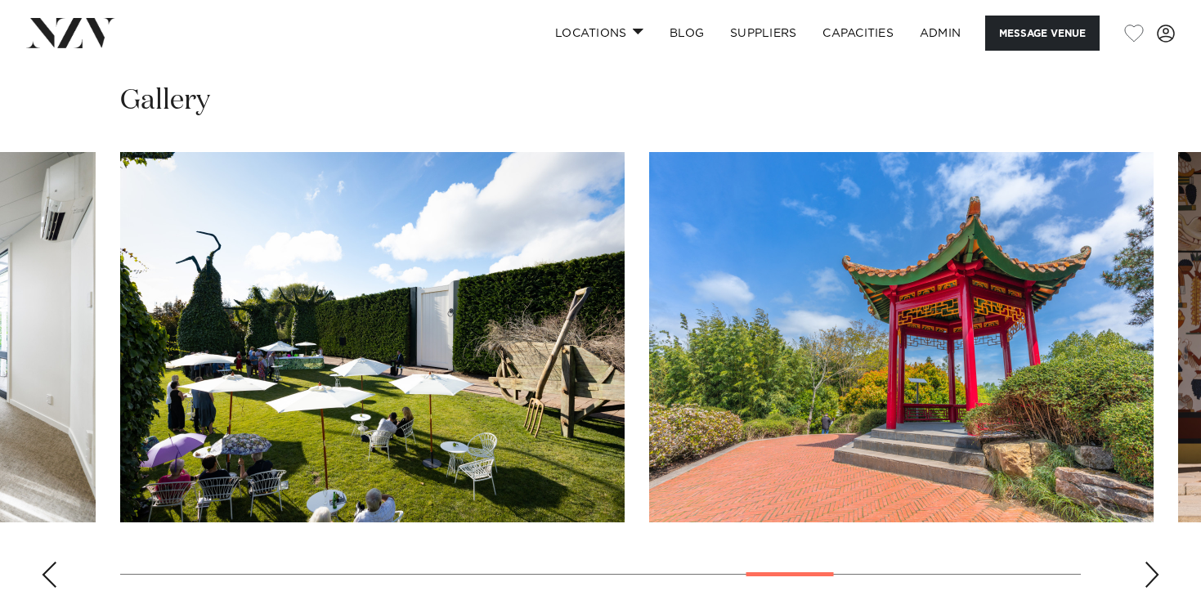
click at [1148, 561] on div "Next slide" at bounding box center [1151, 574] width 16 height 26
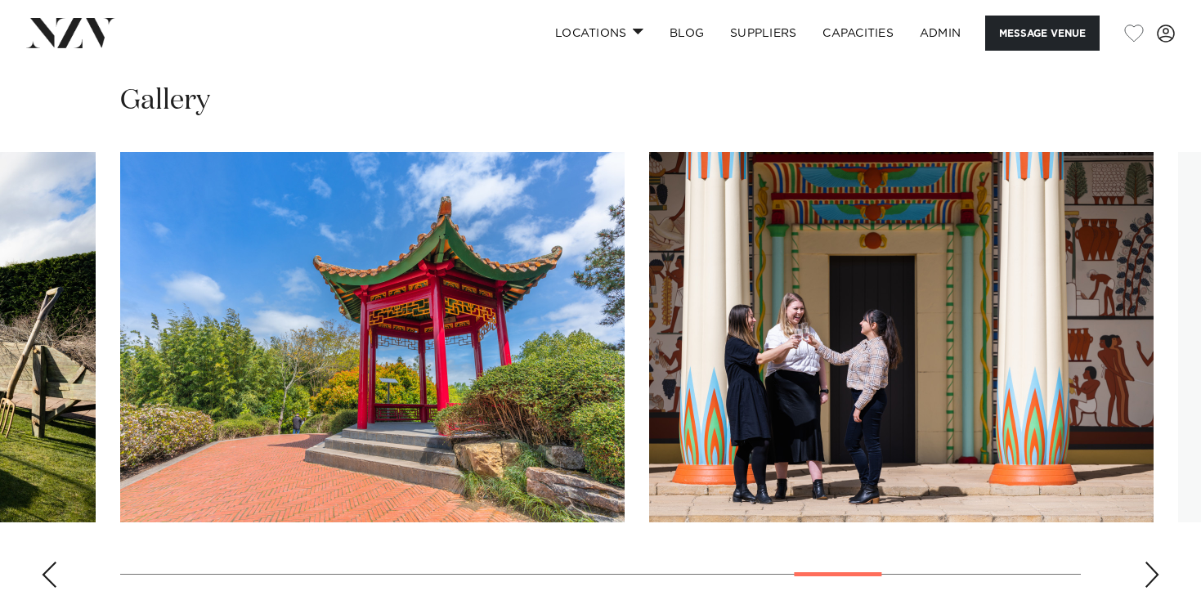
click at [1148, 561] on div "Next slide" at bounding box center [1151, 574] width 16 height 26
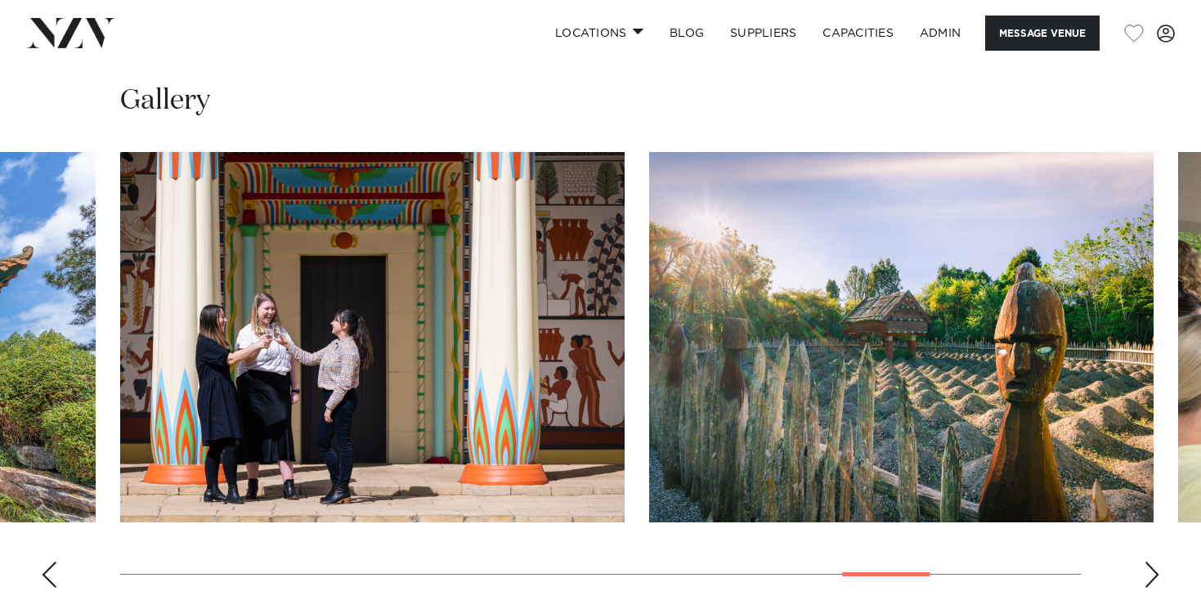
click at [1149, 561] on div "Next slide" at bounding box center [1151, 574] width 16 height 26
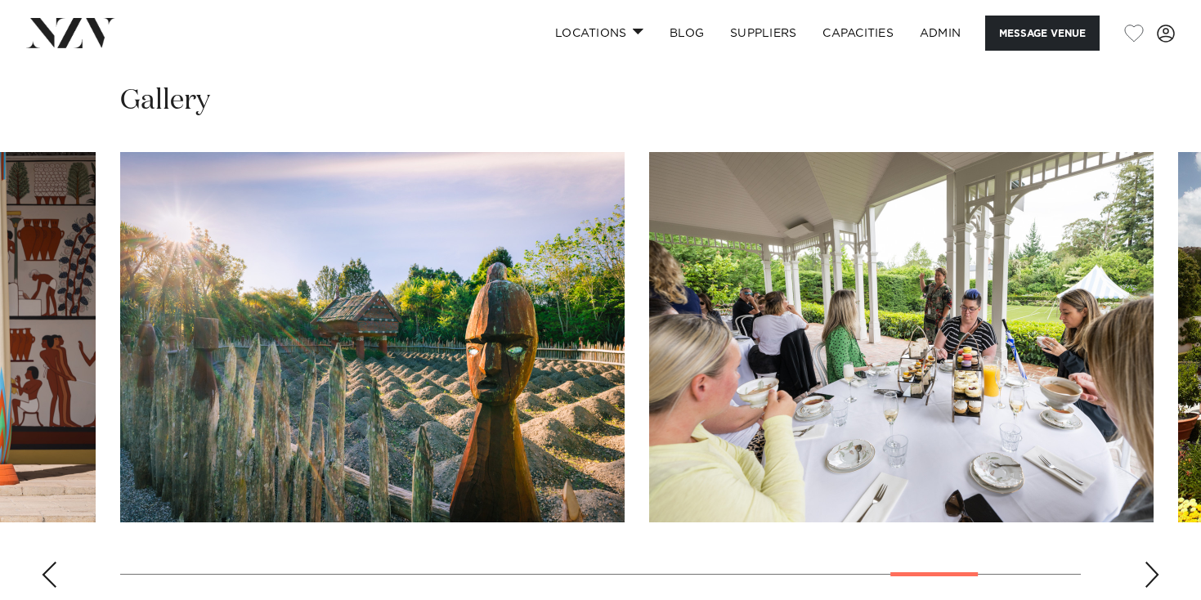
click at [1149, 561] on div "Next slide" at bounding box center [1151, 574] width 16 height 26
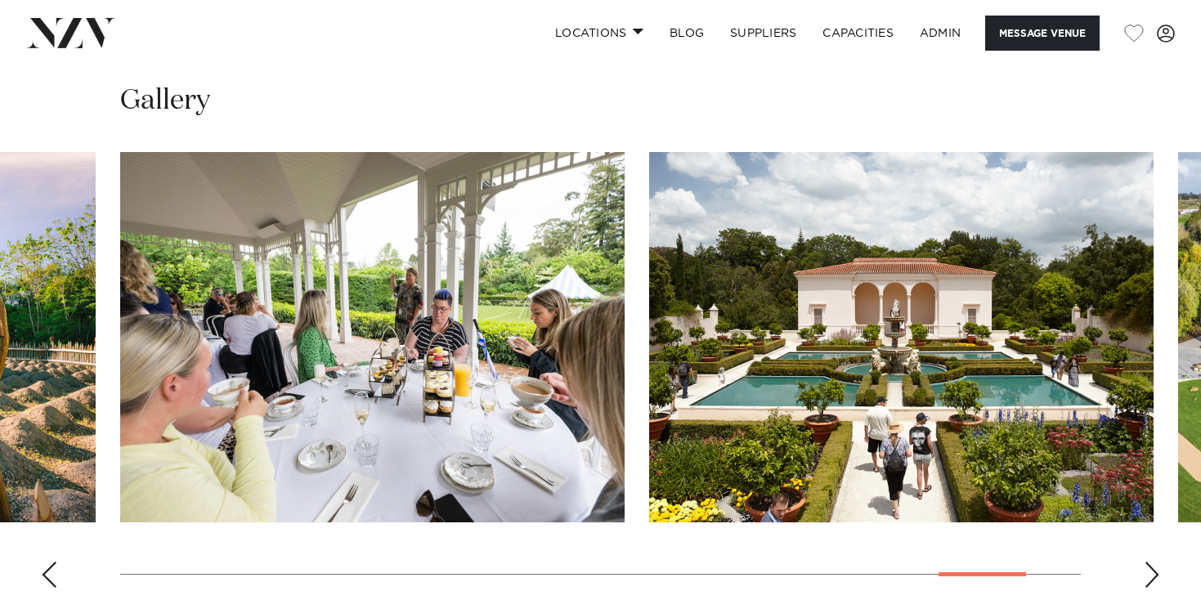
click at [1149, 561] on div "Next slide" at bounding box center [1151, 574] width 16 height 26
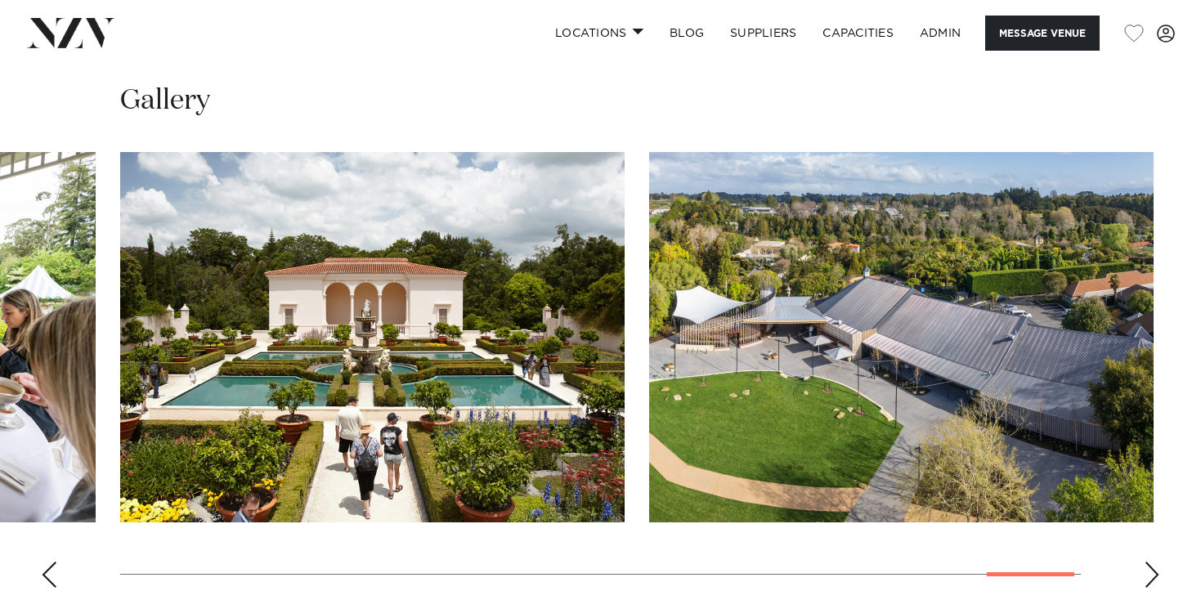
scroll to position [1532, 0]
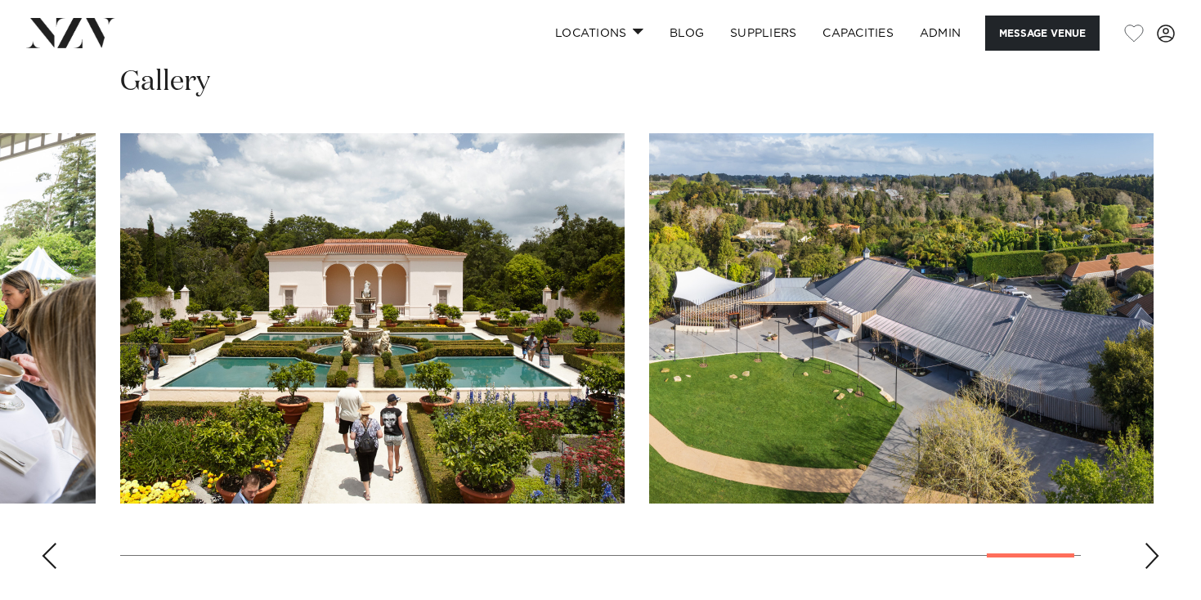
drag, startPoint x: 382, startPoint y: 205, endPoint x: 1148, endPoint y: 530, distance: 832.4
click at [1149, 527] on swiper-container at bounding box center [600, 357] width 1201 height 449
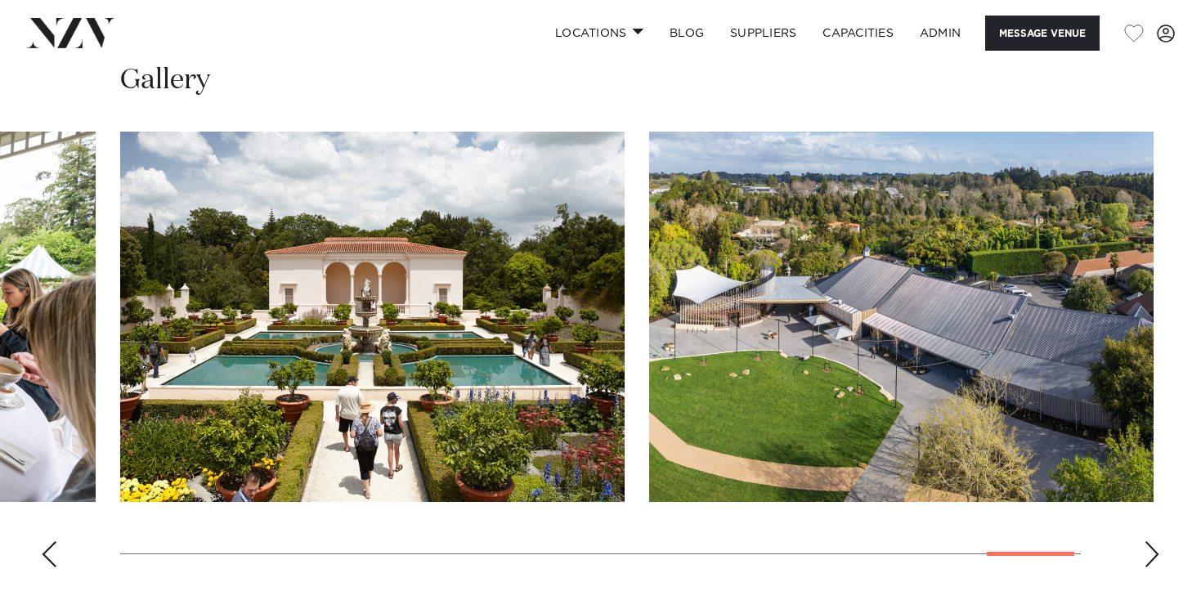
click at [1151, 541] on div "Next slide" at bounding box center [1151, 554] width 16 height 26
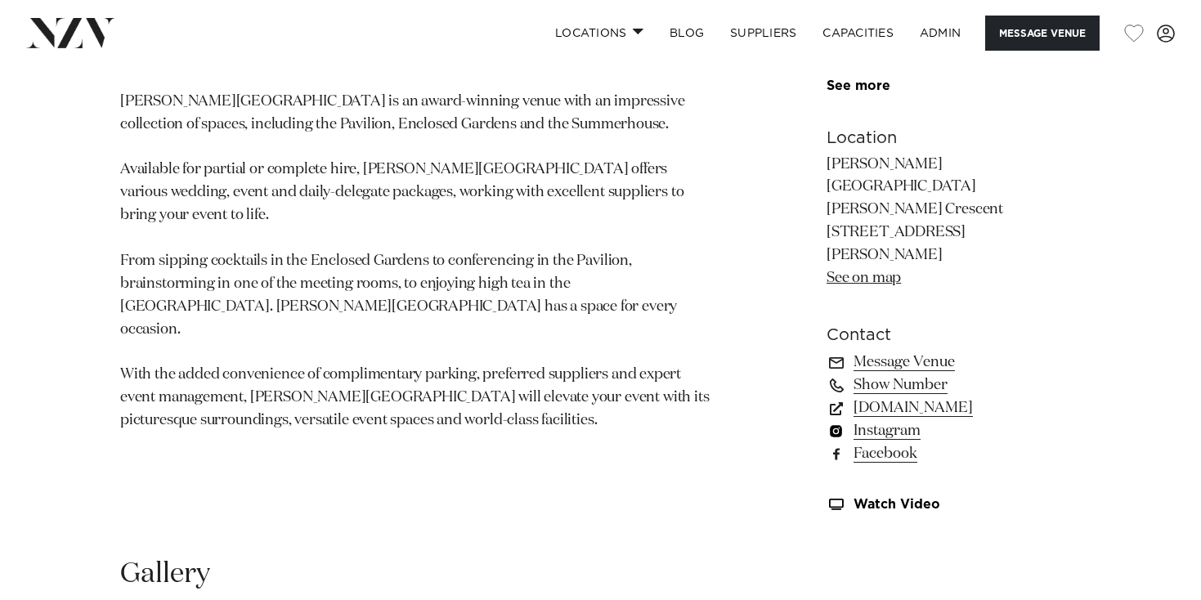
scroll to position [1035, 0]
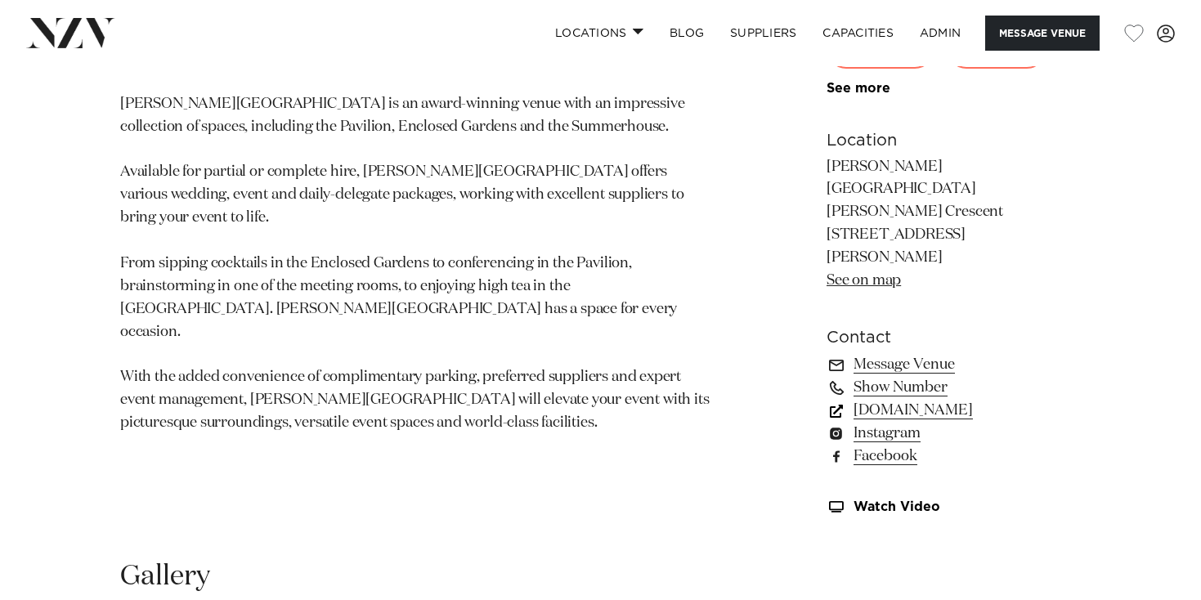
click at [923, 399] on link "[DOMAIN_NAME]" at bounding box center [953, 410] width 254 height 23
click at [905, 422] on link "Instagram" at bounding box center [953, 433] width 254 height 23
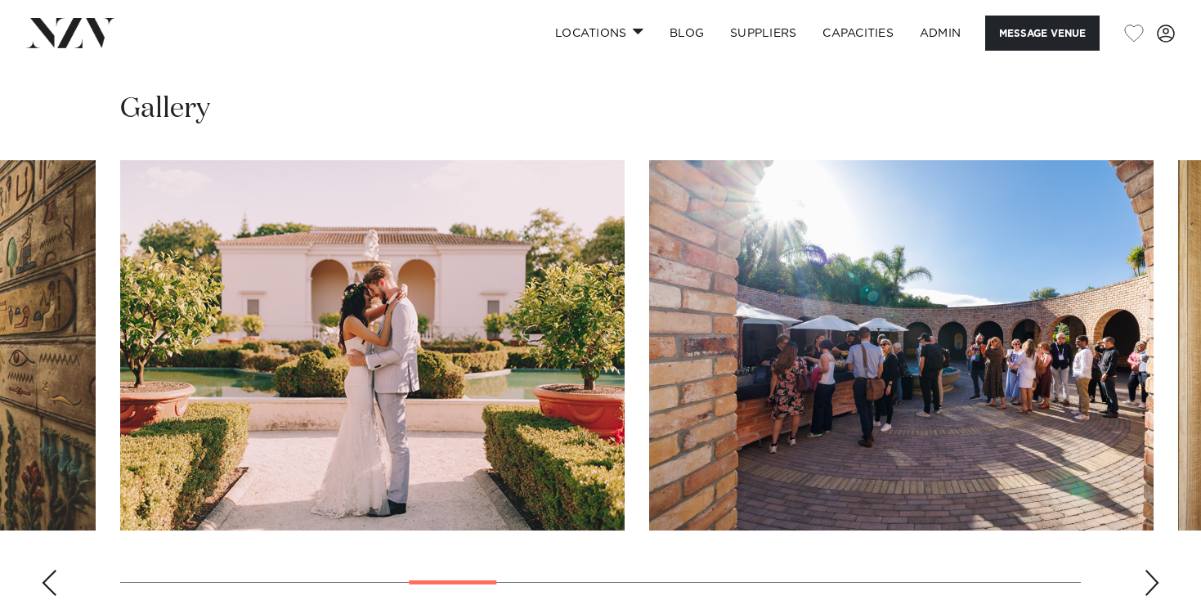
scroll to position [1505, 0]
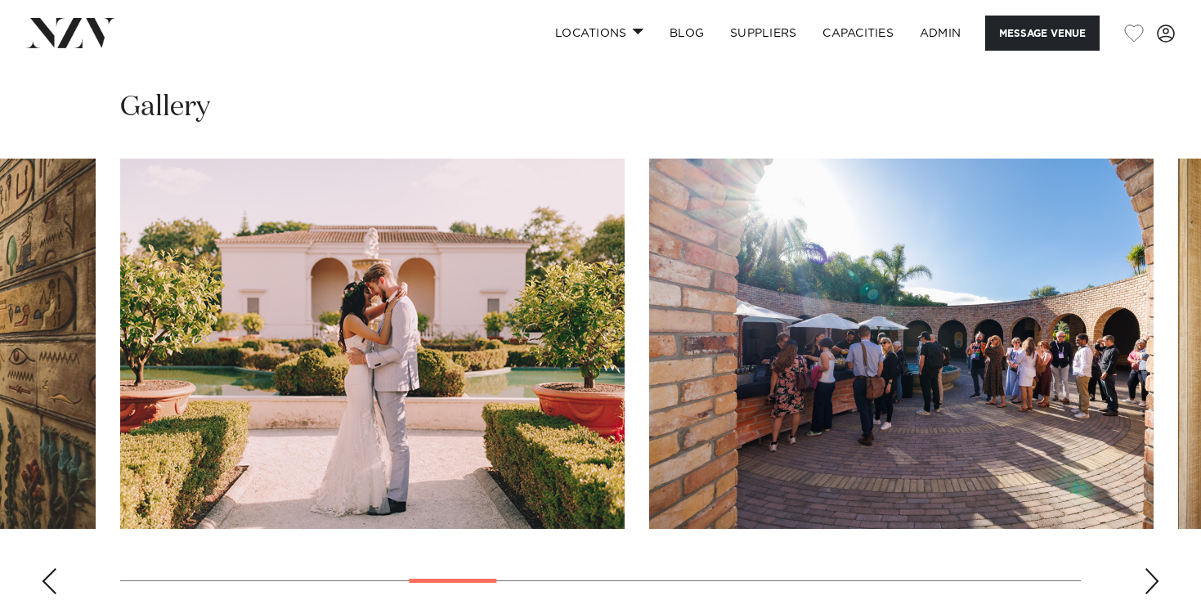
click at [1155, 574] on div "[PERSON_NAME][GEOGRAPHIC_DATA] Message Venue [PERSON_NAME][GEOGRAPHIC_DATA] [PE…" at bounding box center [600, 235] width 1201 height 3346
click at [1151, 568] on div "Next slide" at bounding box center [1151, 581] width 16 height 26
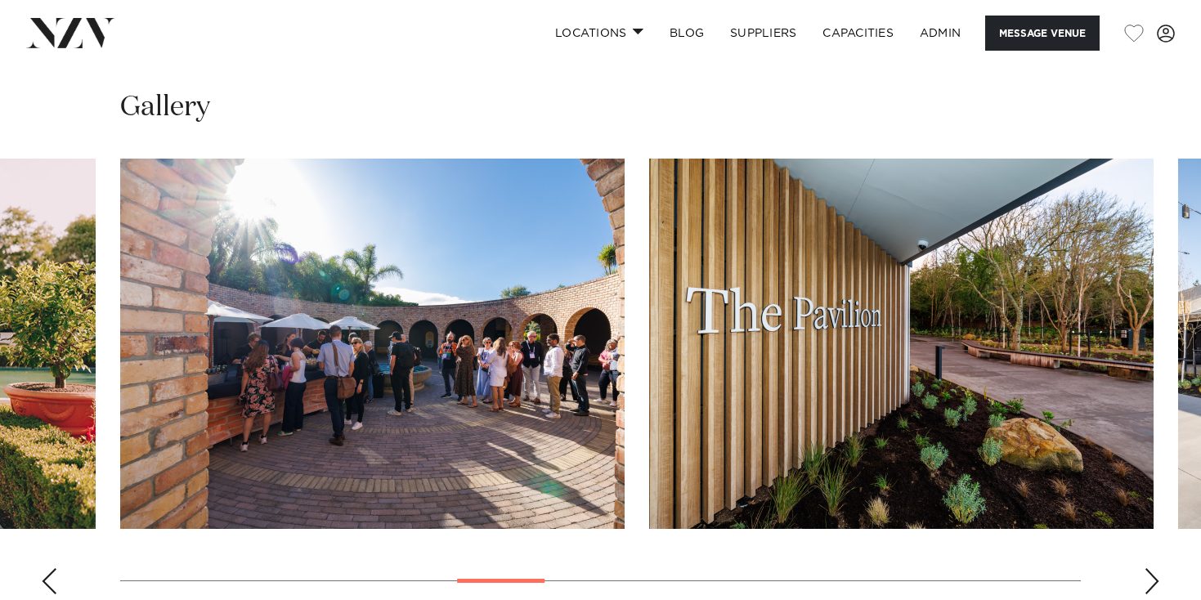
click at [1151, 568] on div "Next slide" at bounding box center [1151, 581] width 16 height 26
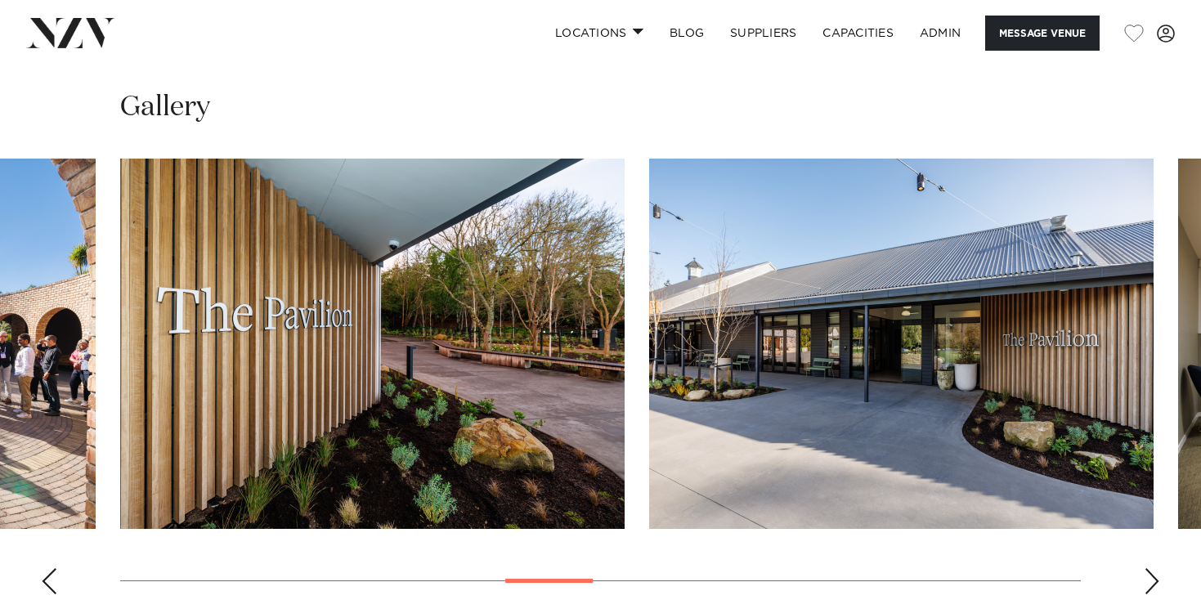
click at [1151, 568] on div "Next slide" at bounding box center [1151, 581] width 16 height 26
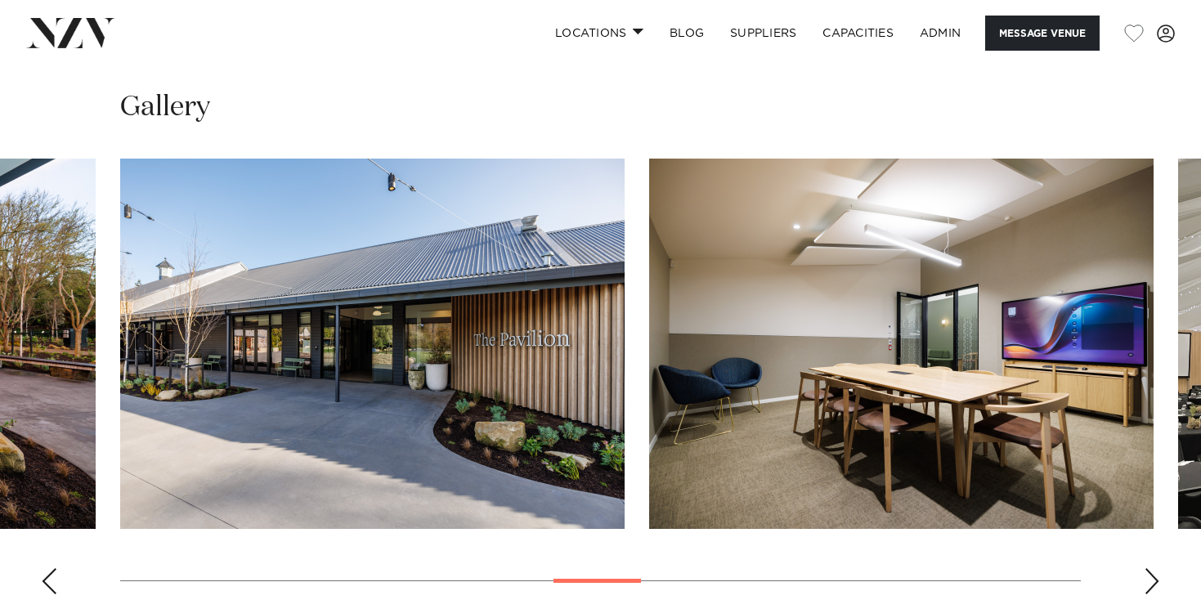
click at [1151, 568] on div "Next slide" at bounding box center [1151, 581] width 16 height 26
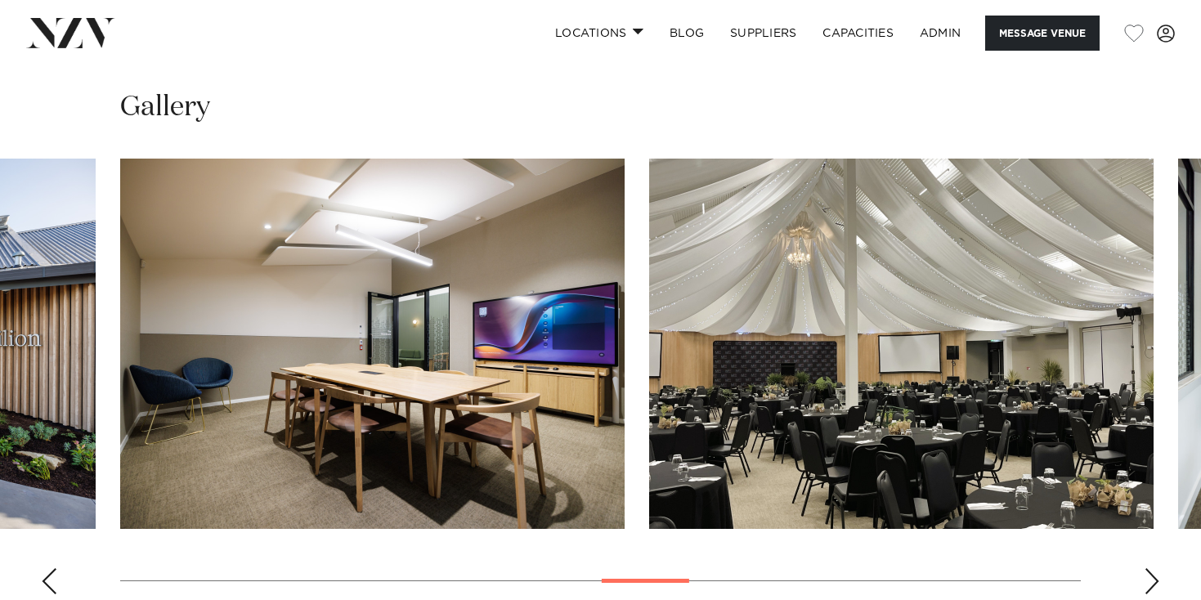
click at [1151, 568] on div "Next slide" at bounding box center [1151, 581] width 16 height 26
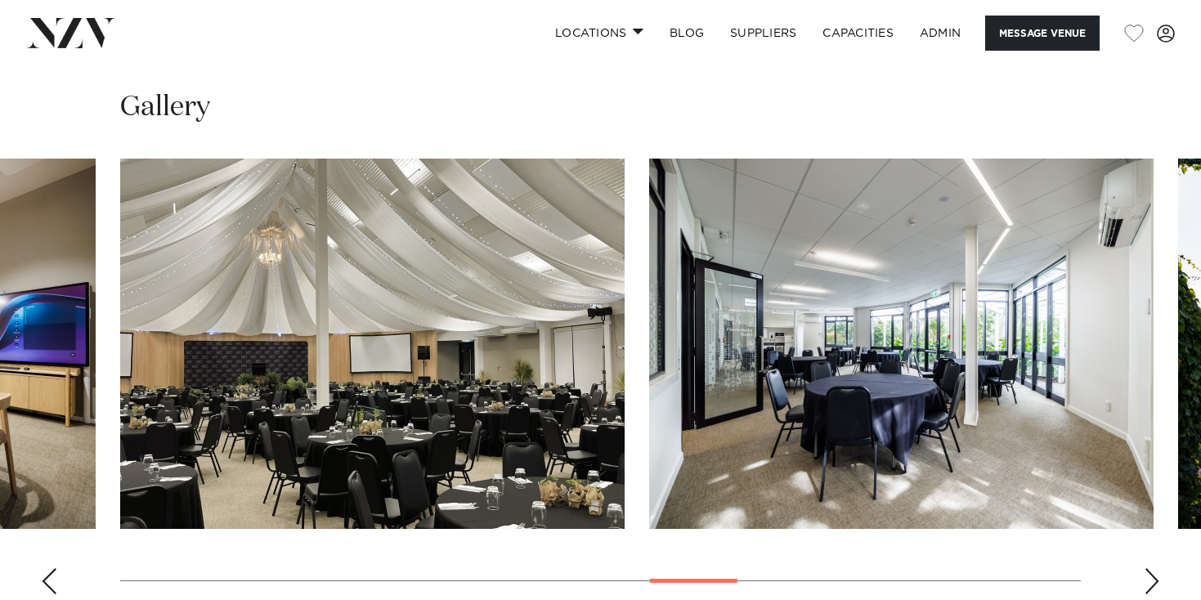
click at [1151, 568] on div "Next slide" at bounding box center [1151, 581] width 16 height 26
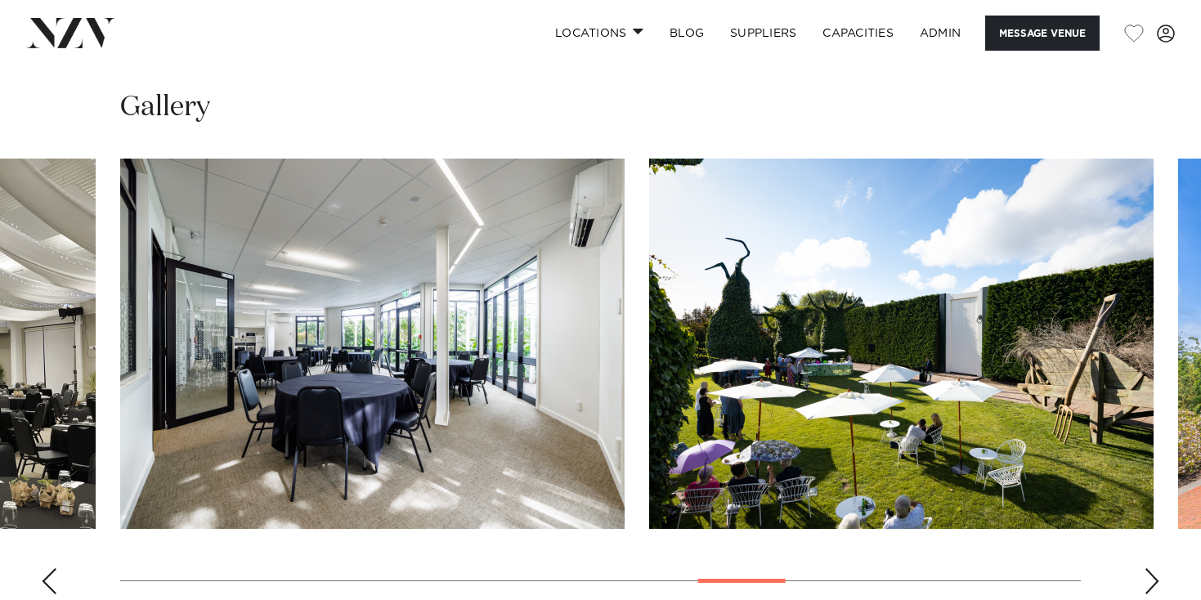
click at [1151, 568] on div "Next slide" at bounding box center [1151, 581] width 16 height 26
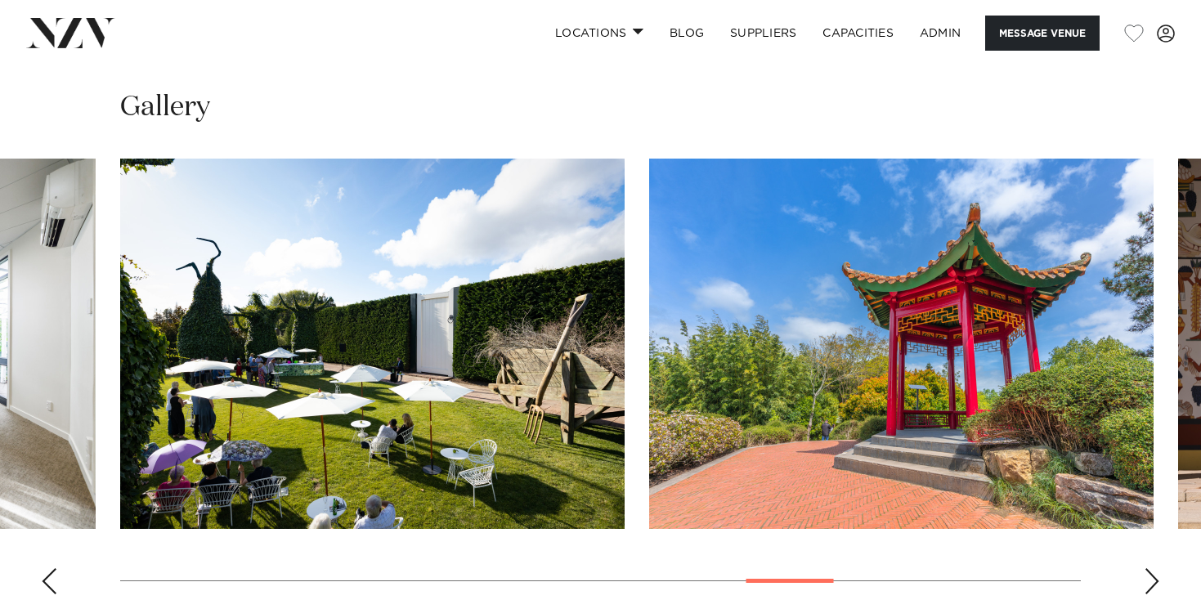
click at [1151, 568] on div "Next slide" at bounding box center [1151, 581] width 16 height 26
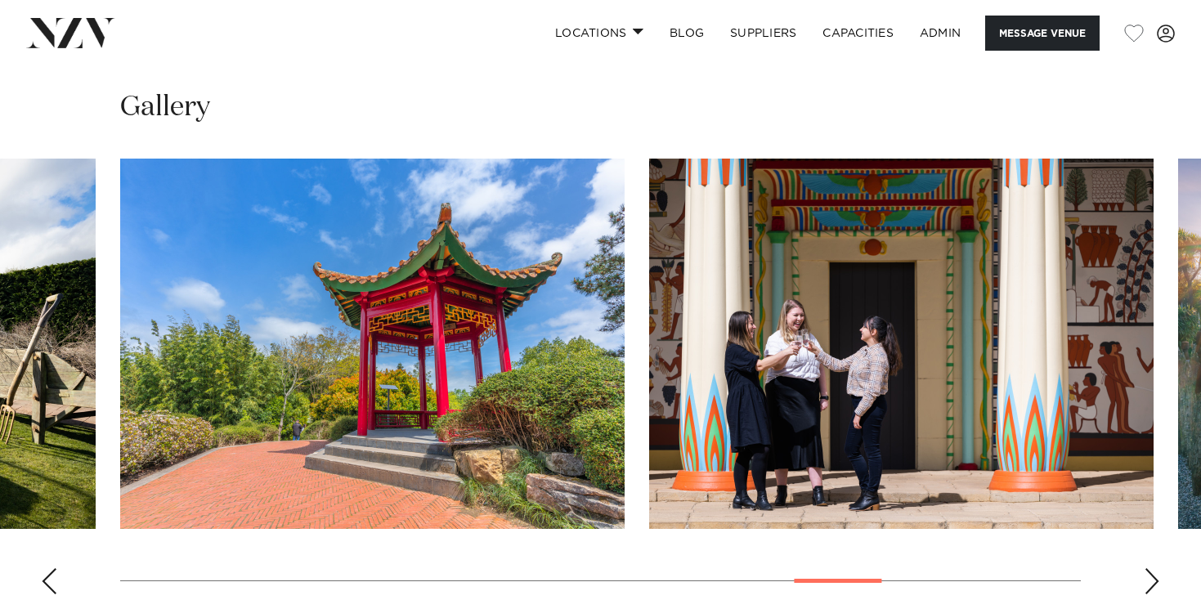
click at [1151, 568] on div "Next slide" at bounding box center [1151, 581] width 16 height 26
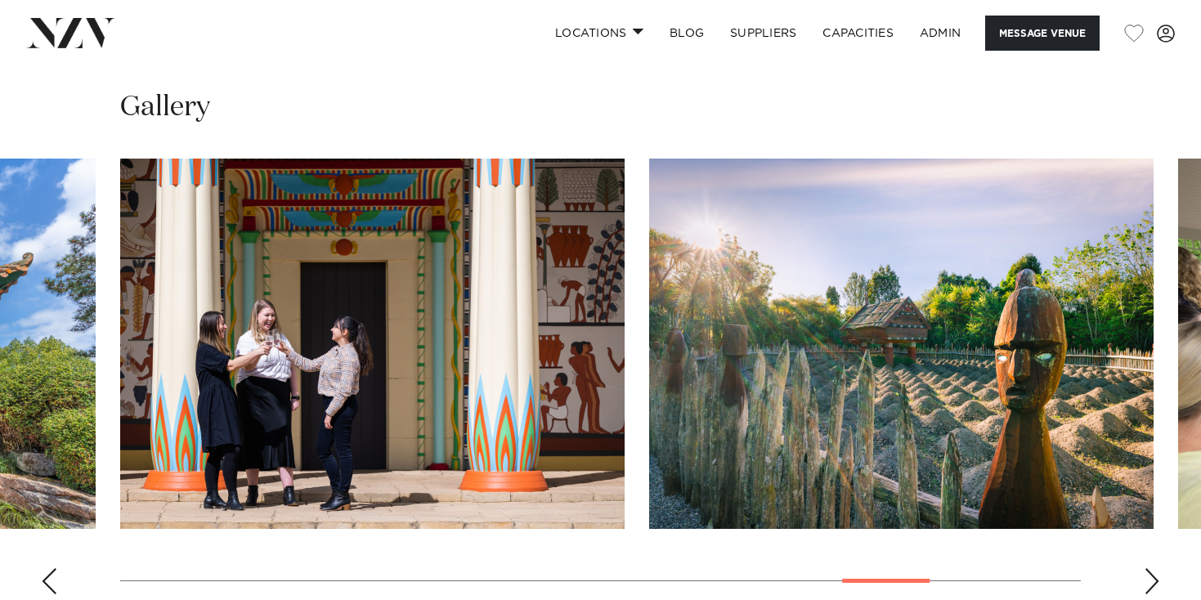
click at [1151, 568] on div "Next slide" at bounding box center [1151, 581] width 16 height 26
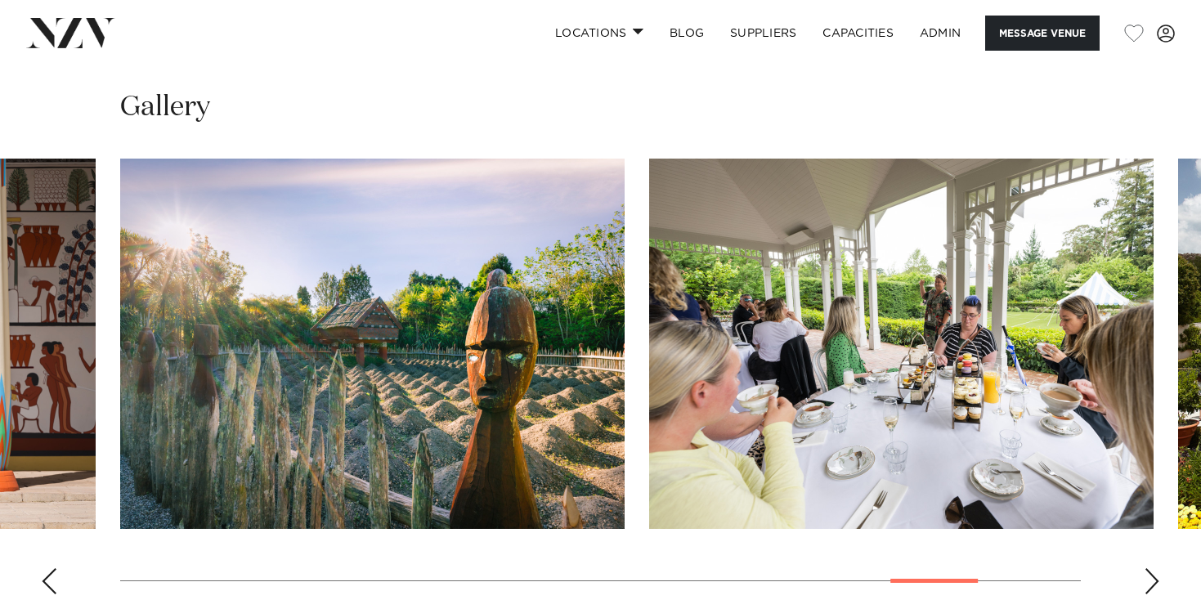
click at [1151, 568] on div "Next slide" at bounding box center [1151, 581] width 16 height 26
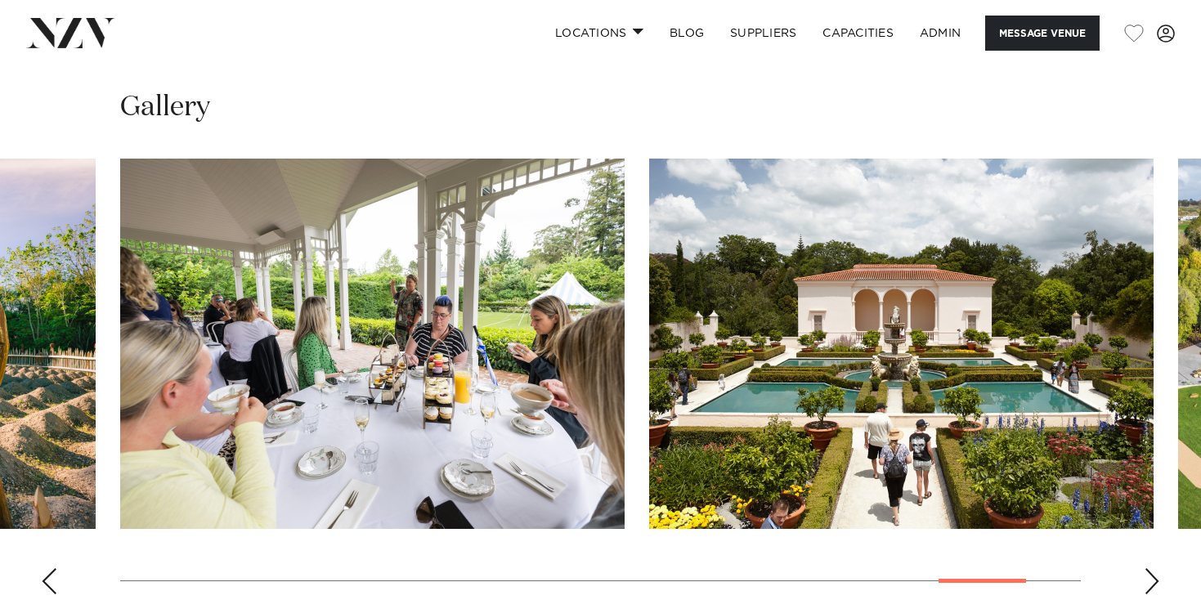
click at [1151, 568] on div "Next slide" at bounding box center [1151, 581] width 16 height 26
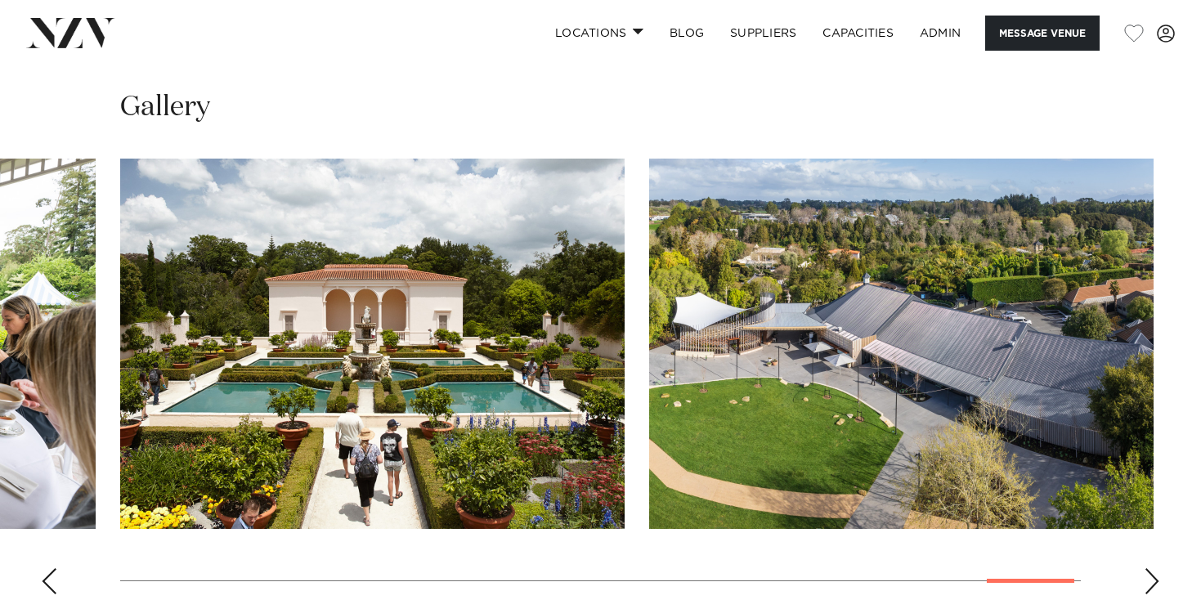
click at [1151, 568] on div "Next slide" at bounding box center [1151, 581] width 16 height 26
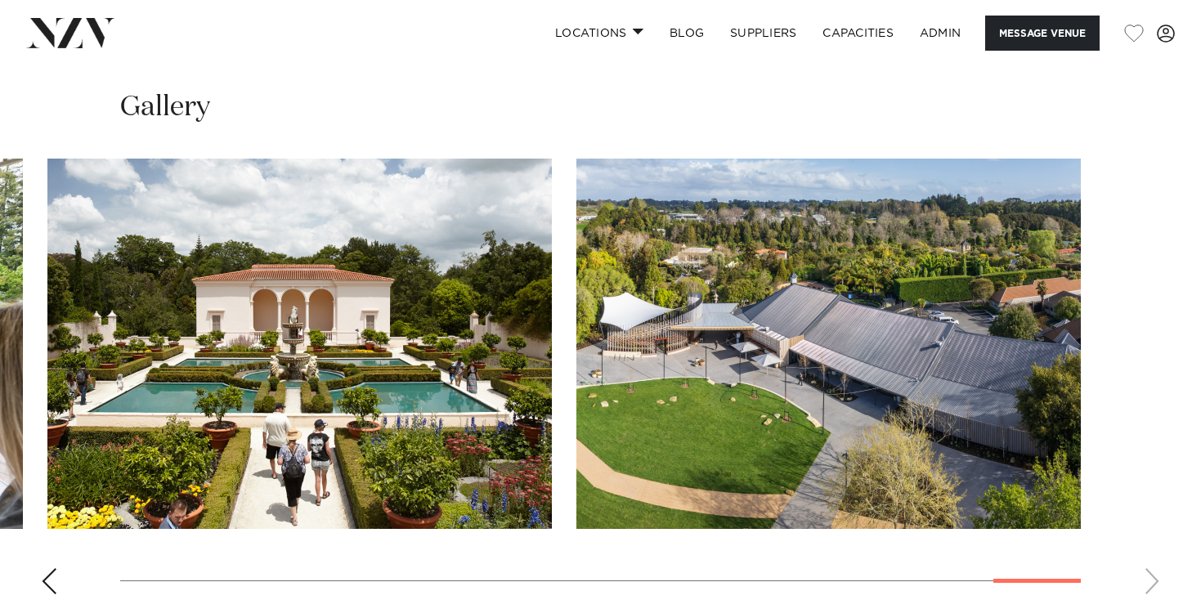
click at [1151, 535] on swiper-container at bounding box center [600, 383] width 1201 height 449
click at [47, 568] on div "Previous slide" at bounding box center [49, 581] width 16 height 26
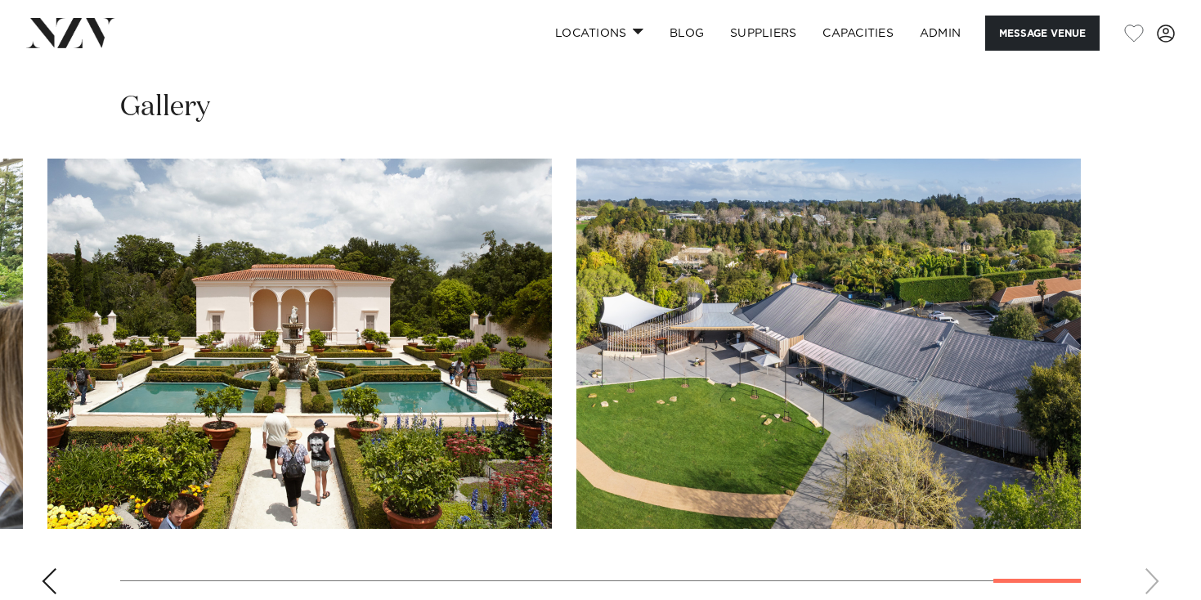
click at [47, 568] on div "Previous slide" at bounding box center [49, 581] width 16 height 26
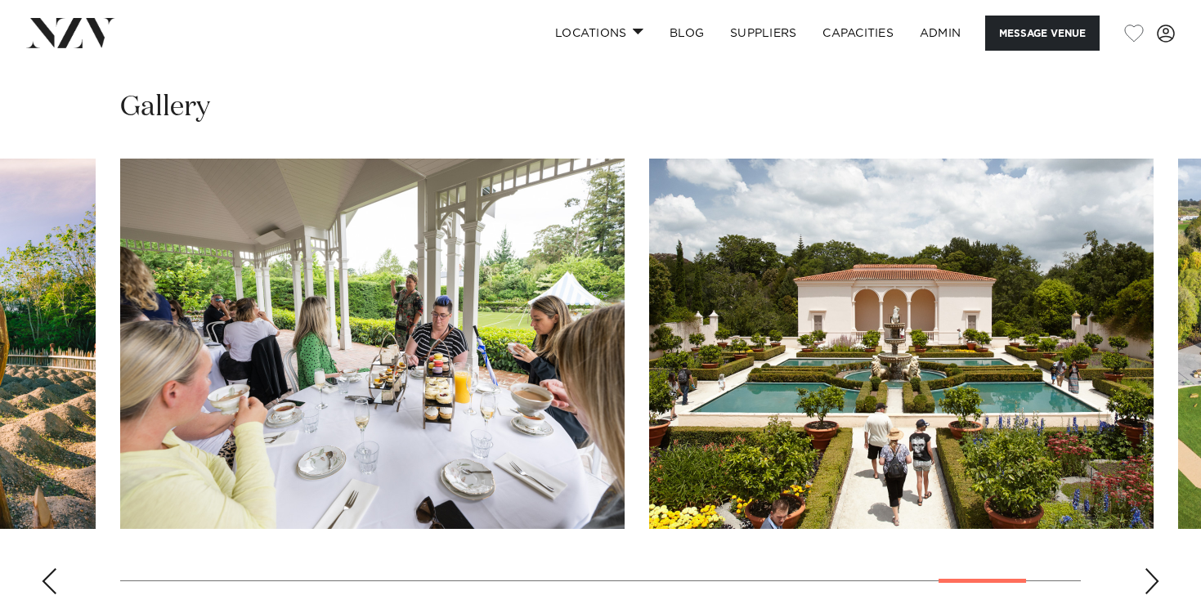
click at [47, 568] on div "Previous slide" at bounding box center [49, 581] width 16 height 26
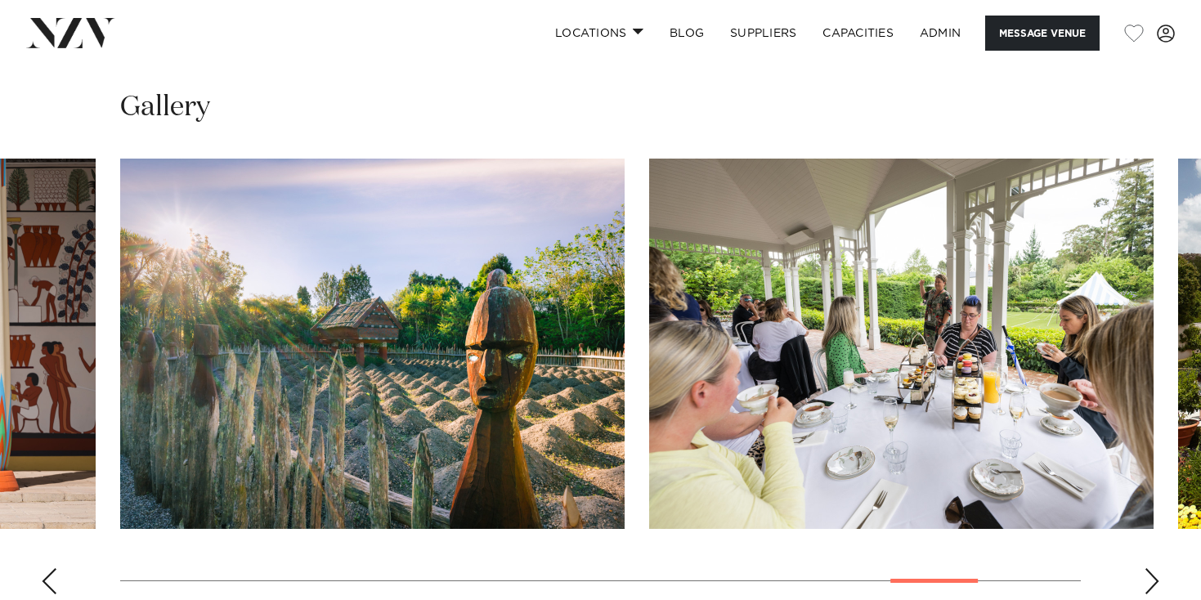
click at [47, 568] on div "Previous slide" at bounding box center [49, 581] width 16 height 26
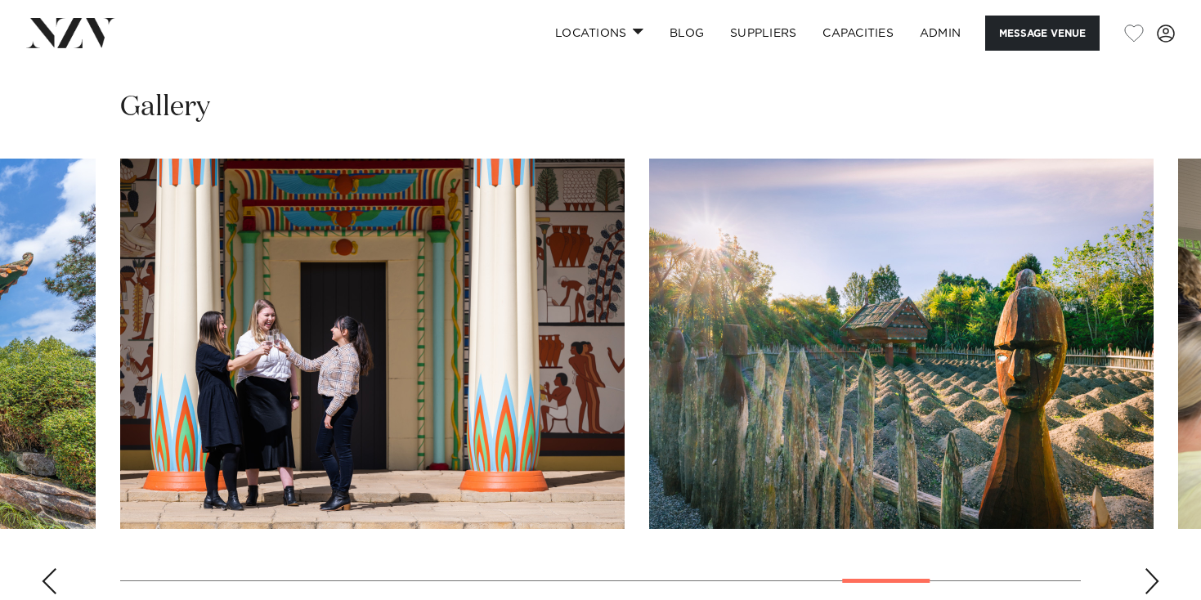
click at [47, 568] on div "Previous slide" at bounding box center [49, 581] width 16 height 26
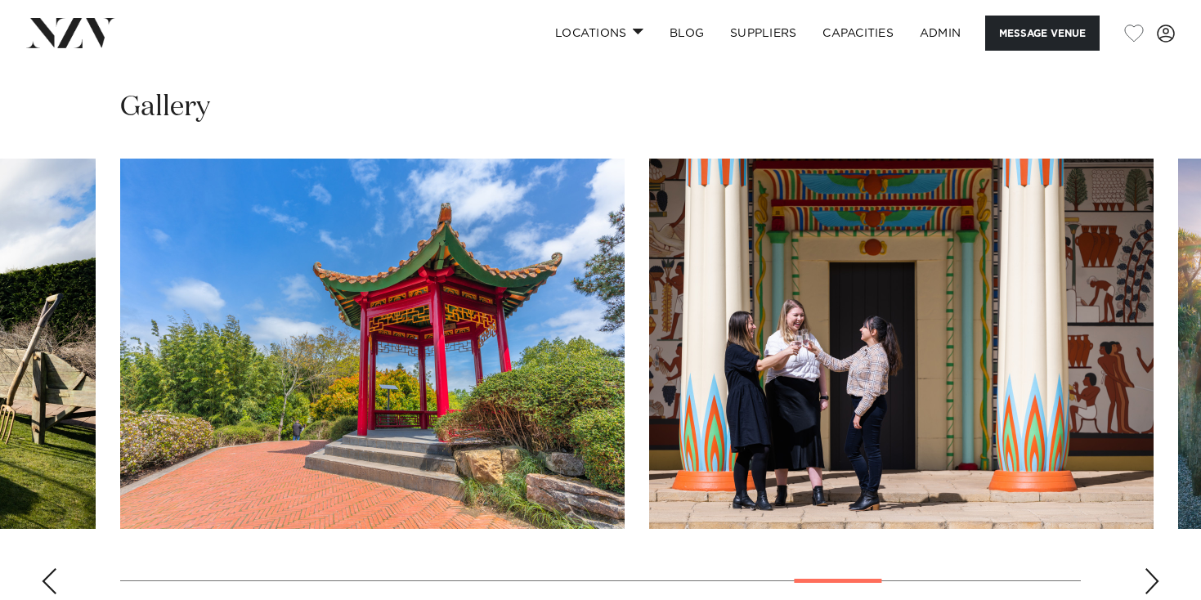
click at [47, 568] on div "Previous slide" at bounding box center [49, 581] width 16 height 26
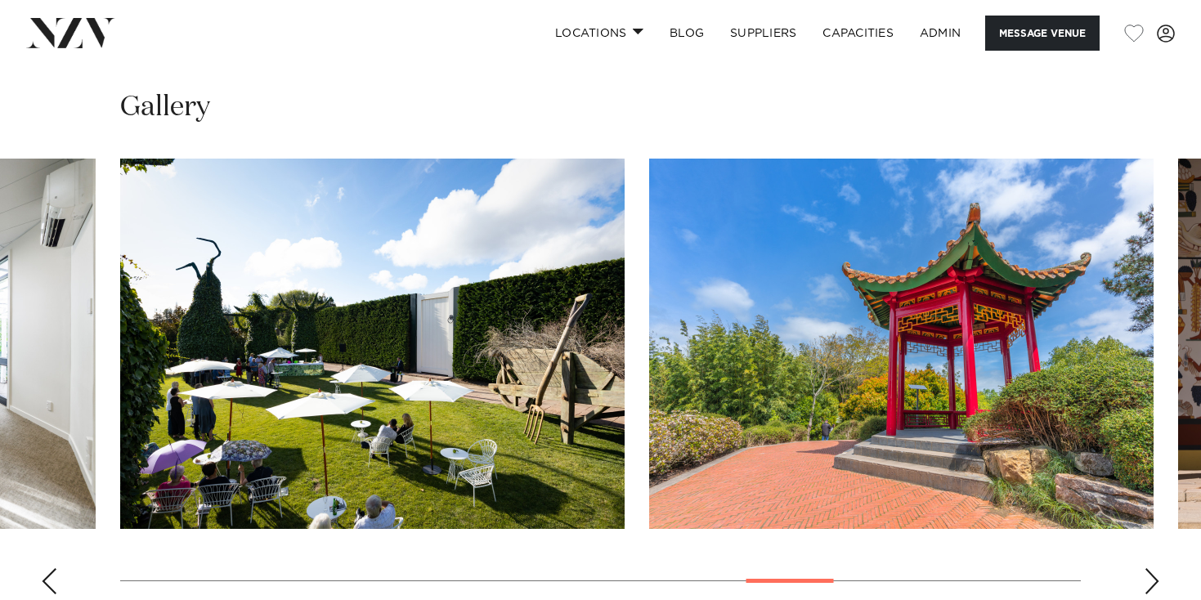
drag, startPoint x: 255, startPoint y: 319, endPoint x: 51, endPoint y: 543, distance: 302.6
click at [52, 568] on div "Previous slide" at bounding box center [49, 581] width 16 height 26
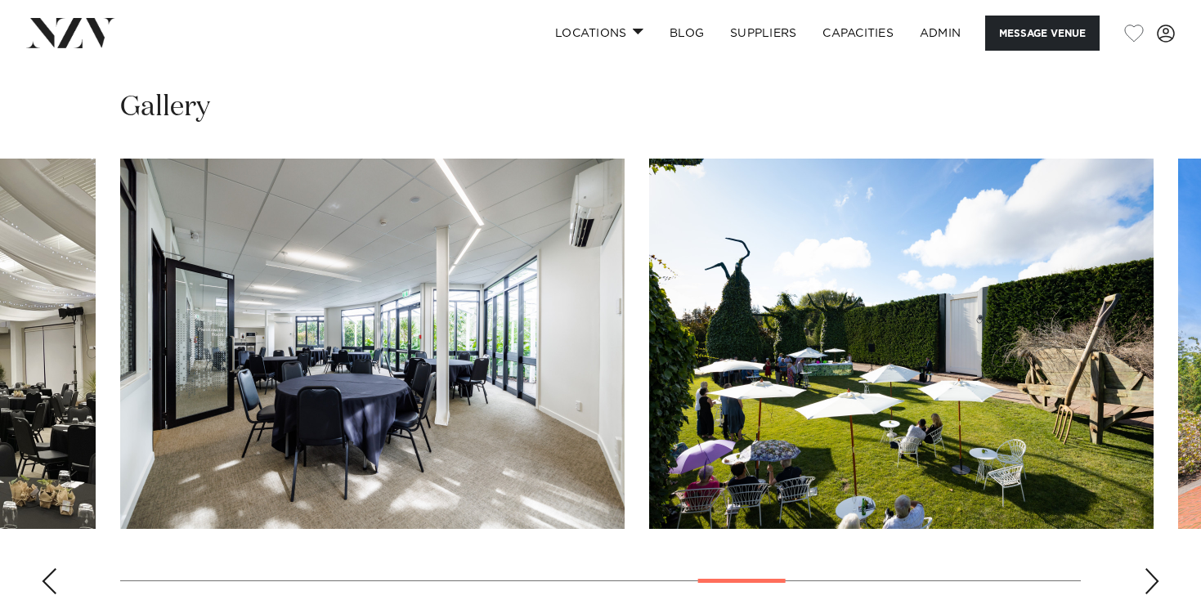
click at [51, 568] on div "Previous slide" at bounding box center [49, 581] width 16 height 26
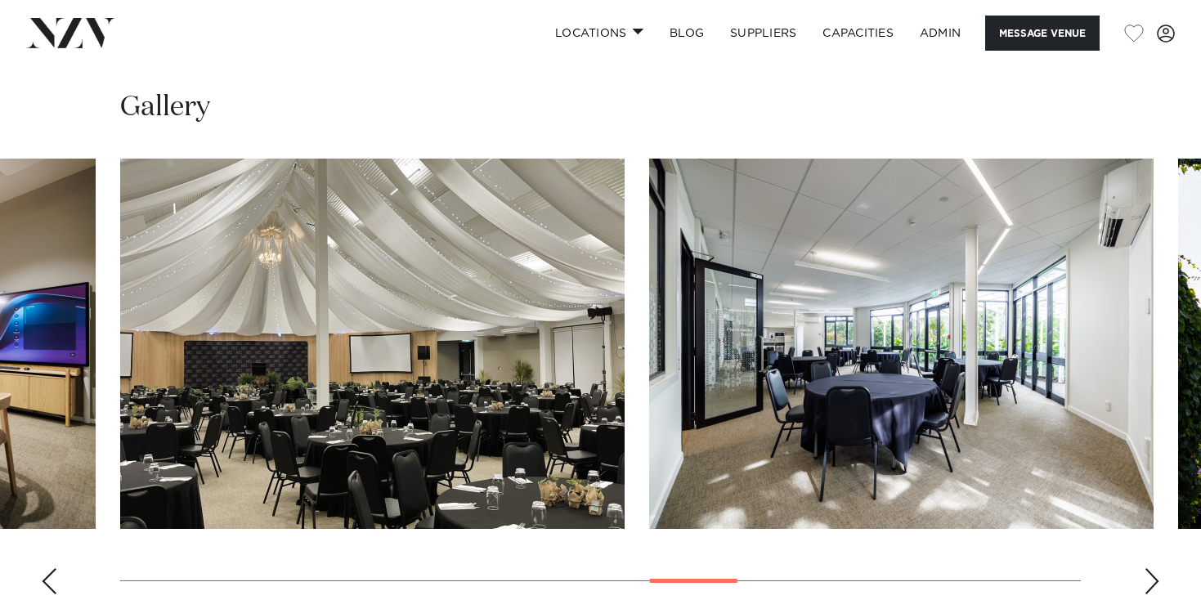
click at [51, 568] on div "Previous slide" at bounding box center [49, 581] width 16 height 26
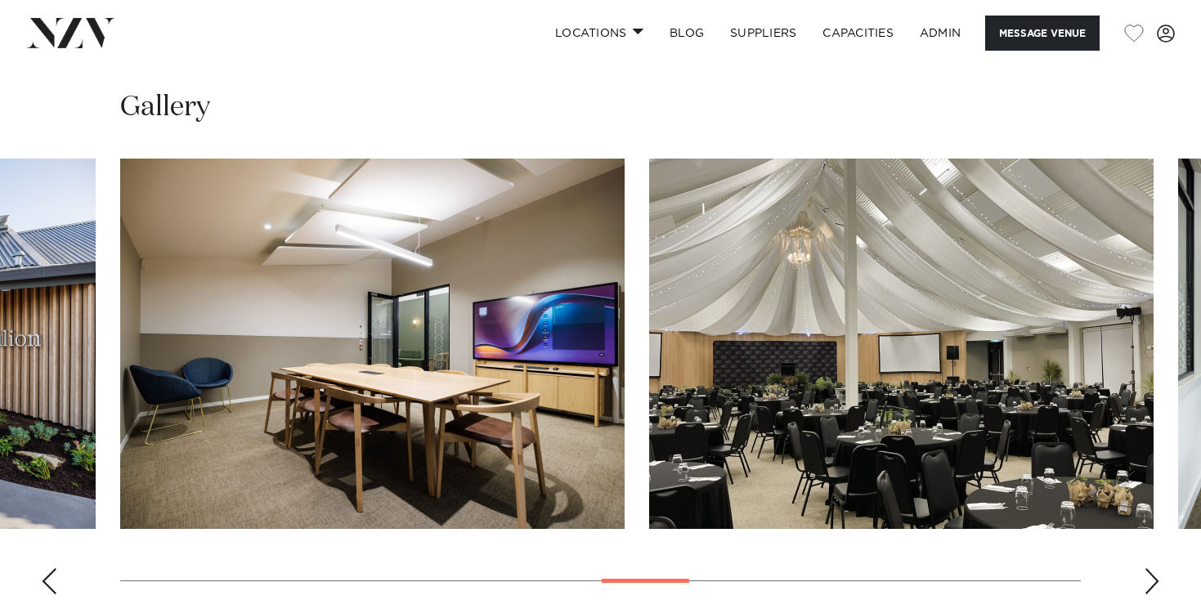
click at [51, 568] on div "Previous slide" at bounding box center [49, 581] width 16 height 26
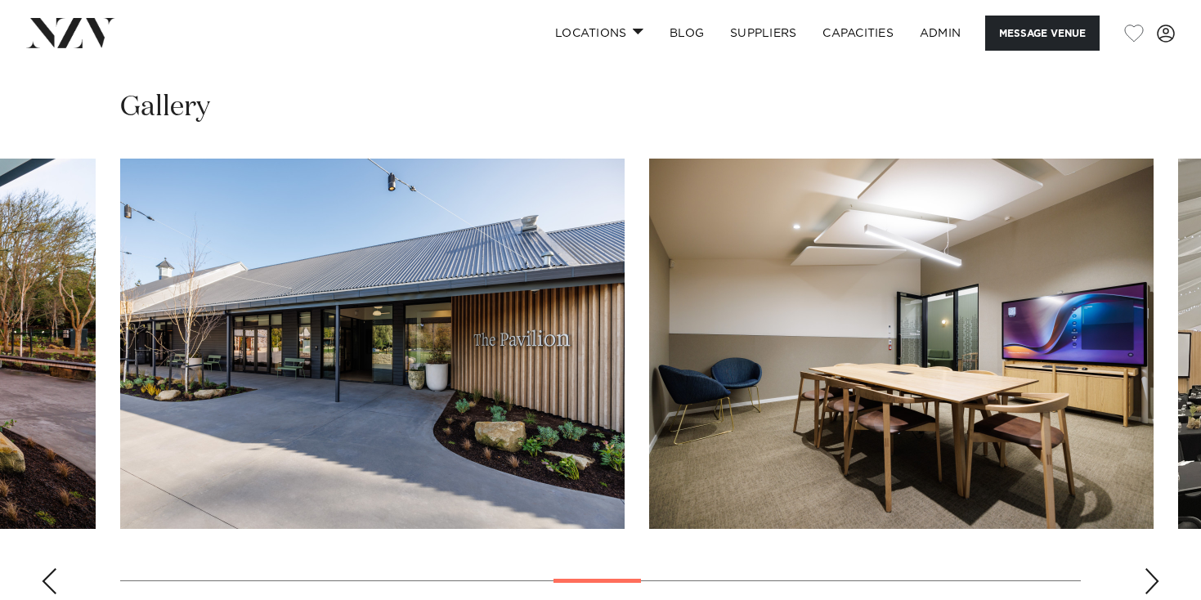
click at [51, 568] on div "Previous slide" at bounding box center [49, 581] width 16 height 26
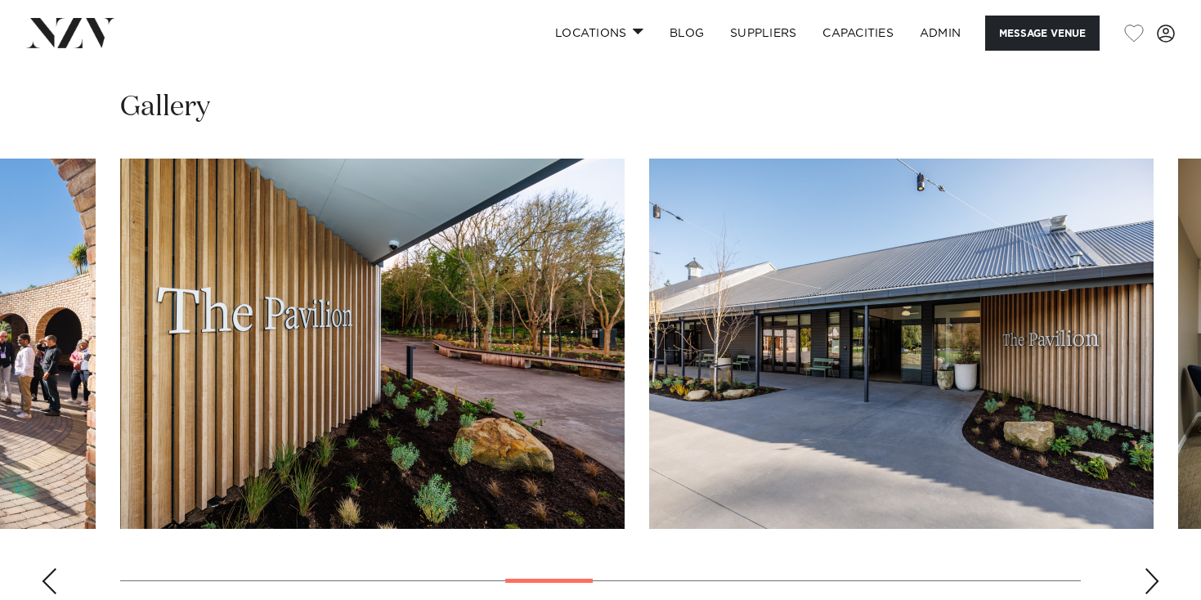
click at [51, 568] on div "Previous slide" at bounding box center [49, 581] width 16 height 26
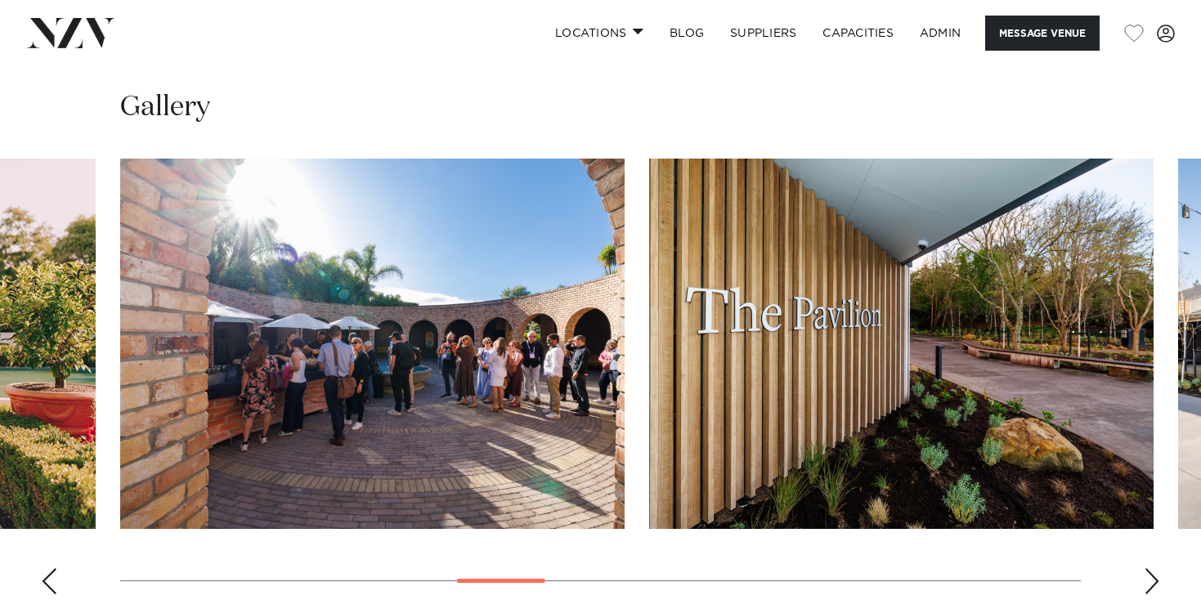
click at [51, 568] on div "Previous slide" at bounding box center [49, 581] width 16 height 26
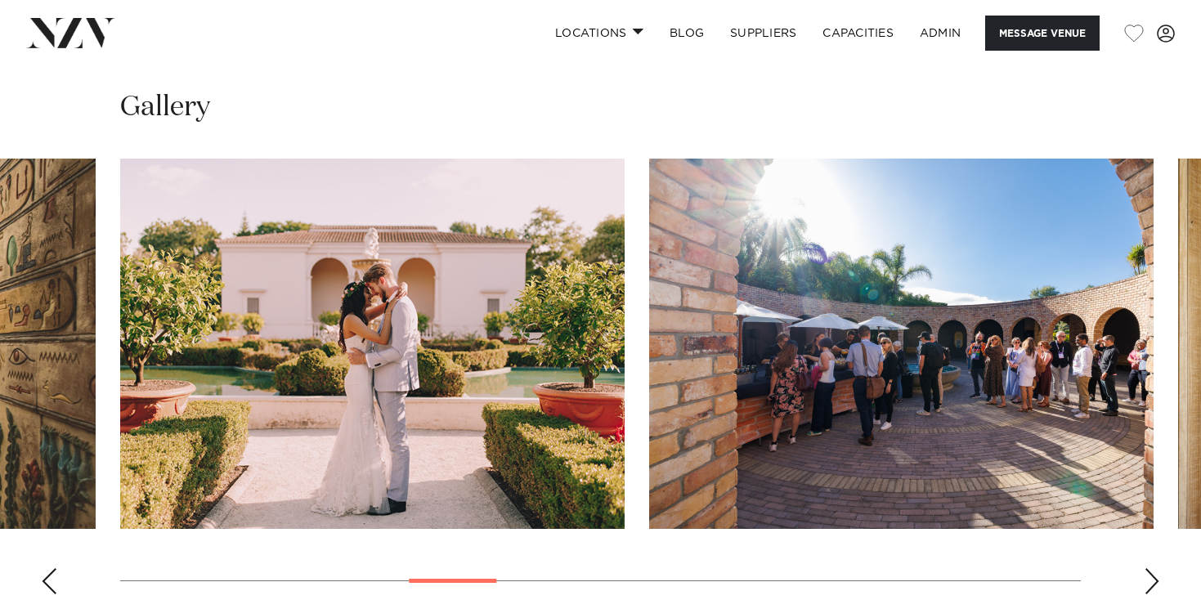
click at [51, 568] on div "Previous slide" at bounding box center [49, 581] width 16 height 26
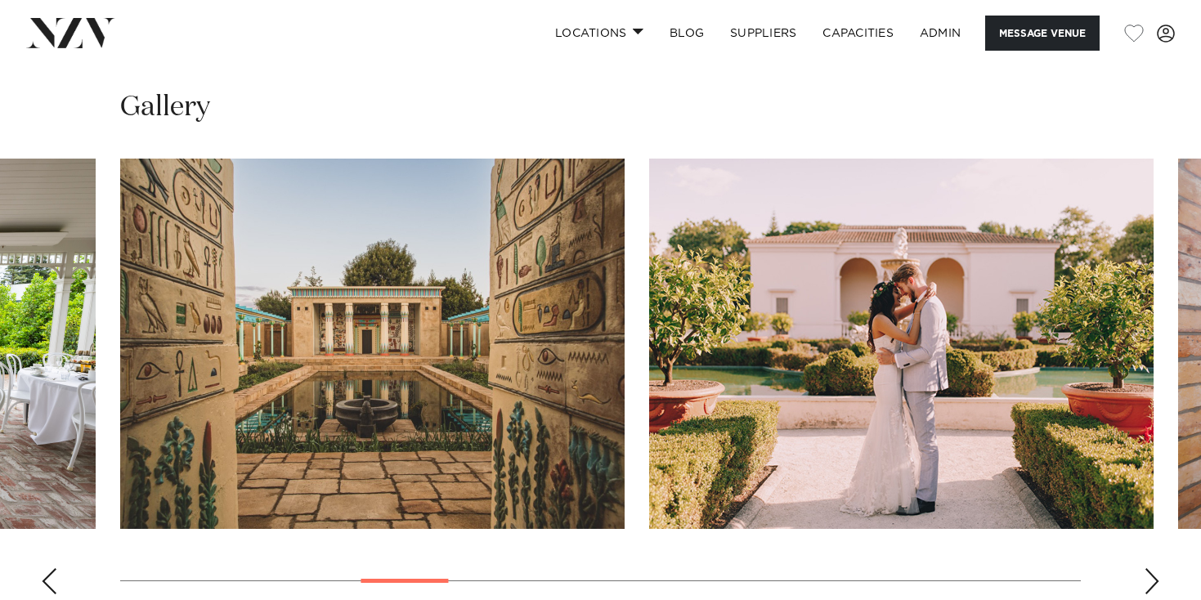
click at [51, 568] on div "Previous slide" at bounding box center [49, 581] width 16 height 26
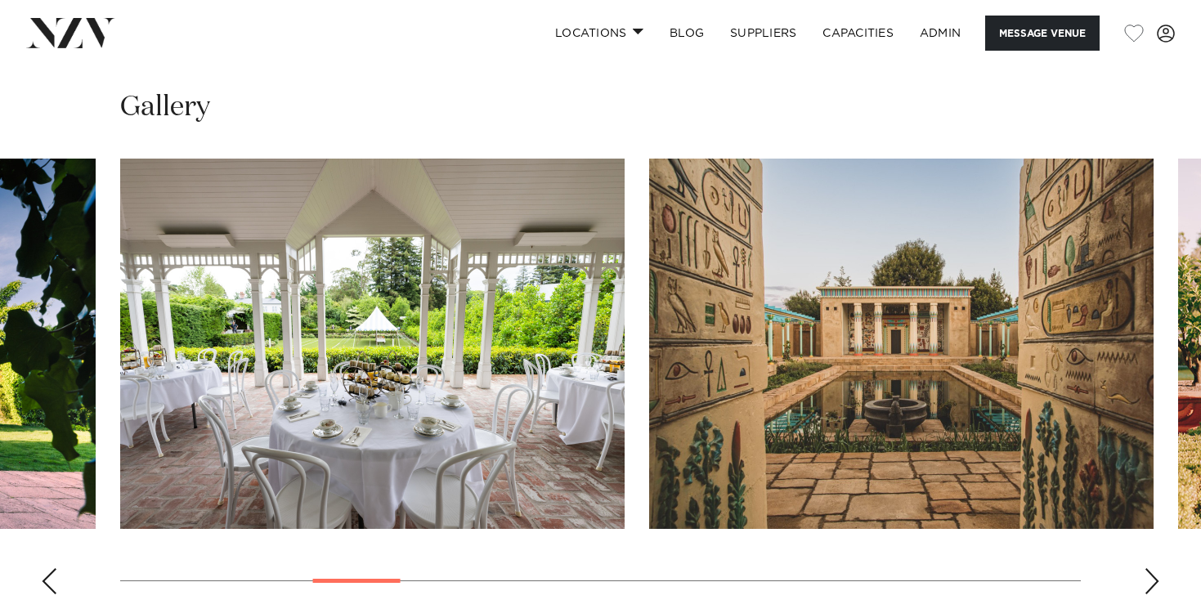
click at [51, 568] on div "Previous slide" at bounding box center [49, 581] width 16 height 26
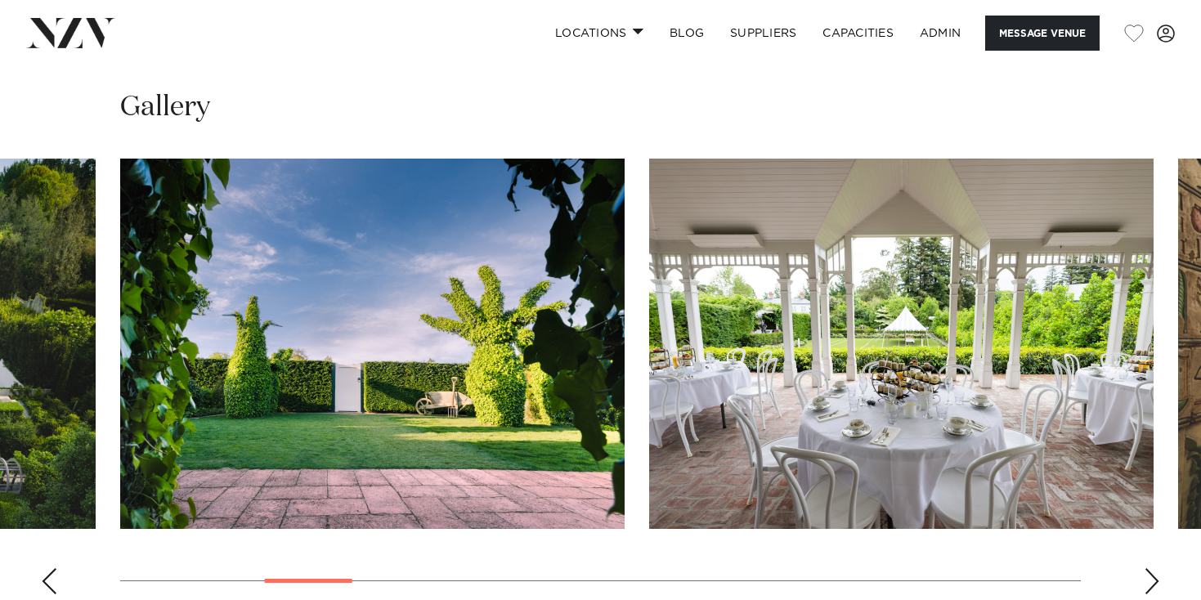
click at [51, 568] on div "Previous slide" at bounding box center [49, 581] width 16 height 26
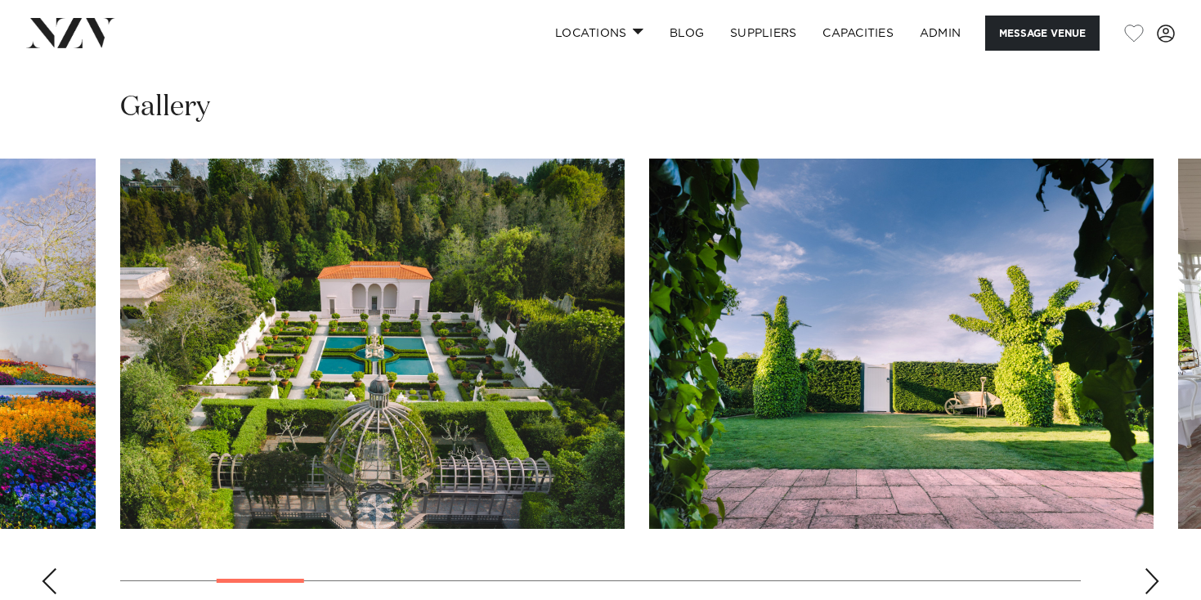
drag, startPoint x: 376, startPoint y: 271, endPoint x: 54, endPoint y: 532, distance: 414.8
click at [54, 568] on div "Previous slide" at bounding box center [49, 581] width 16 height 26
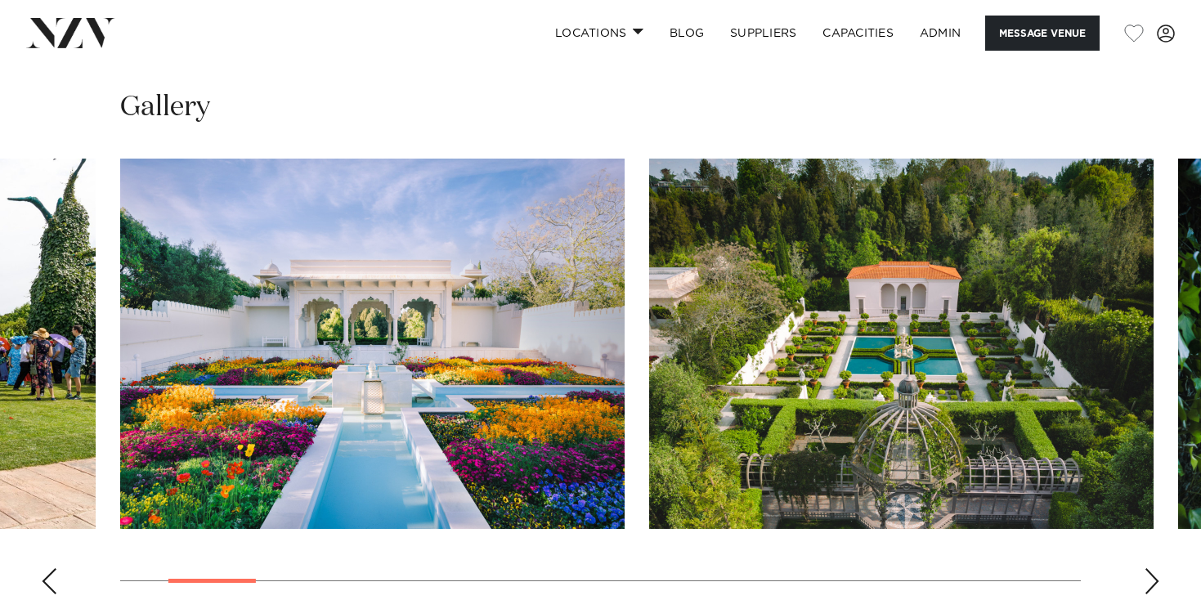
click at [54, 568] on div "Previous slide" at bounding box center [49, 581] width 16 height 26
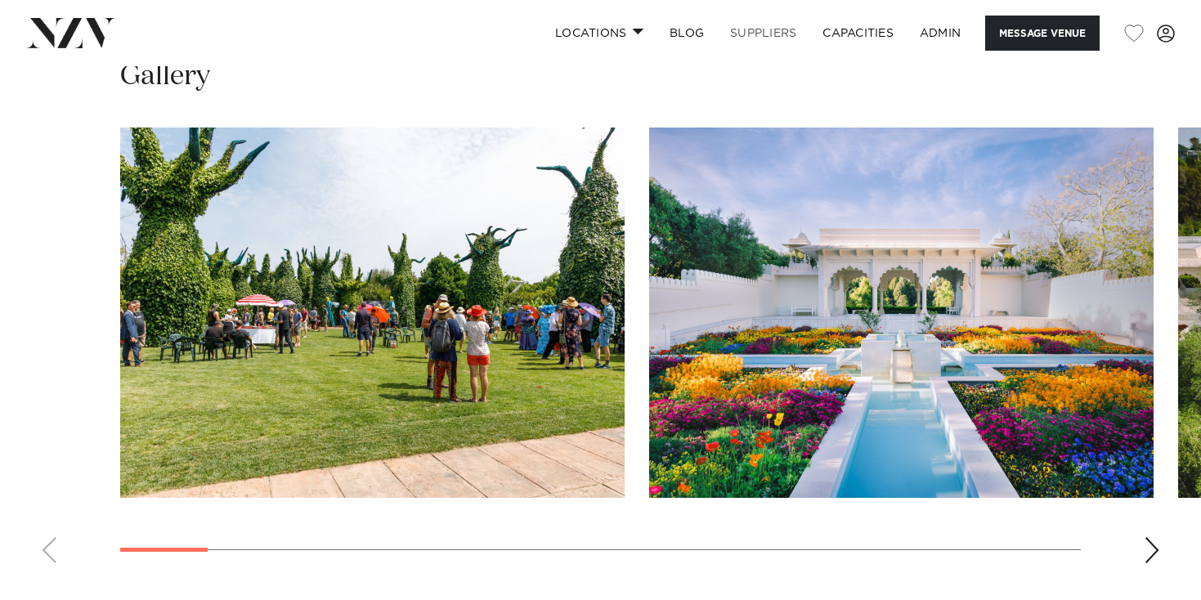
scroll to position [1538, 0]
